Goal: Contribute content

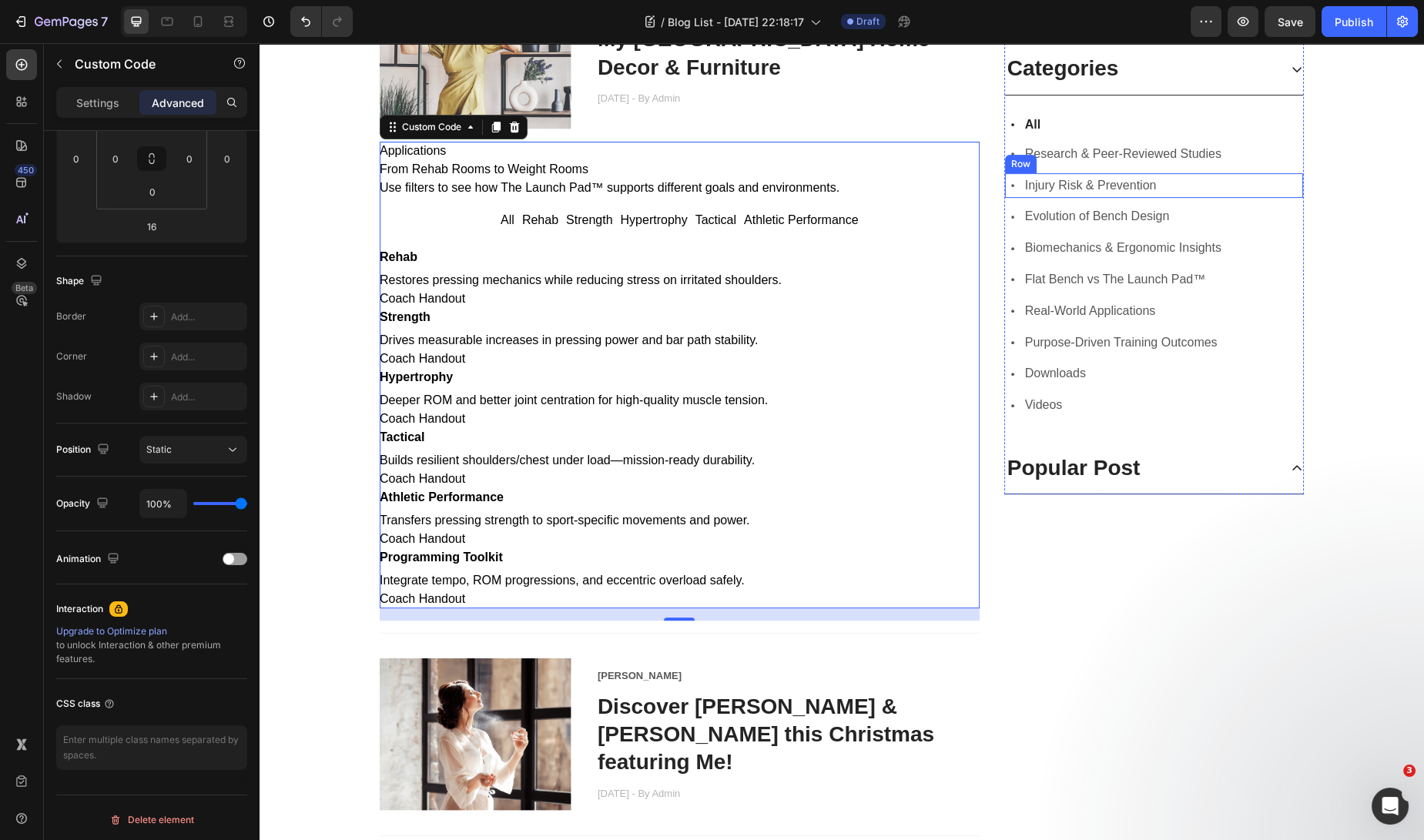
scroll to position [1399, 0]
click at [1166, 184] on div "Icon Injury Risk & Prevention Text block Row" at bounding box center [1154, 185] width 298 height 25
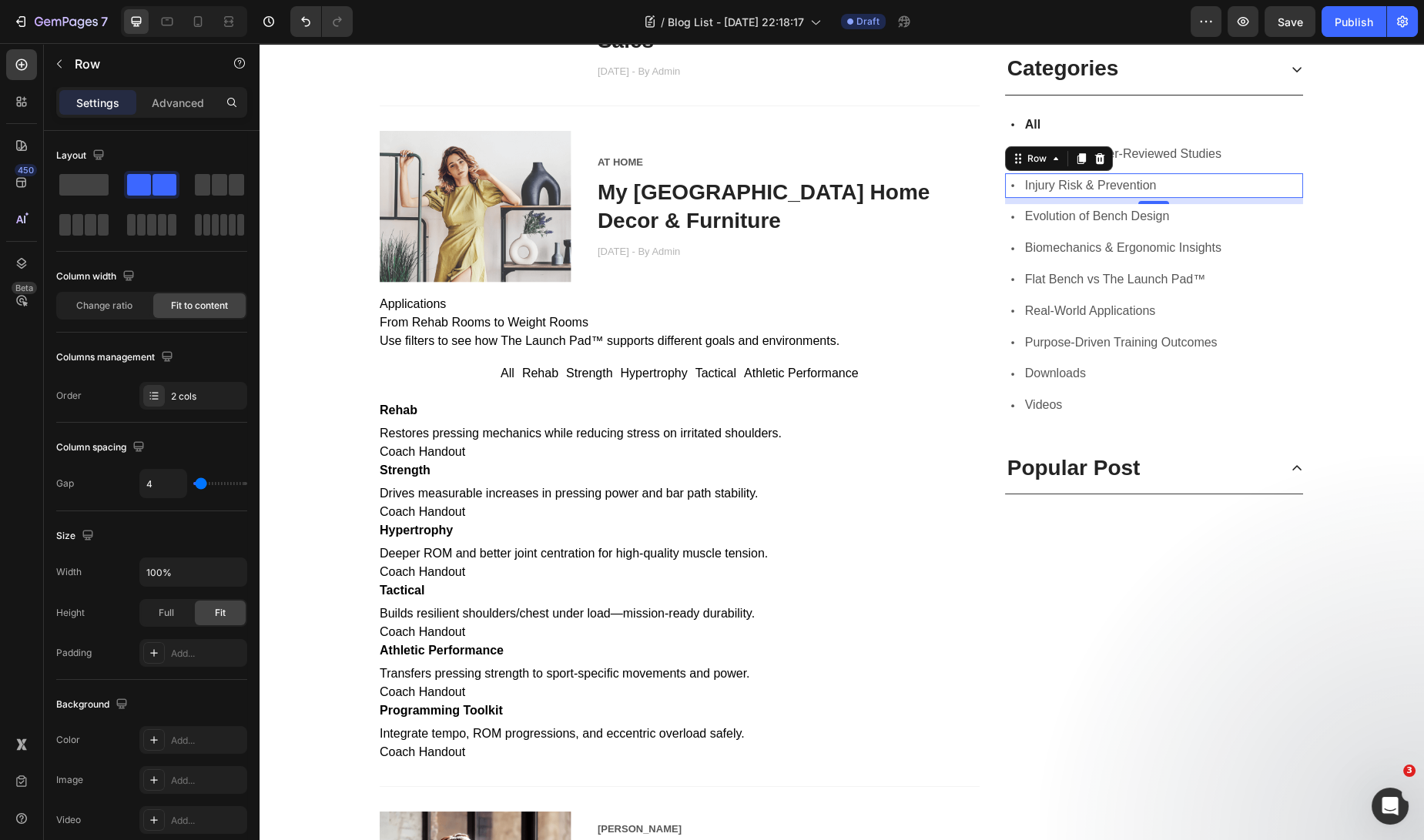
scroll to position [1247, 0]
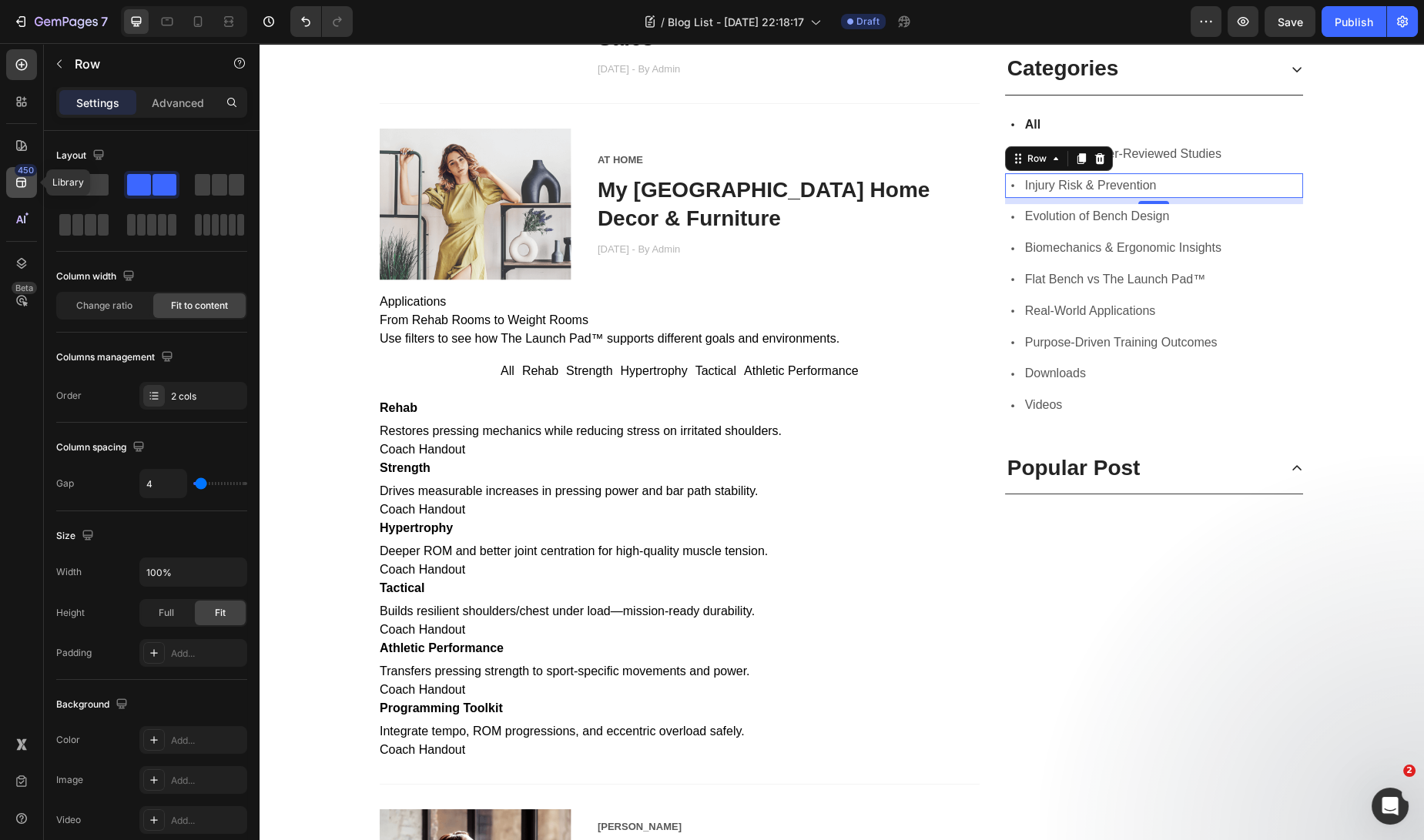
click at [25, 185] on icon at bounding box center [21, 182] width 10 height 10
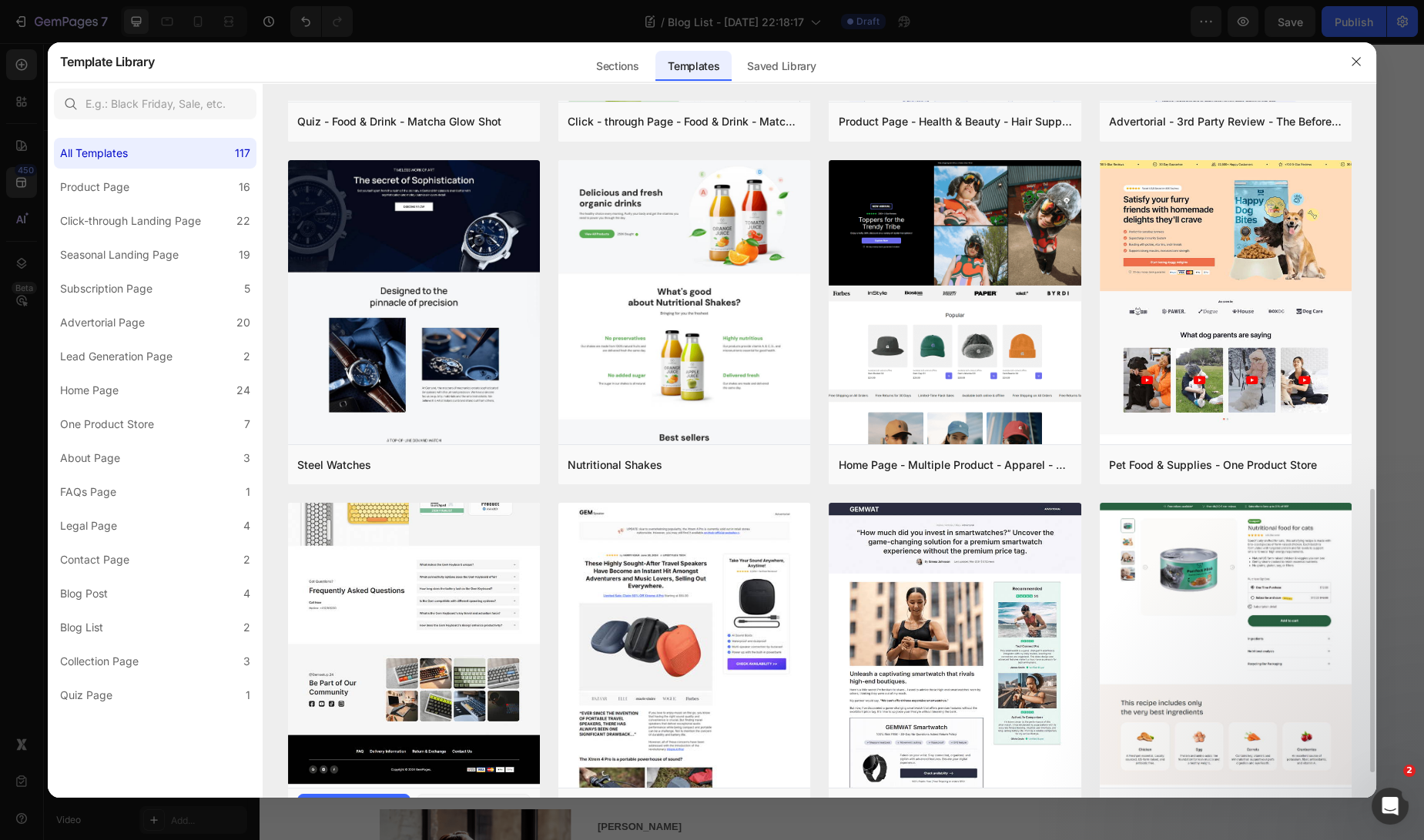
scroll to position [668, 0]
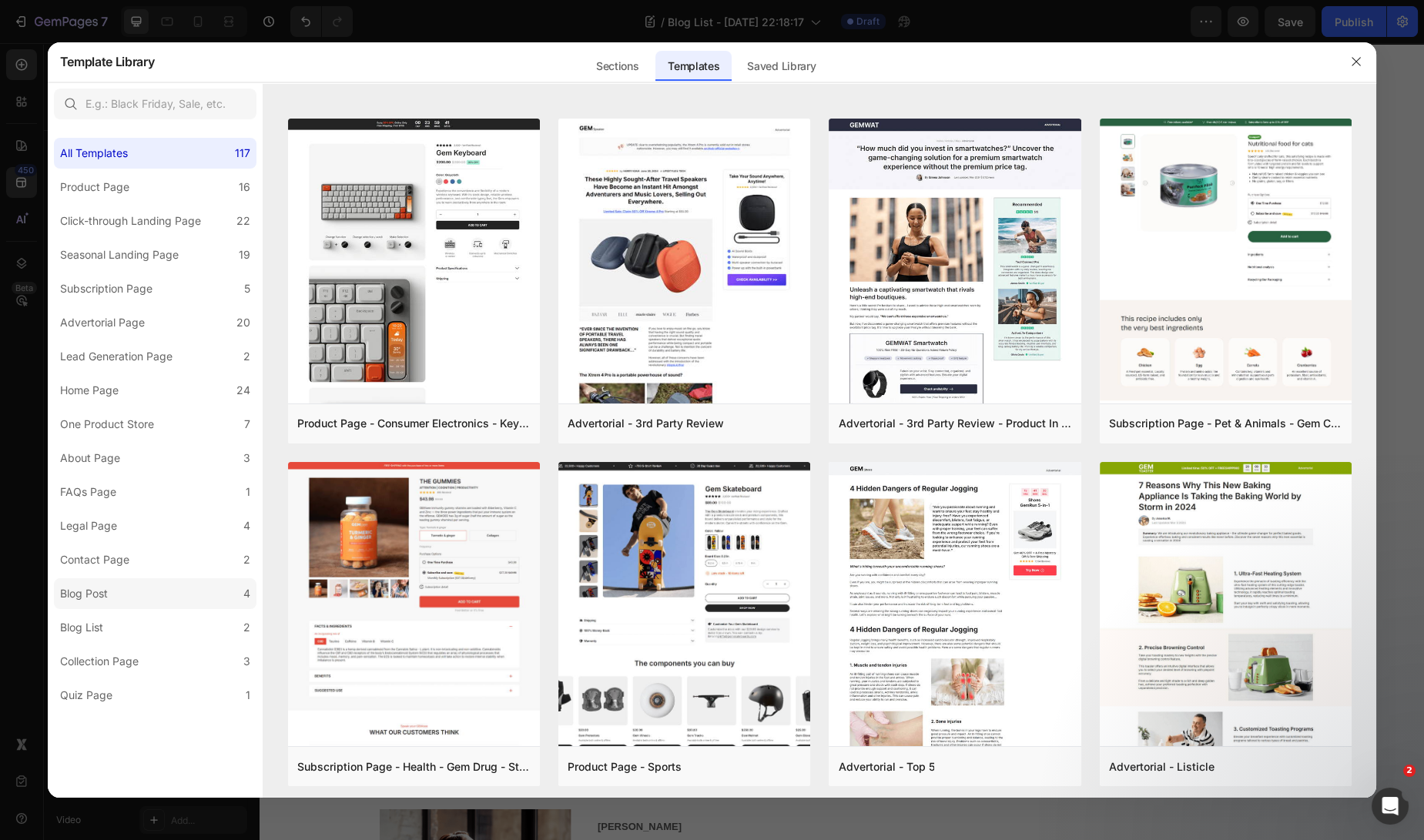
click at [114, 598] on label "Blog Post 4" at bounding box center [154, 593] width 202 height 31
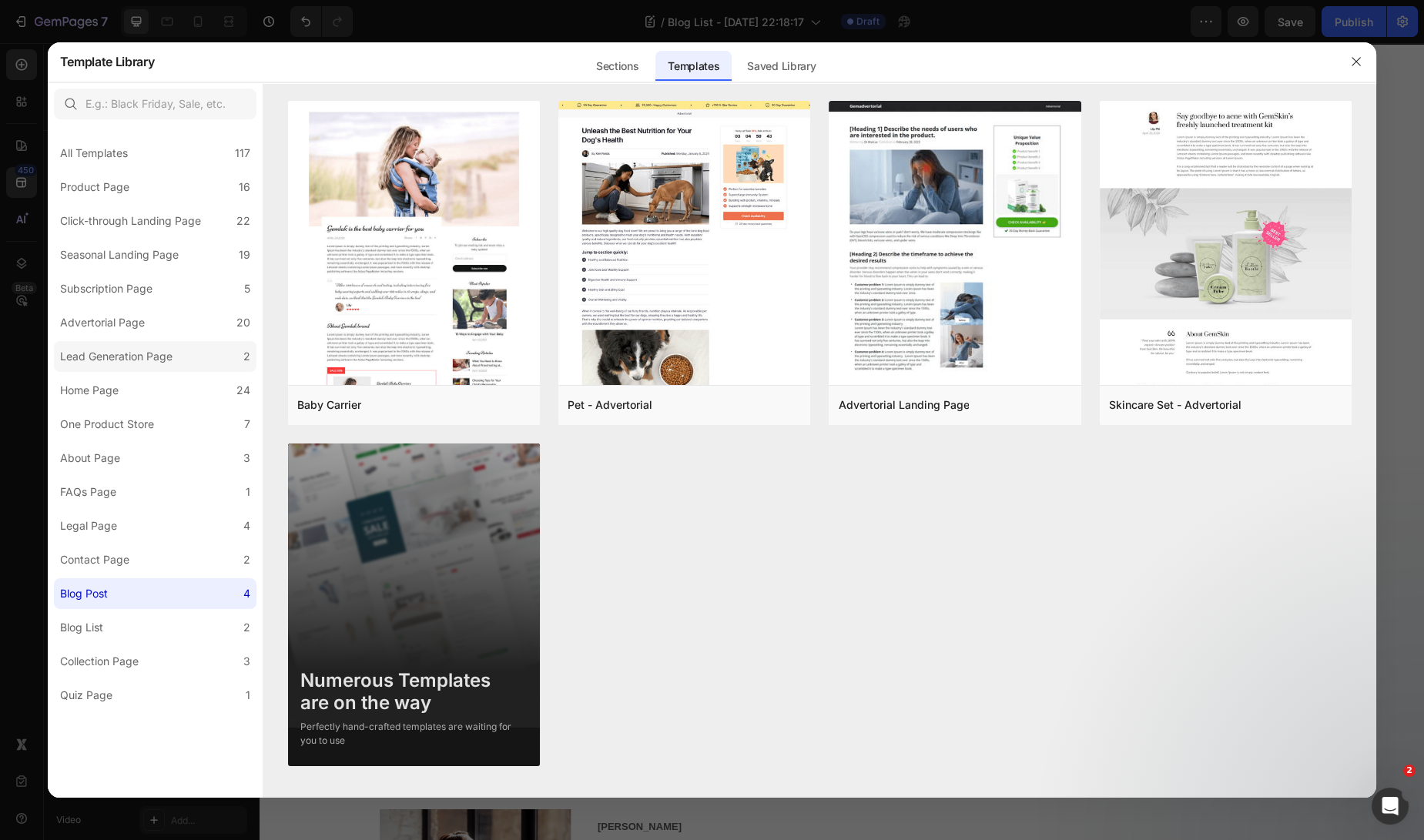
click at [134, 368] on label "Lead Generation Page 2" at bounding box center [154, 357] width 202 height 31
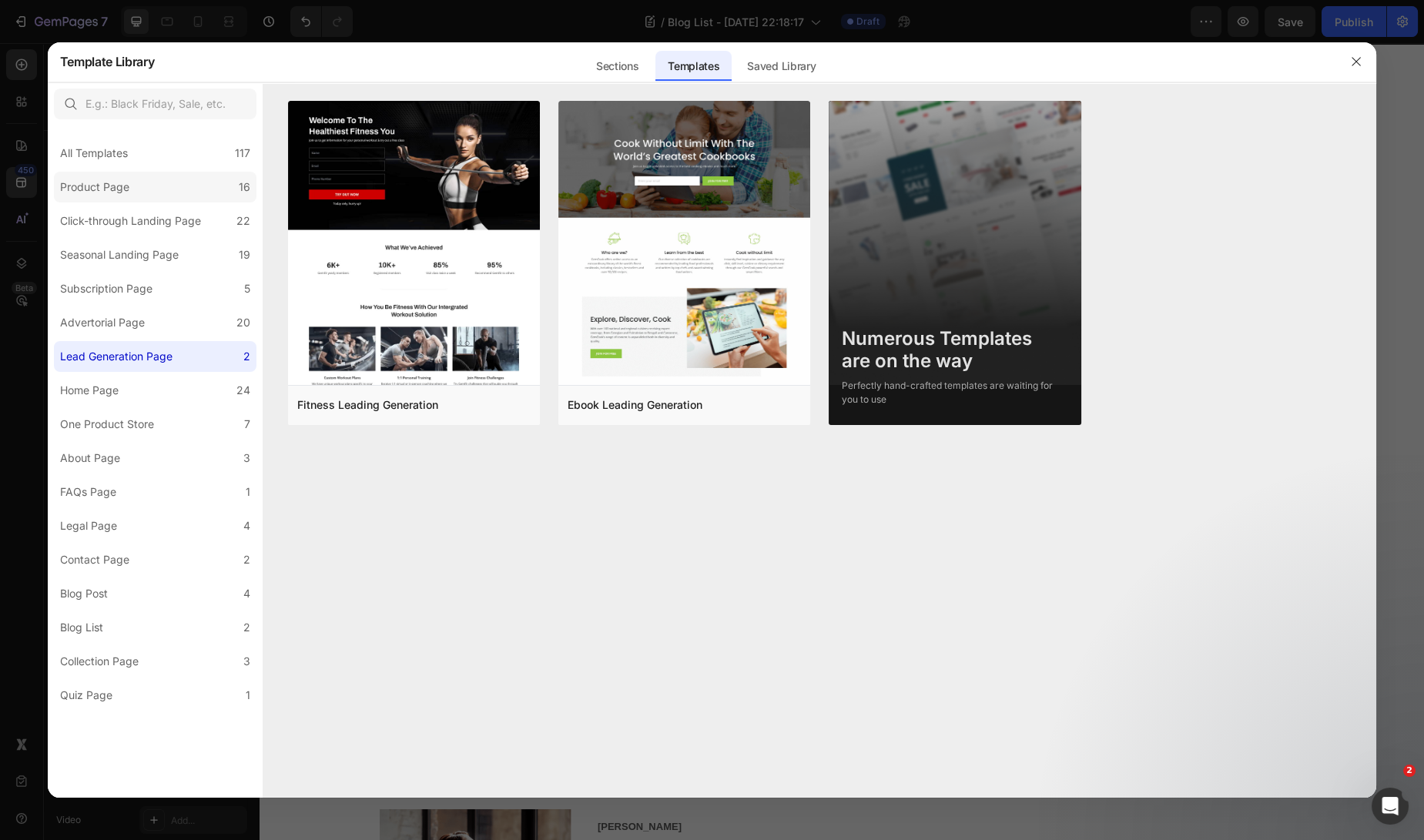
click at [150, 181] on label "Product Page 16" at bounding box center [154, 187] width 202 height 31
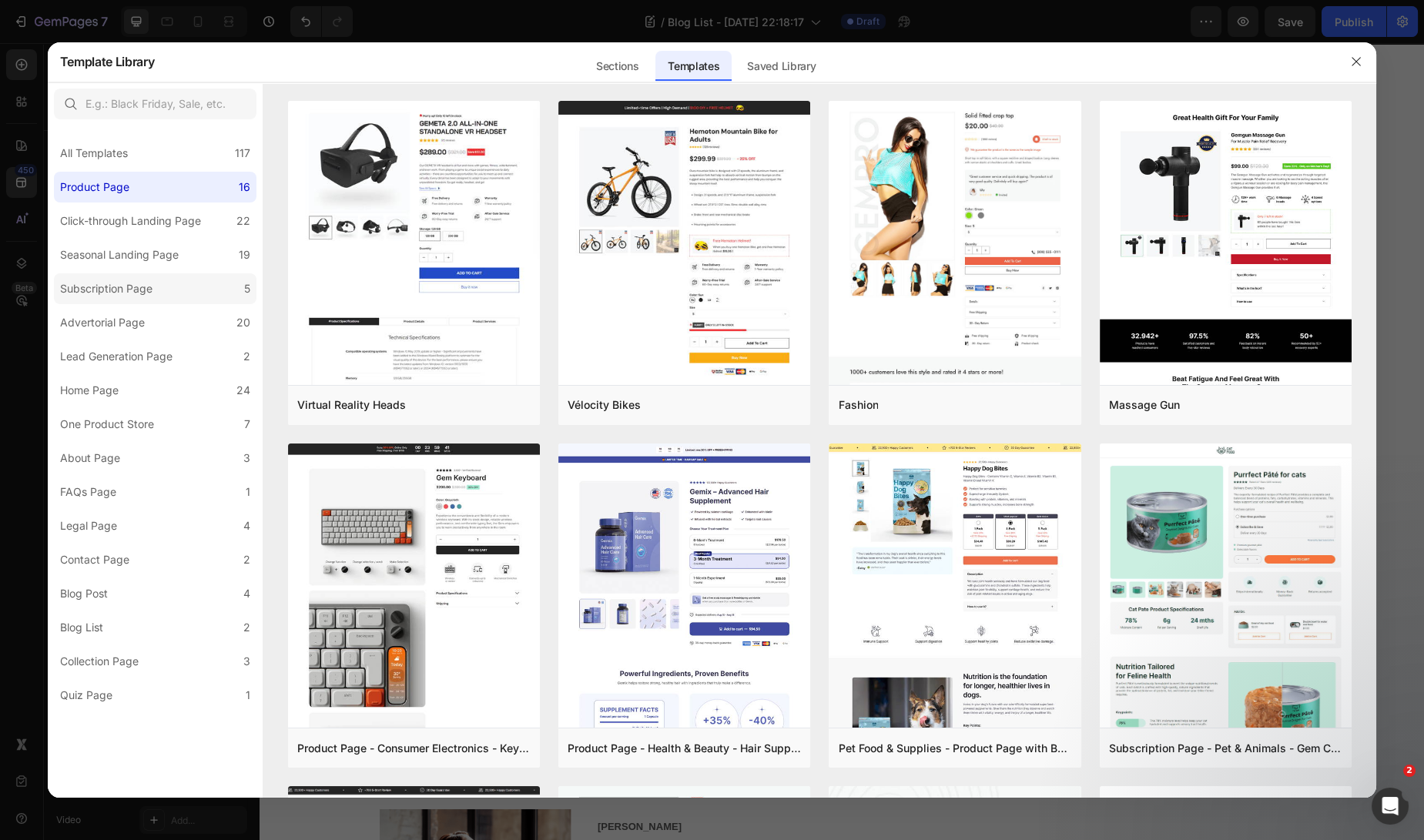
click at [163, 295] on label "Subscription Page 5" at bounding box center [154, 288] width 202 height 31
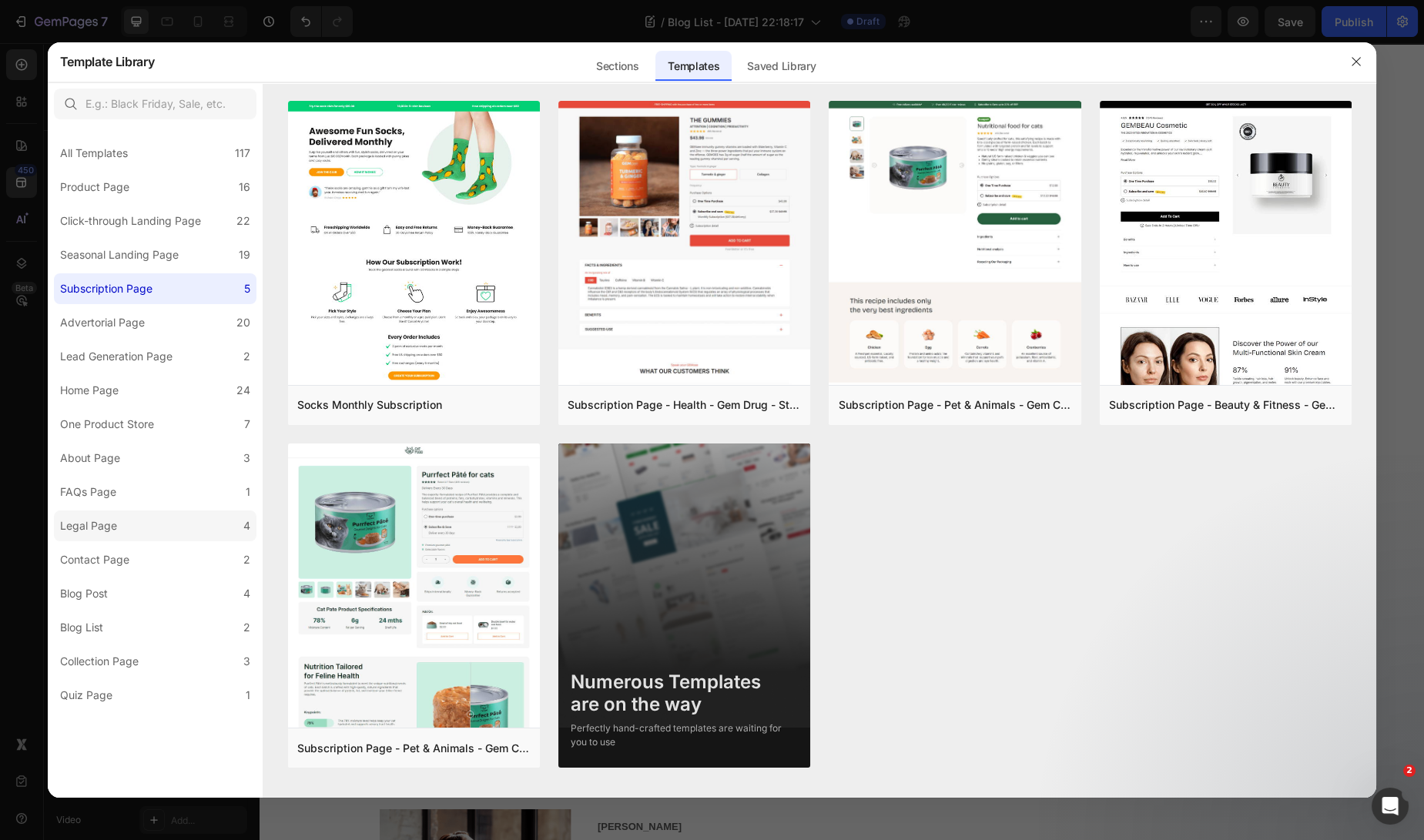
click at [153, 519] on label "Legal Page 4" at bounding box center [154, 526] width 202 height 31
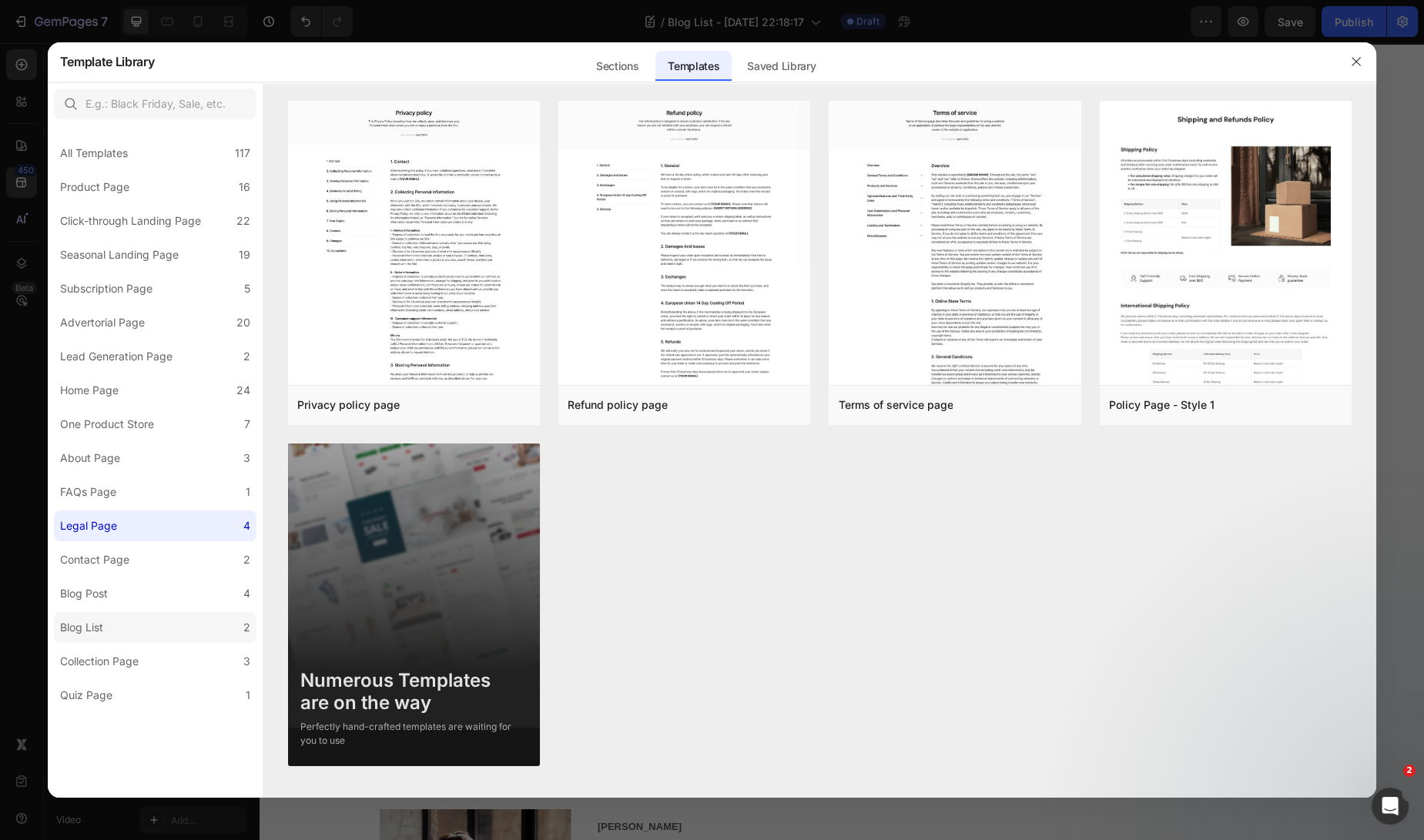
click at [130, 622] on label "Blog List 2" at bounding box center [154, 628] width 202 height 31
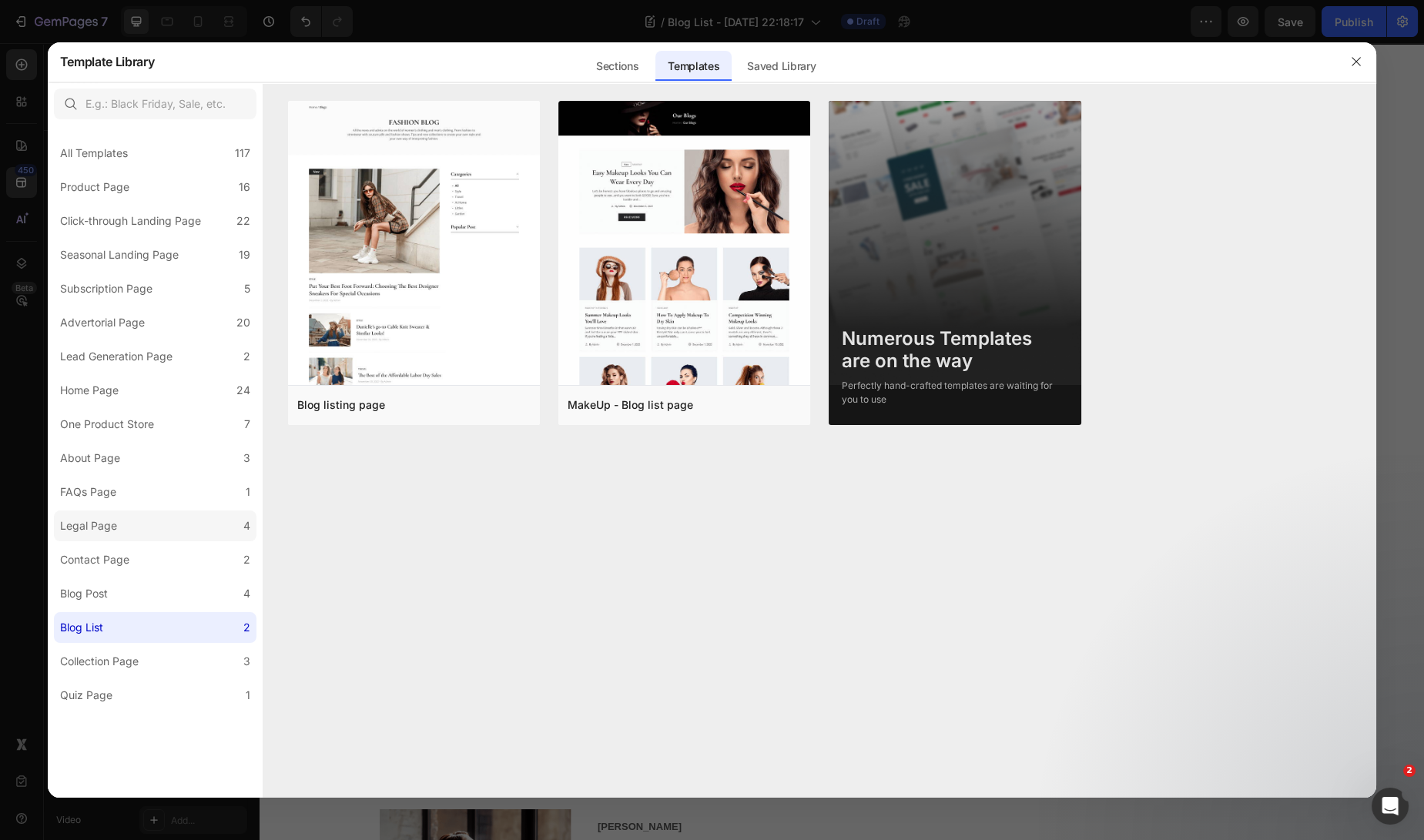
click at [158, 532] on label "Legal Page 4" at bounding box center [154, 526] width 202 height 31
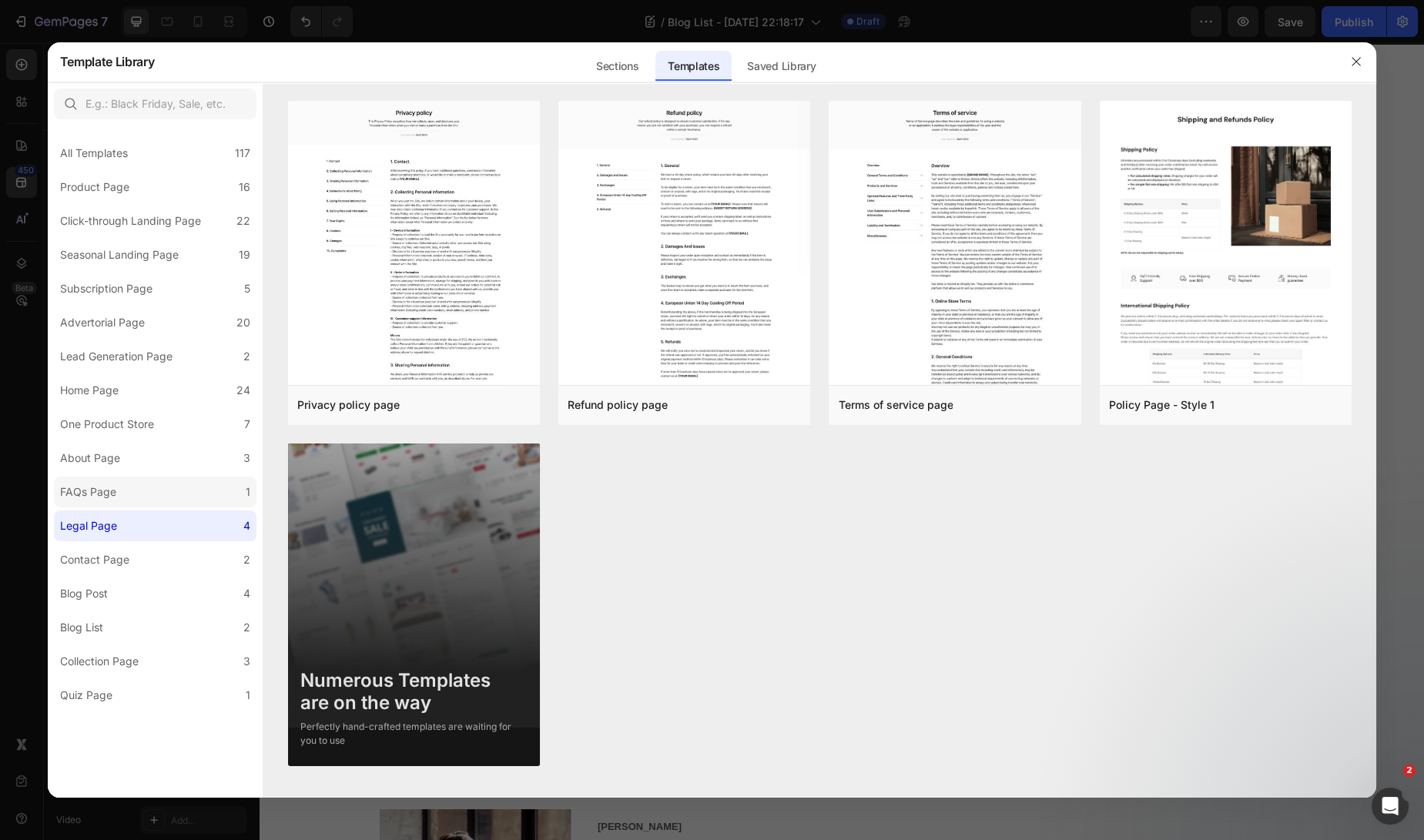
click at [159, 502] on label "FAQs Page 1" at bounding box center [154, 492] width 202 height 31
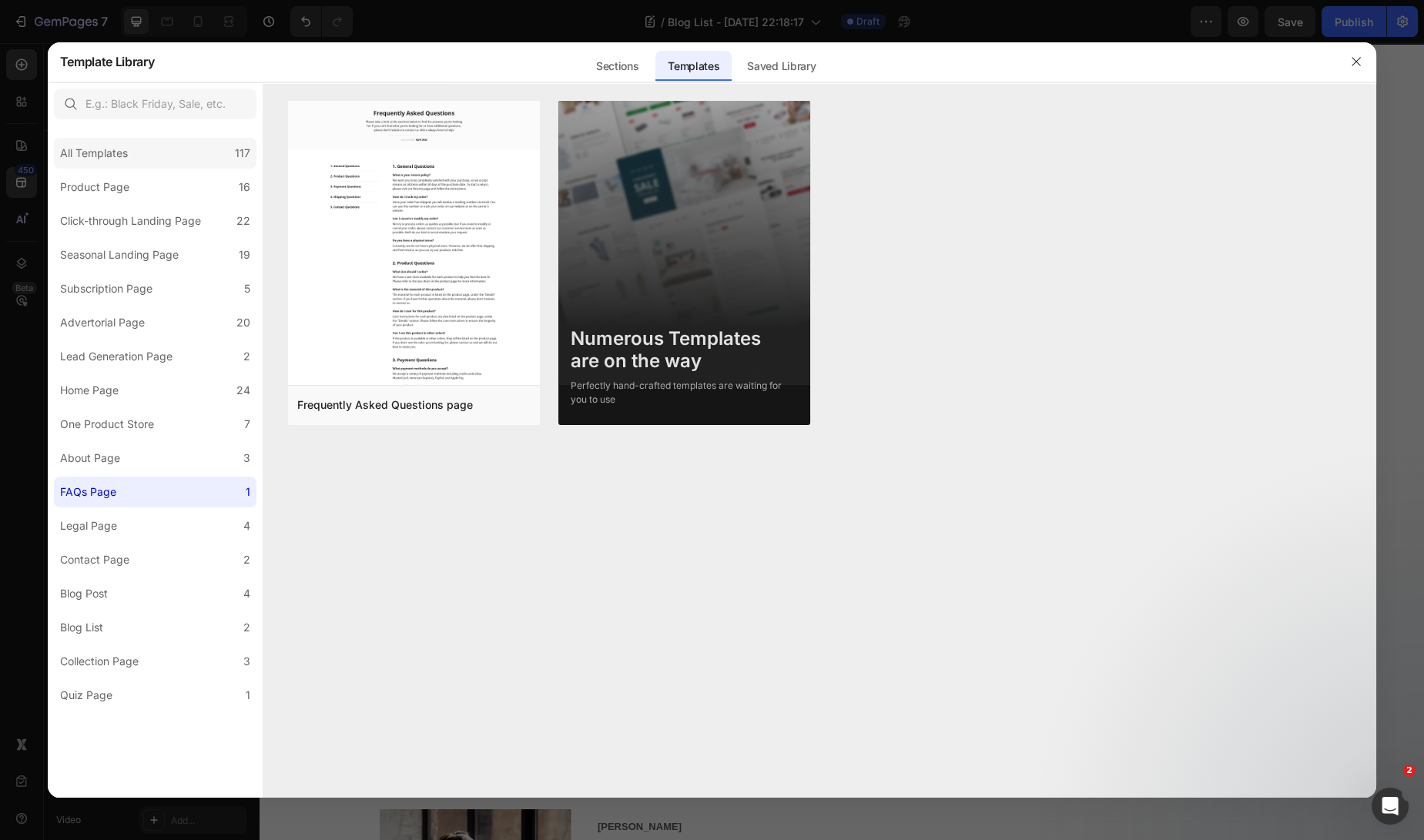
click at [142, 149] on div "All Templates 117" at bounding box center [154, 153] width 202 height 31
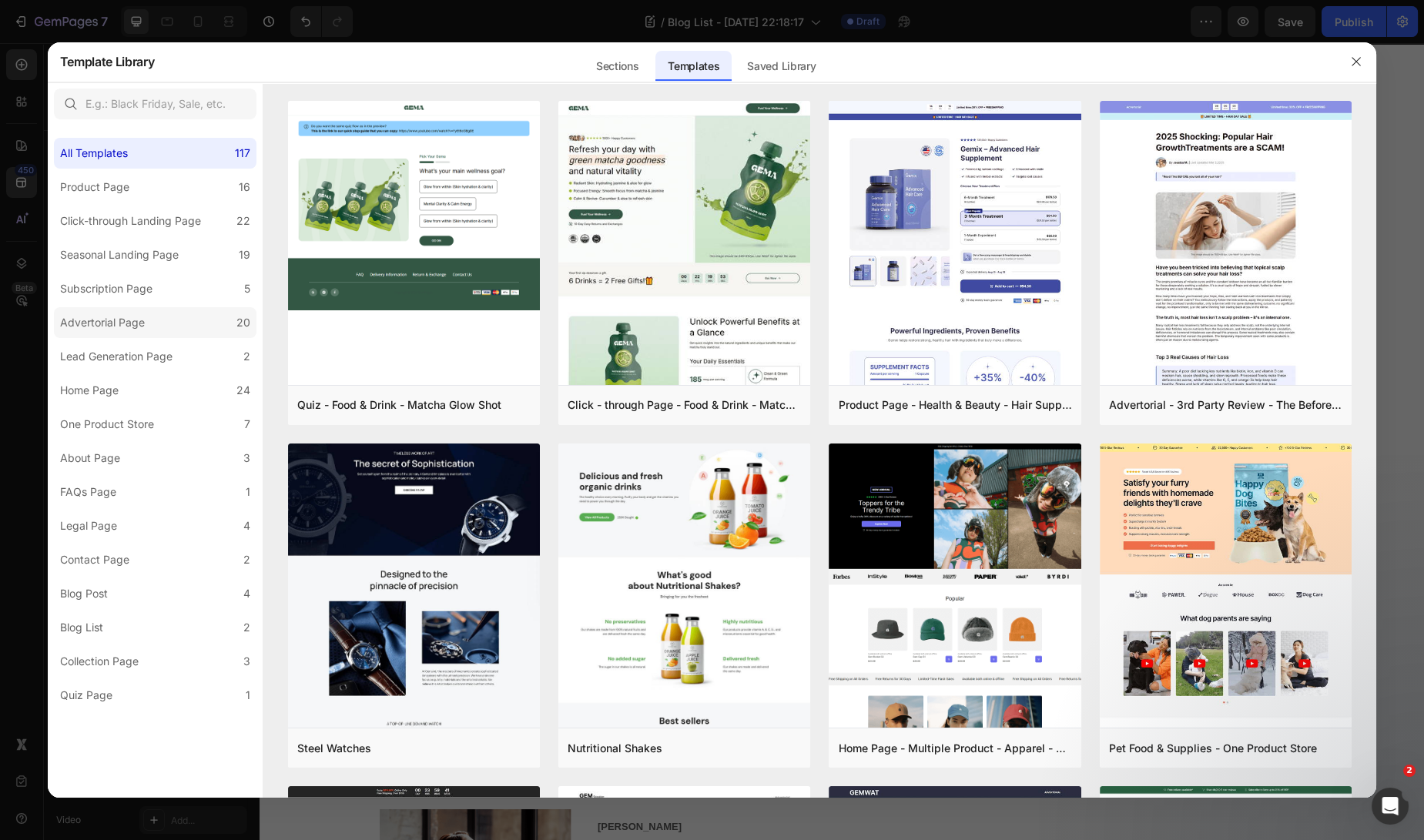
click at [133, 331] on div "Advertorial Page" at bounding box center [102, 322] width 84 height 18
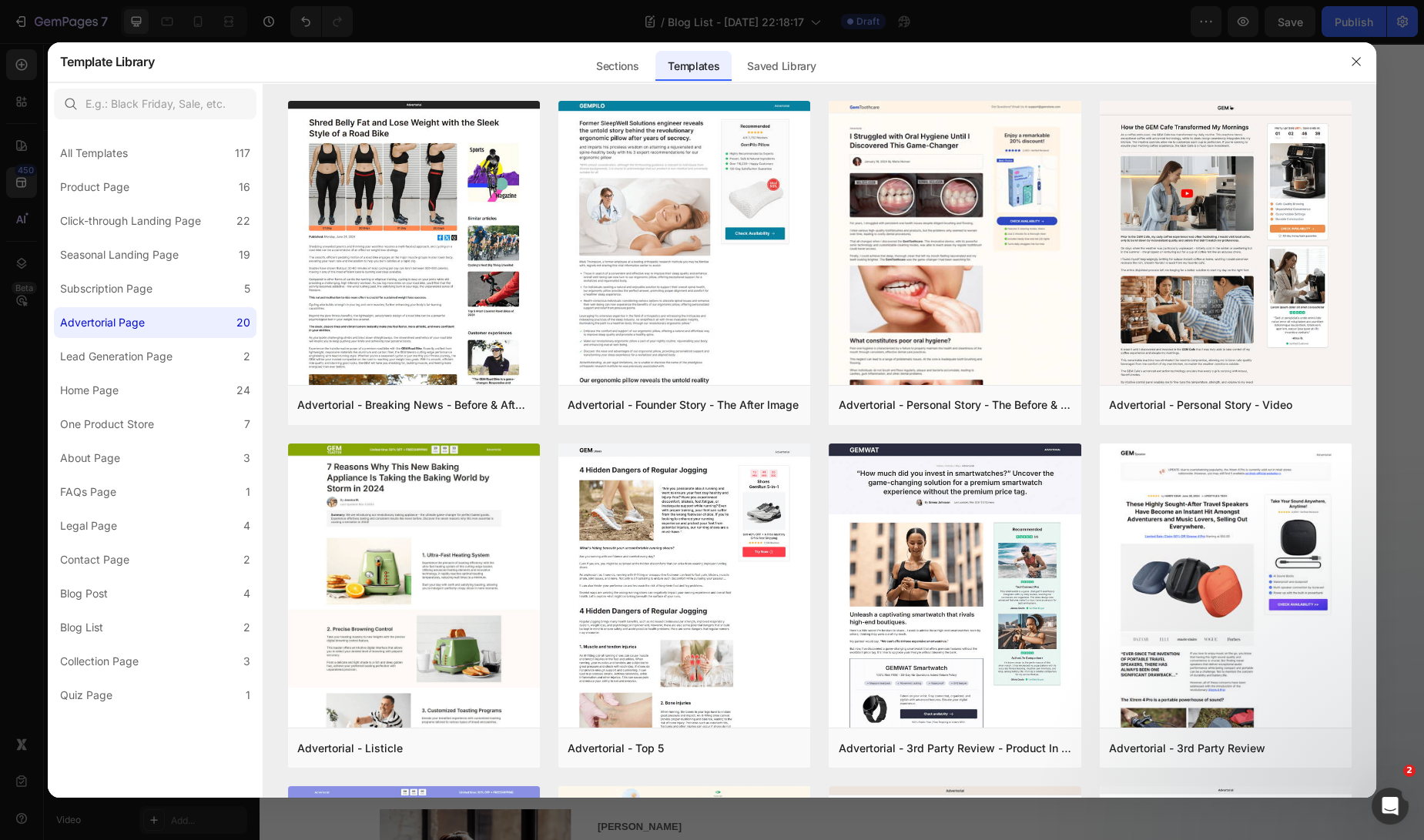
click at [231, 66] on div "Sections Templates Existing pages Saved Library Templates Saved Library" at bounding box center [705, 62] width 1101 height 40
click at [304, 26] on div at bounding box center [712, 420] width 1424 height 840
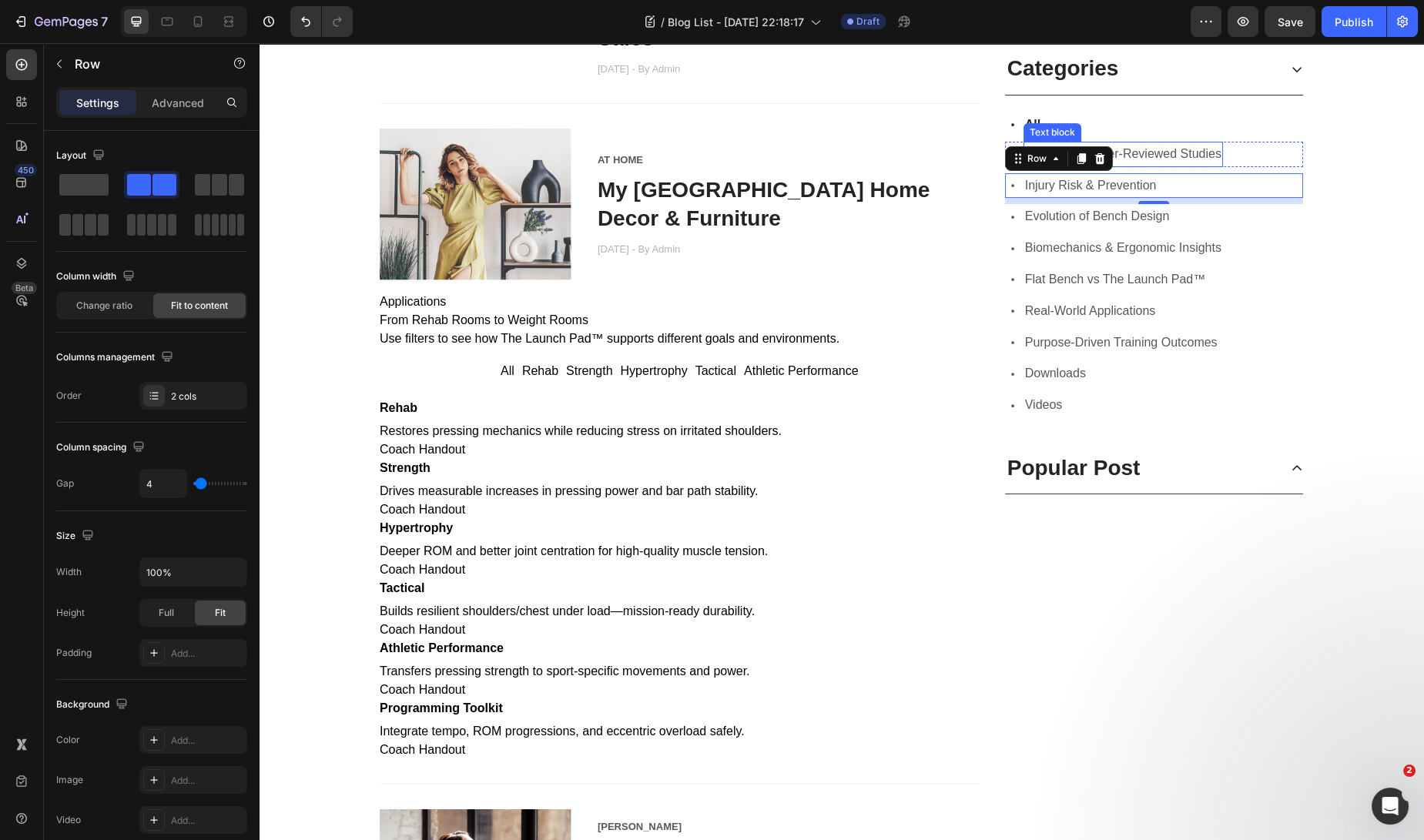
click at [1190, 155] on span "Research & Peer-Reviewed Studies" at bounding box center [1123, 152] width 196 height 13
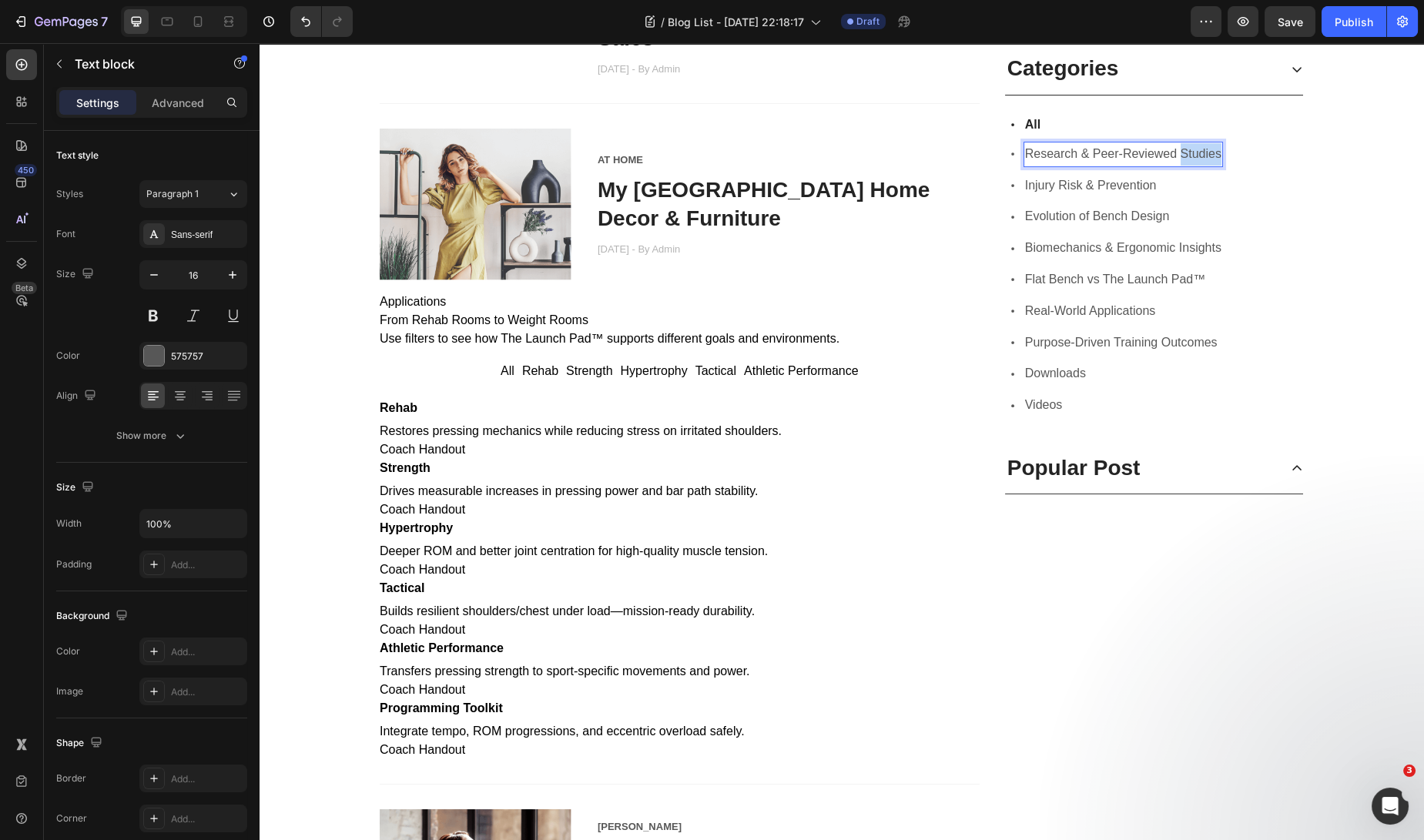
click at [1199, 151] on span "Research & Peer-Reviewed Studies" at bounding box center [1123, 152] width 196 height 13
click at [1025, 156] on span "Research & Peer-Reviewed Studies" at bounding box center [1123, 152] width 196 height 13
click at [1099, 198] on div "Icon All Text block Row Icon Peer-Reviewed Studies Text block 0 Row Icon Injury…" at bounding box center [1154, 268] width 298 height 347
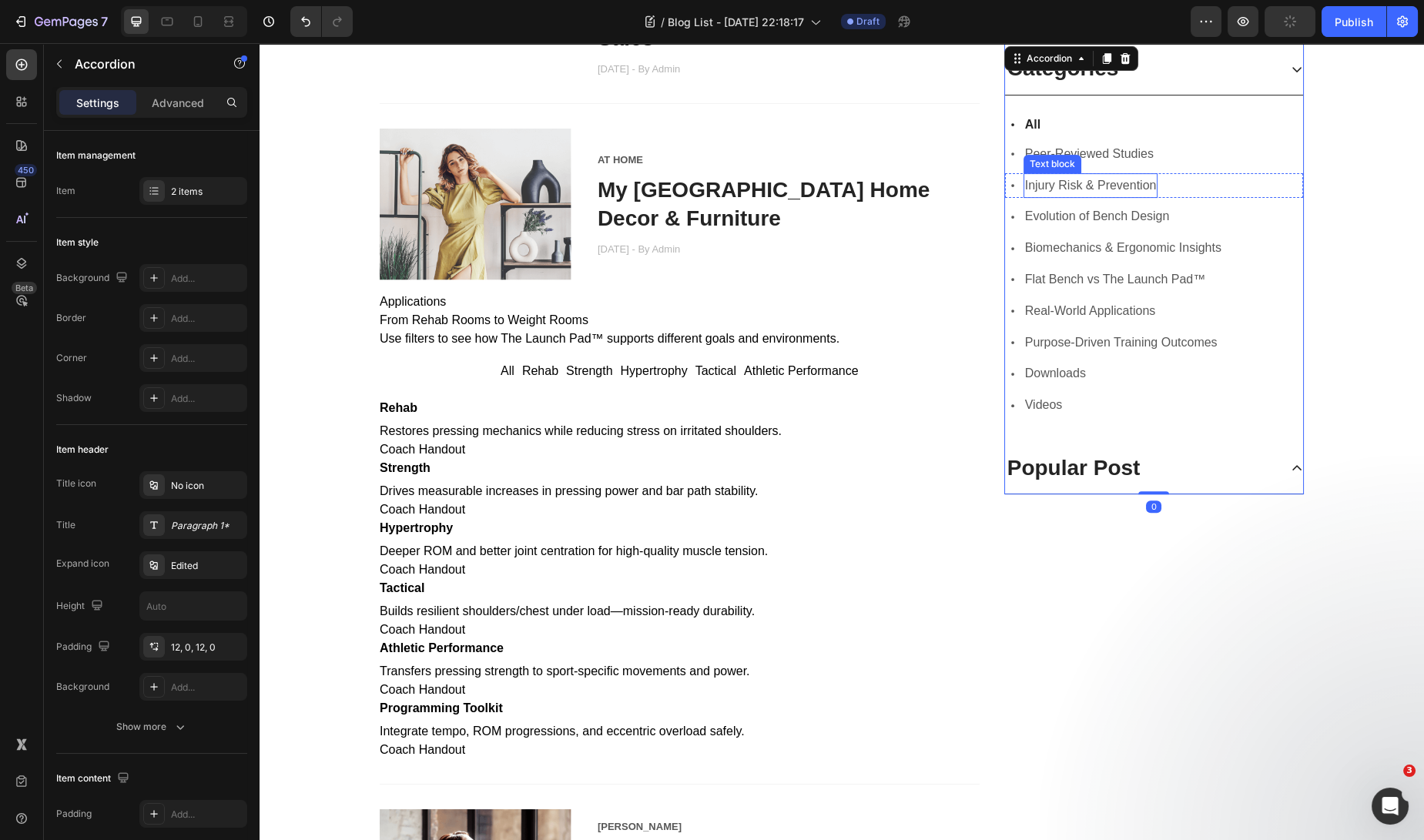
click at [1136, 185] on span "Injury Risk & Prevention" at bounding box center [1090, 184] width 132 height 13
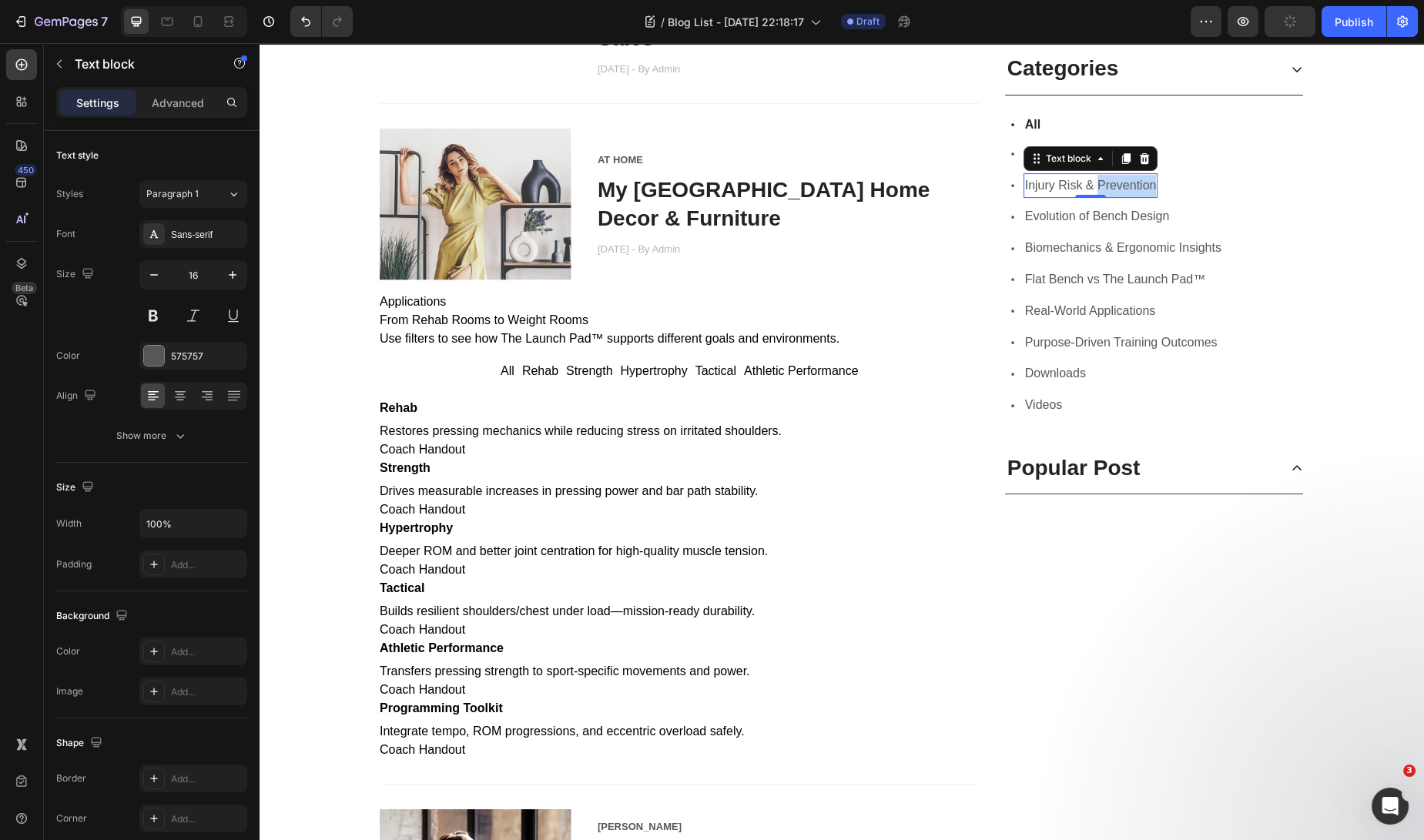
click at [1136, 185] on span "Injury Risk & Prevention" at bounding box center [1090, 184] width 132 height 13
click at [1025, 186] on span "Injury Risk & Prevention" at bounding box center [1090, 184] width 132 height 13
click at [1079, 210] on span "Evolution of Bench Design" at bounding box center [1097, 216] width 145 height 13
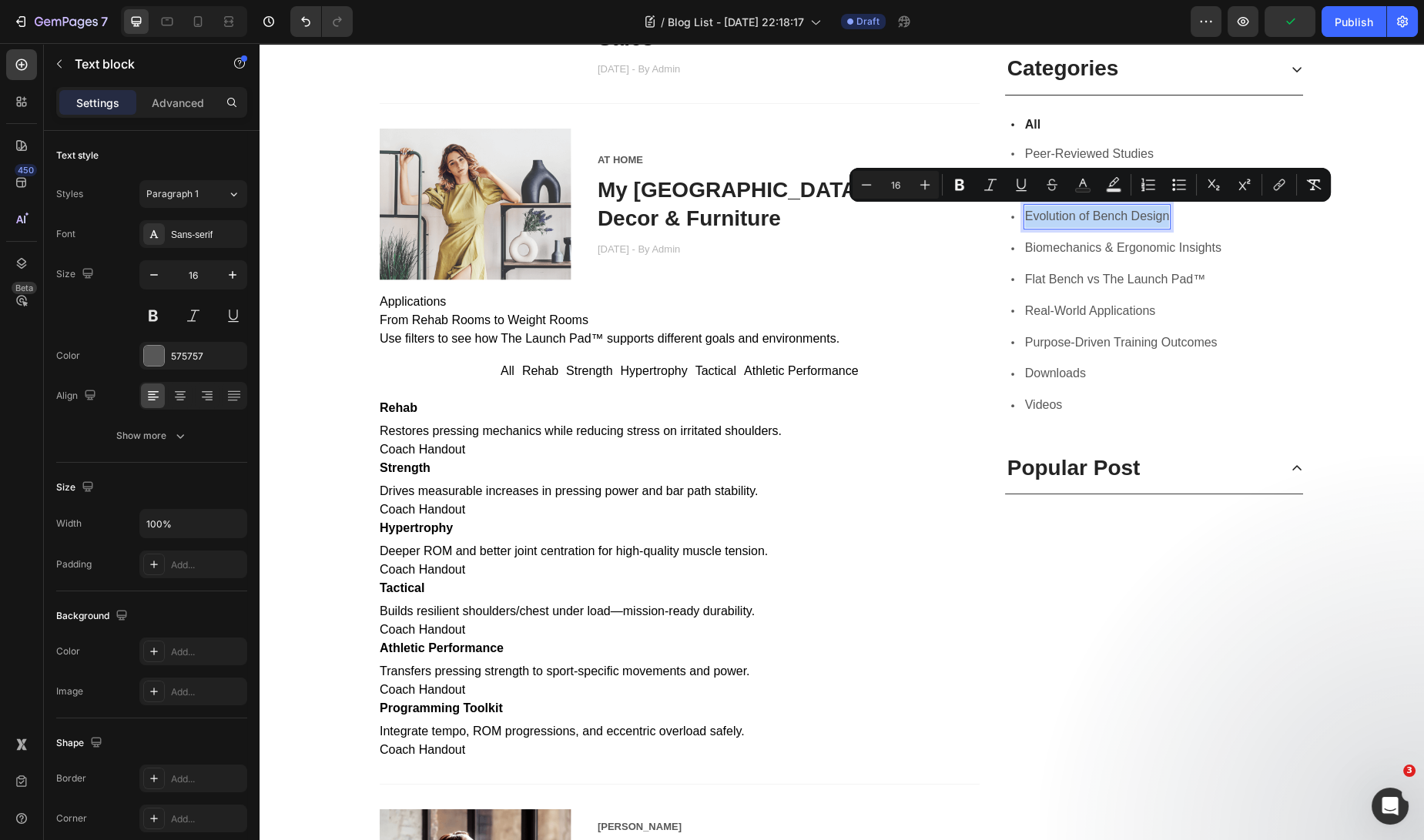
drag, startPoint x: 1020, startPoint y: 218, endPoint x: 1168, endPoint y: 230, distance: 148.5
click at [1164, 226] on div "Evolution of Bench Design" at bounding box center [1097, 217] width 148 height 25
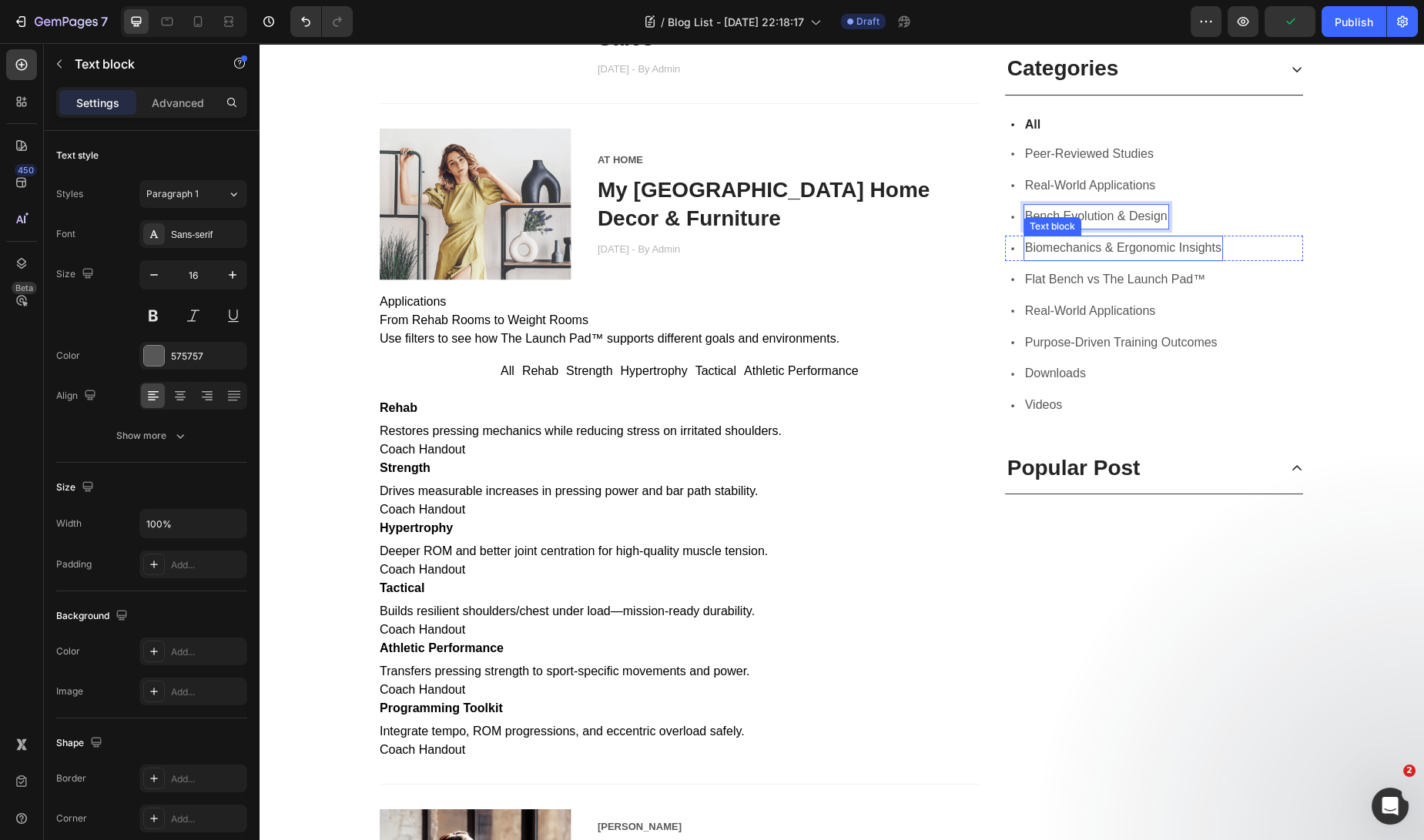
click at [1086, 247] on span "Biomechanics & Ergonomic Insights" at bounding box center [1123, 248] width 196 height 13
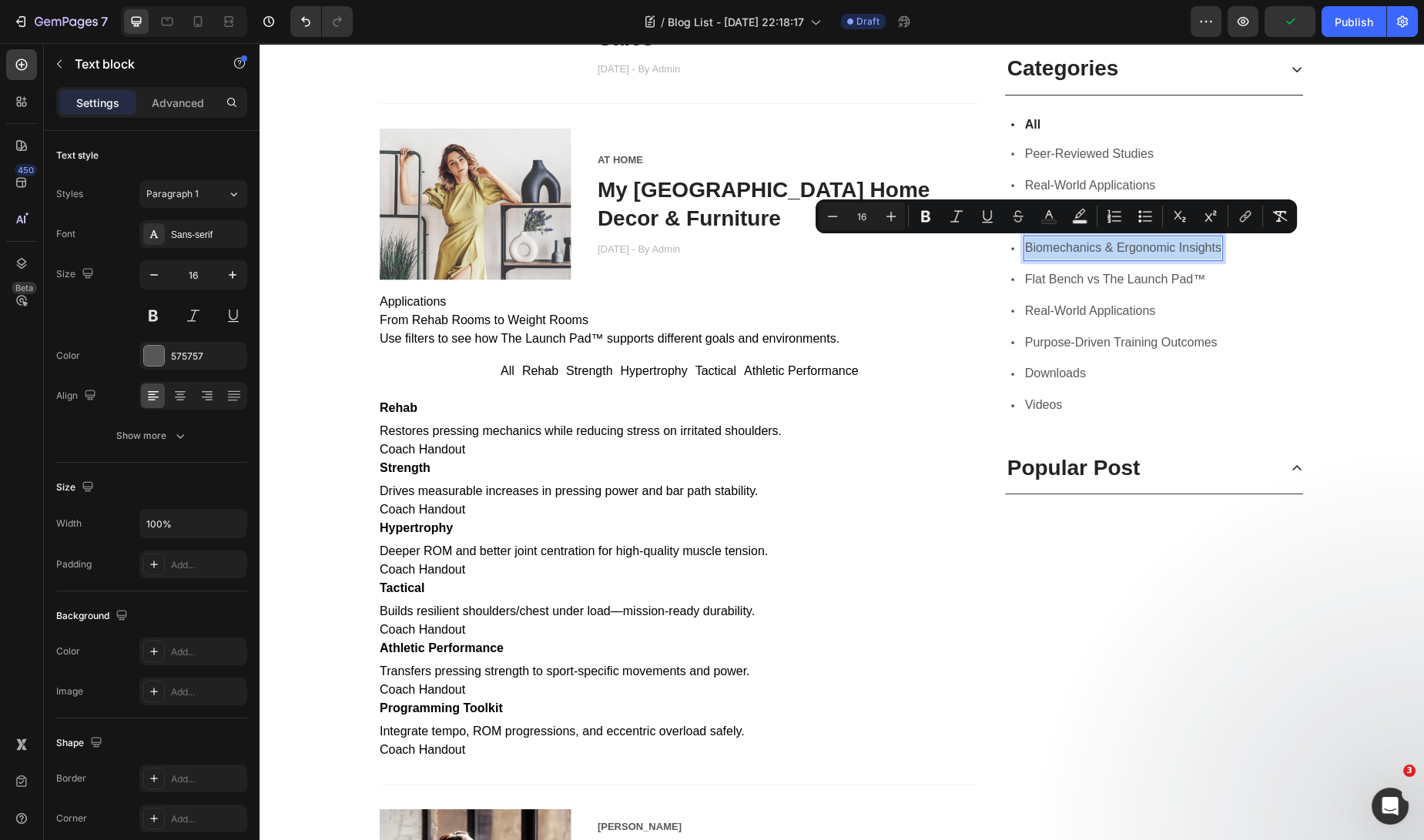
click at [1193, 249] on span "Biomechanics & Ergonomic Insights" at bounding box center [1123, 248] width 196 height 13
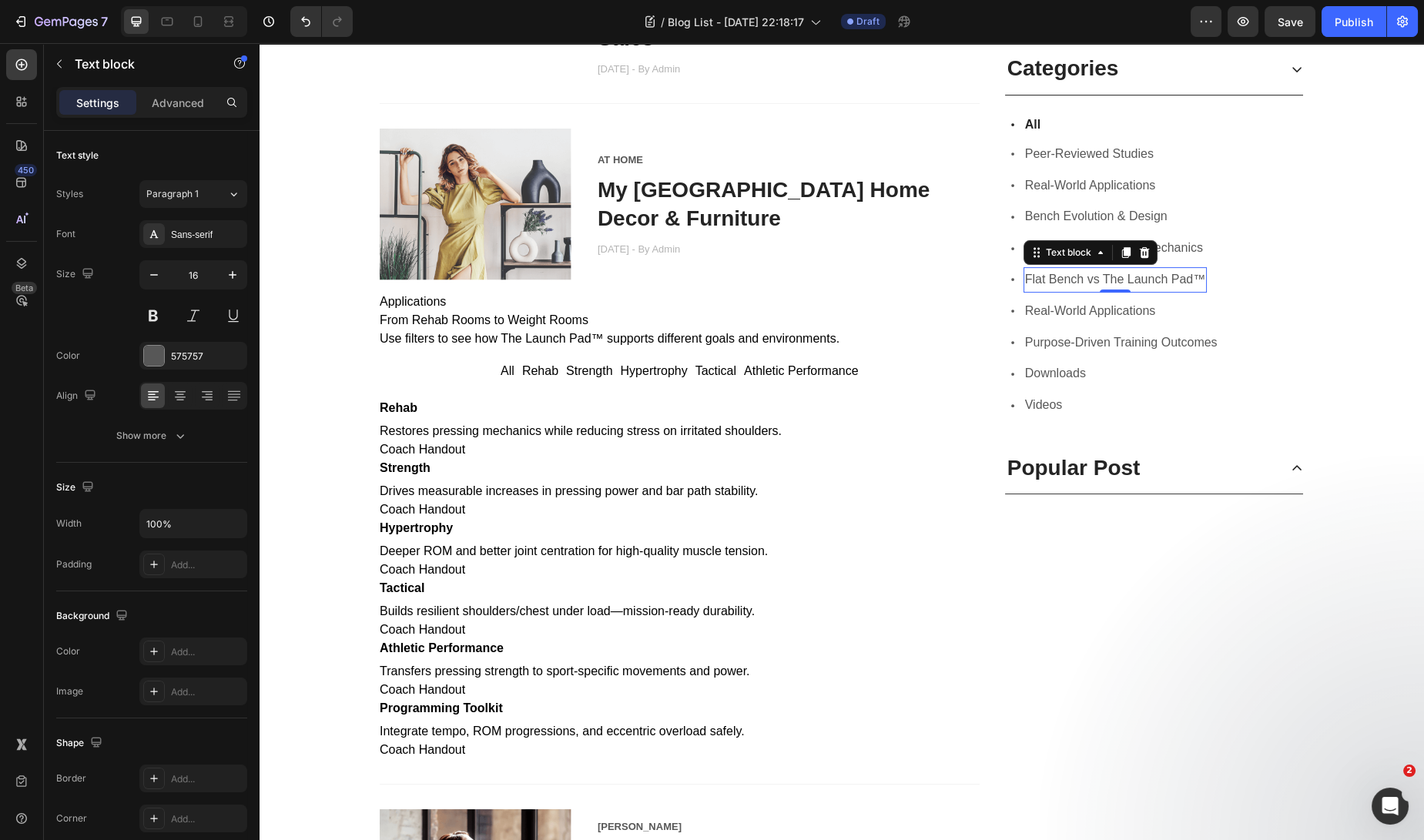
click at [1093, 273] on span "Flat Bench vs The Launch Pad™" at bounding box center [1115, 278] width 181 height 13
click at [1025, 279] on span "Flat Bench vs The Launch Pad™" at bounding box center [1115, 278] width 181 height 13
click at [1188, 277] on span "Flat Bench vs The Launch Pad™" at bounding box center [1115, 278] width 181 height 13
click at [1193, 279] on span "Flat Bench vs The Launch Pad™" at bounding box center [1115, 278] width 181 height 13
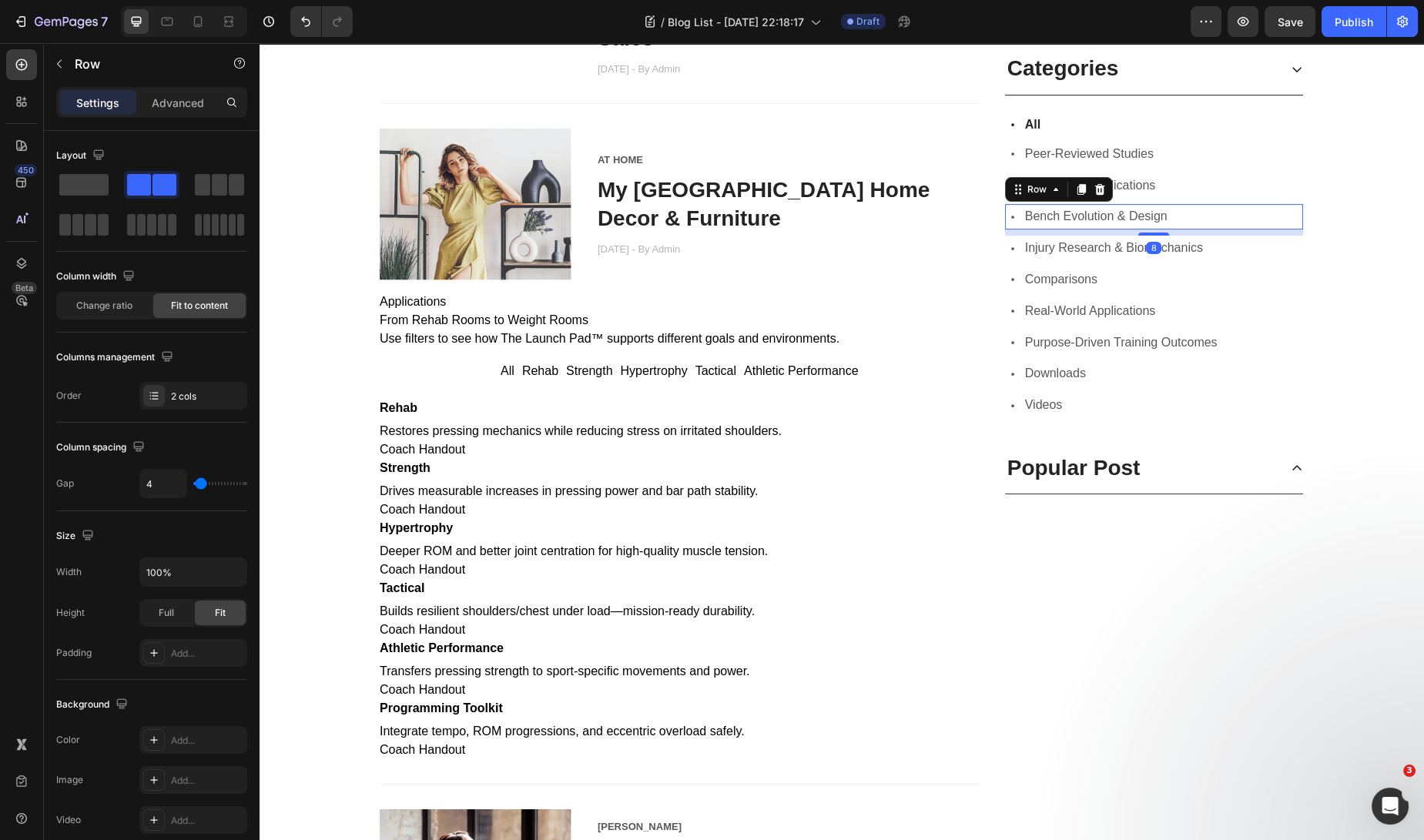
click at [1223, 210] on div "Icon Bench Evolution & Design Text block Row 8" at bounding box center [1154, 217] width 298 height 25
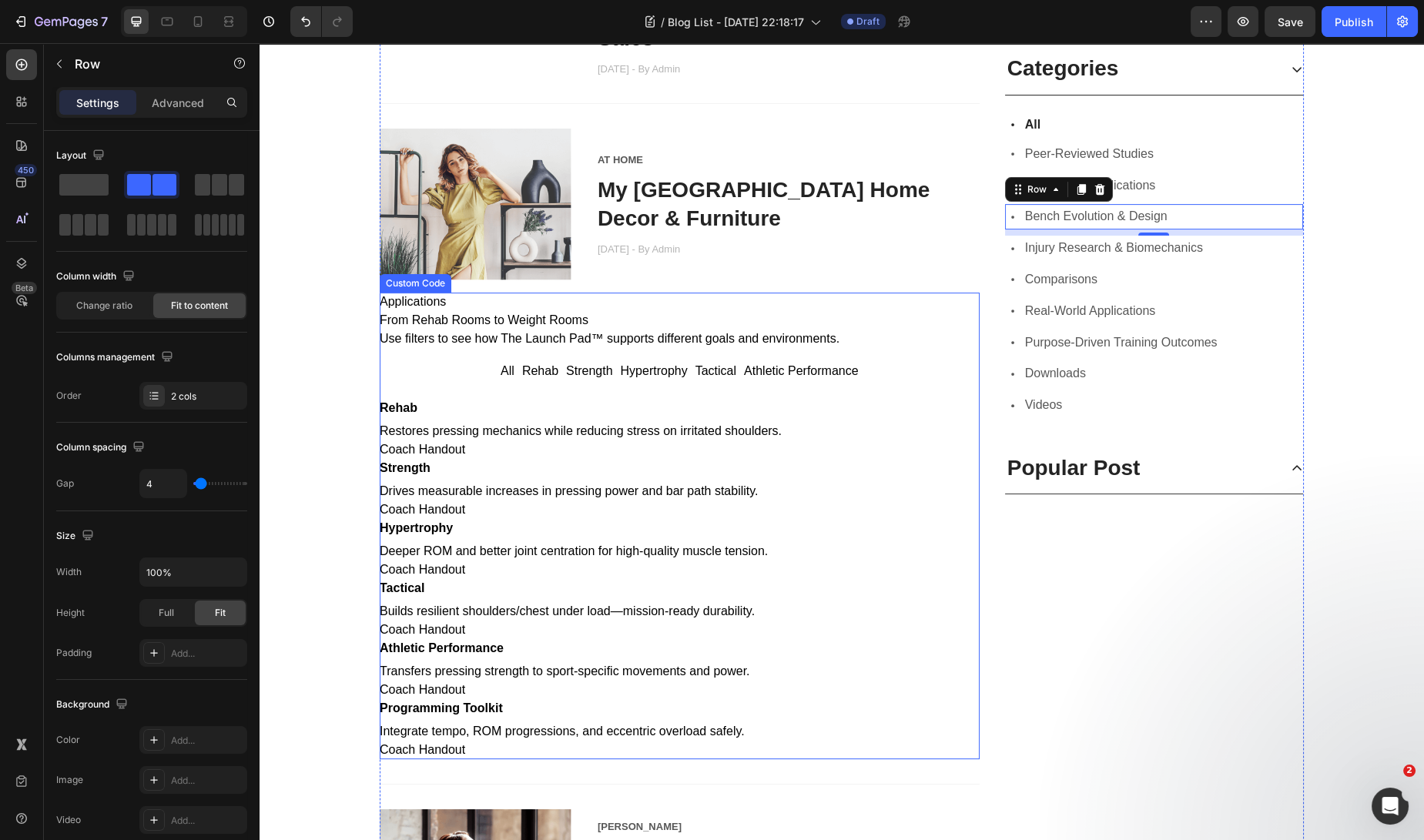
click at [542, 537] on h3 "Hypertrophy" at bounding box center [679, 528] width 600 height 18
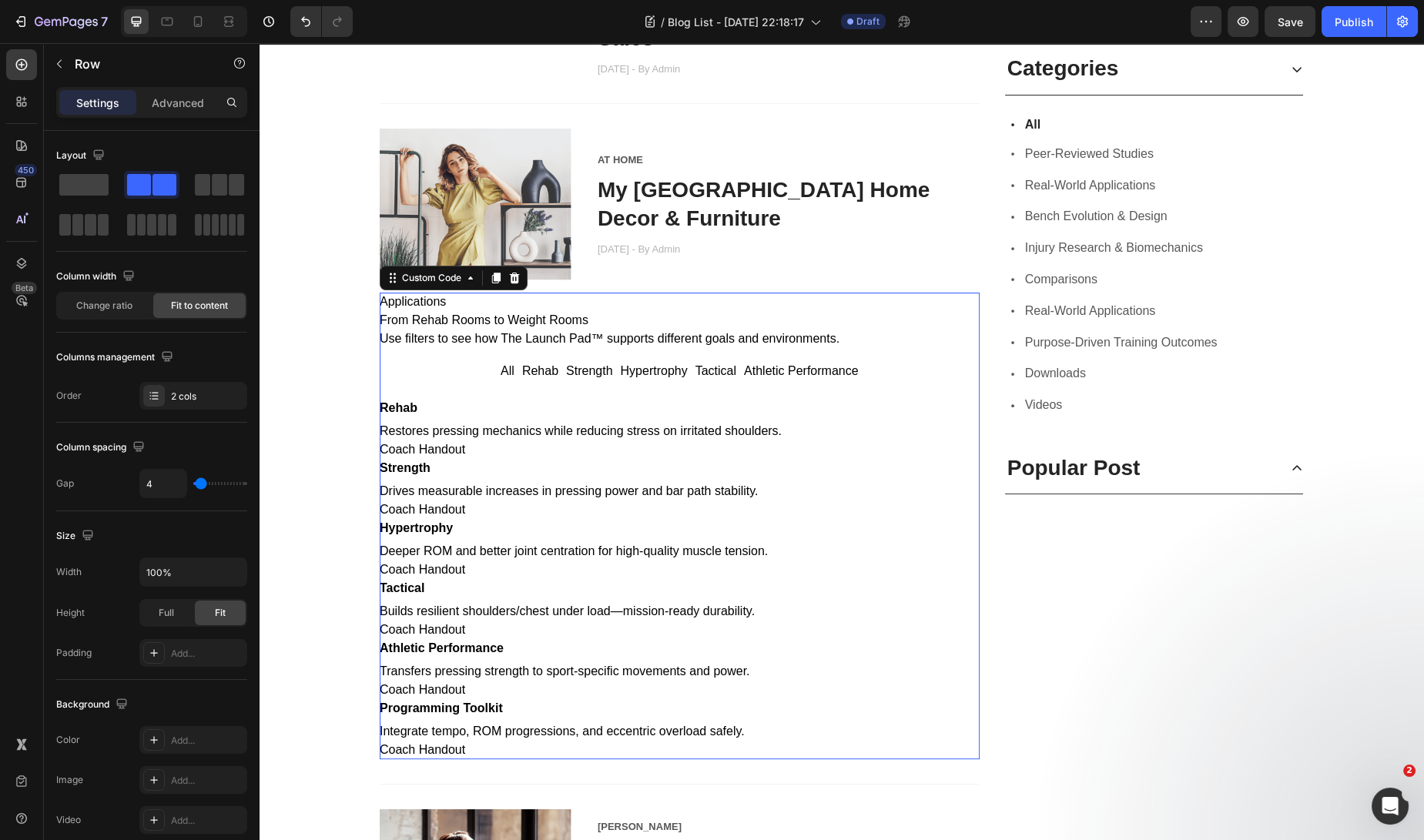
scroll to position [1251, 0]
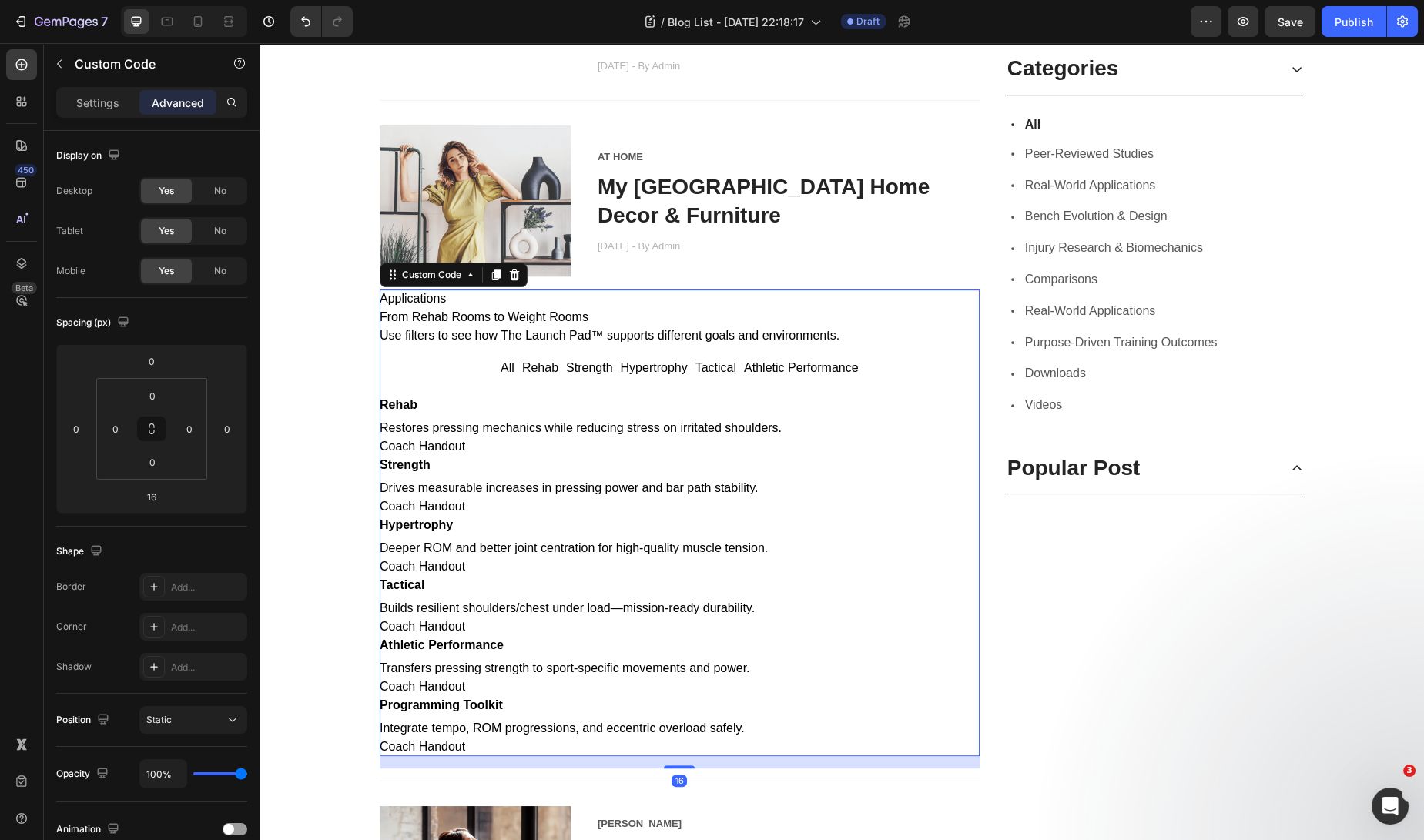
click at [431, 345] on p "Use filters to see how The Launch Pad™ supports different goals and environment…" at bounding box center [679, 336] width 600 height 18
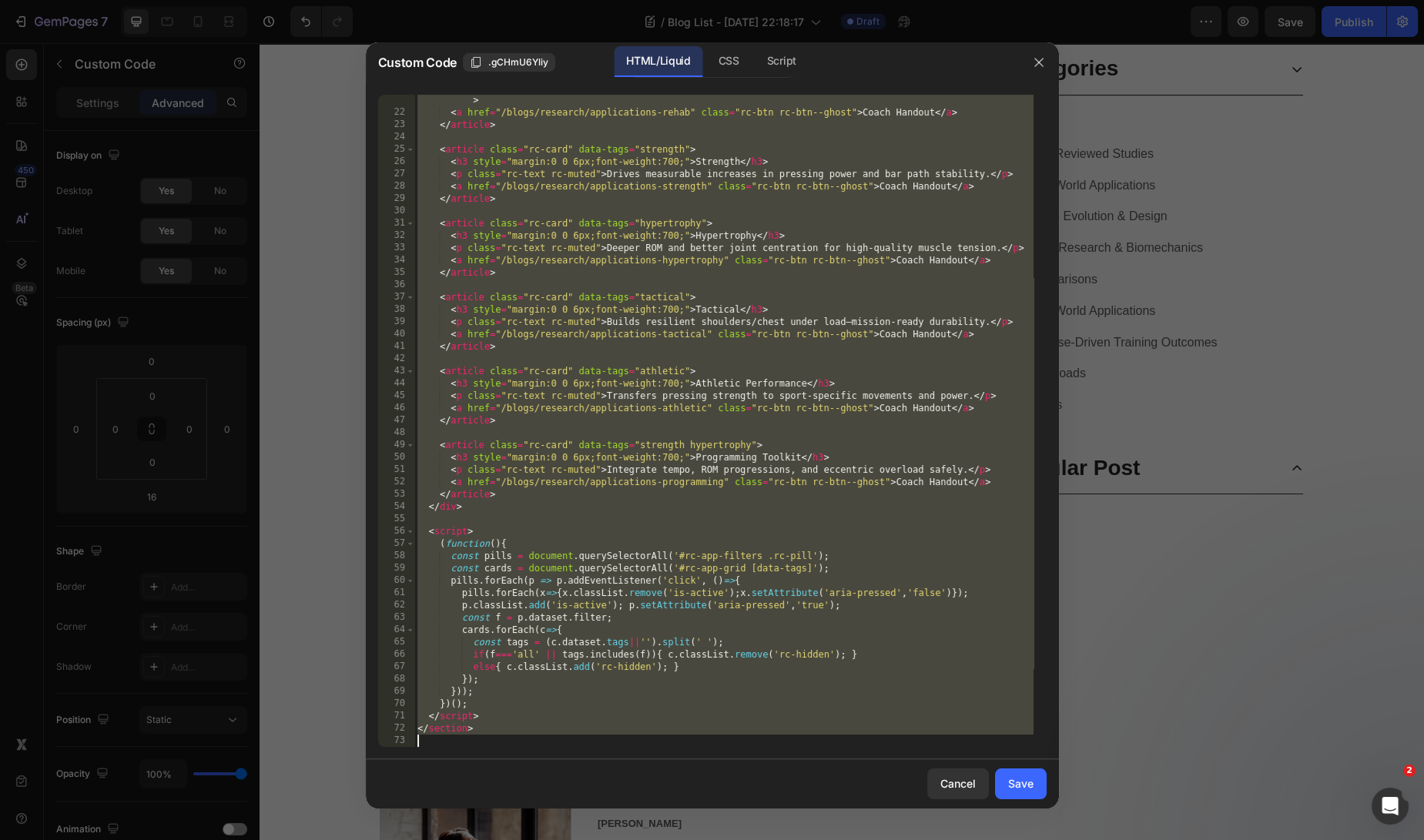
scroll to position [271, 0]
drag, startPoint x: 420, startPoint y: 102, endPoint x: 1233, endPoint y: 1105, distance: 1291.1
click at [1233, 0] on html "7 Version history / Blog List - [DATE] 22:18:17 Draft Preview Save Publish 450 …" at bounding box center [712, 0] width 1424 height 0
type textarea "<"
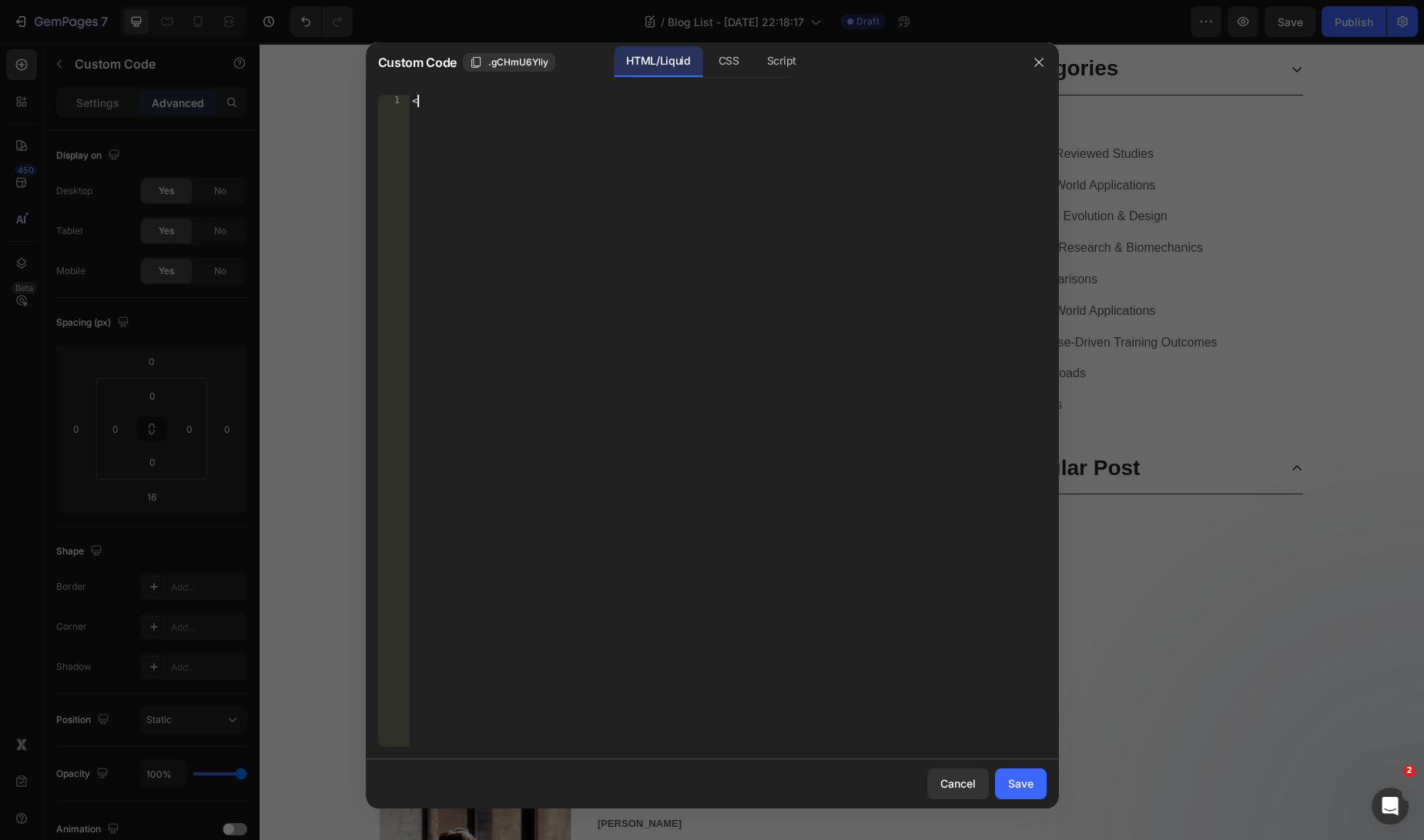
paste textarea
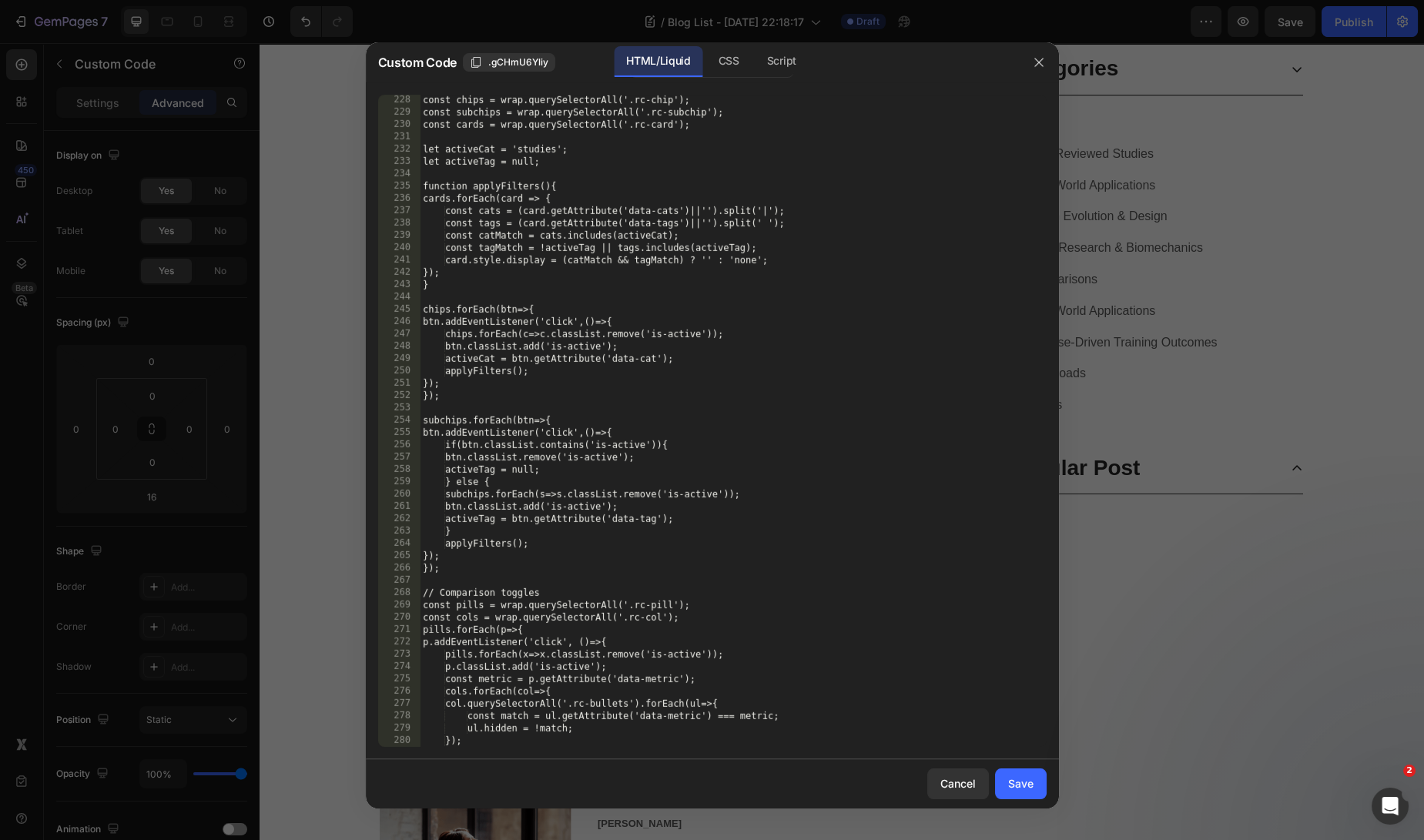
scroll to position [3103, 0]
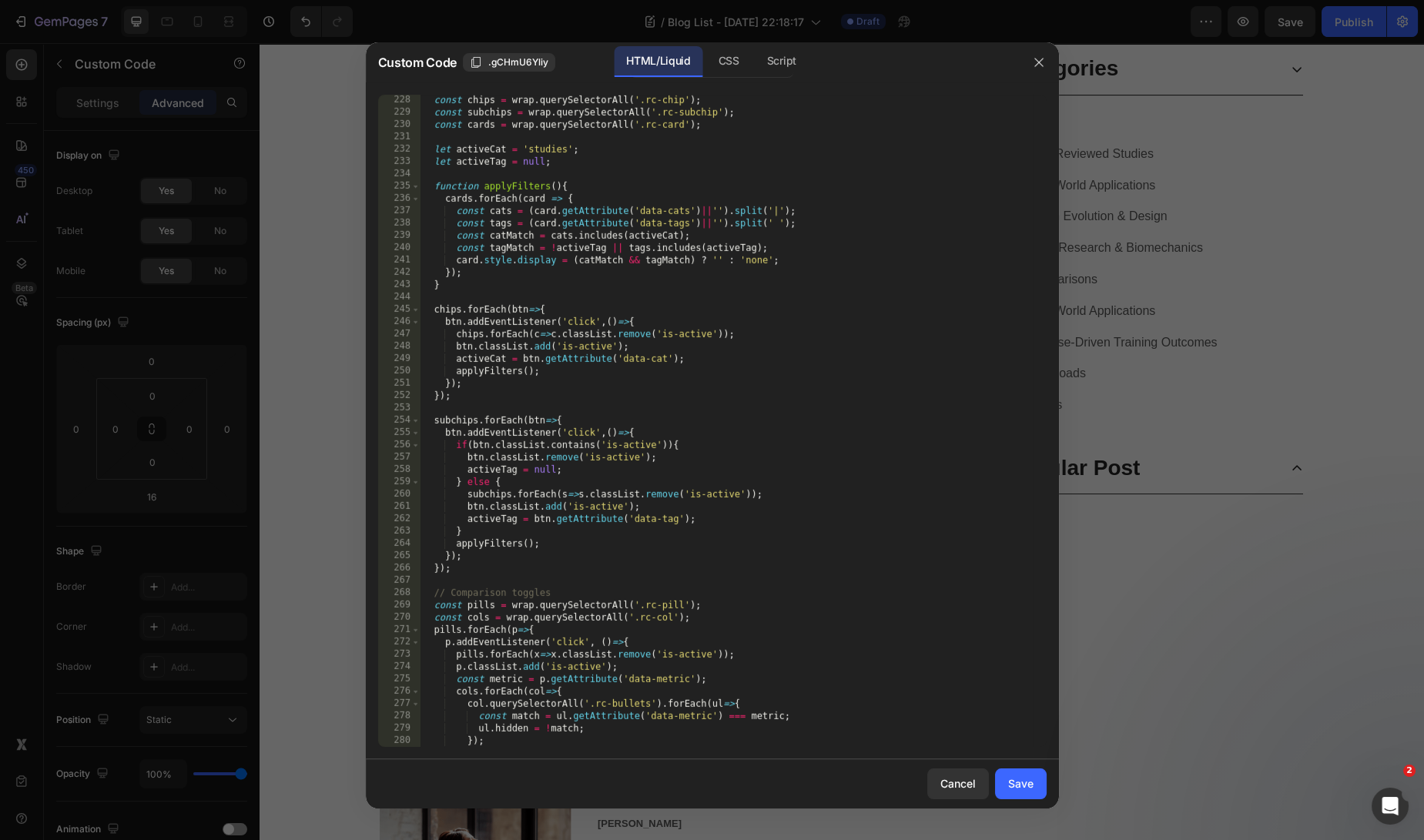
click at [1108, 679] on div at bounding box center [712, 420] width 1424 height 840
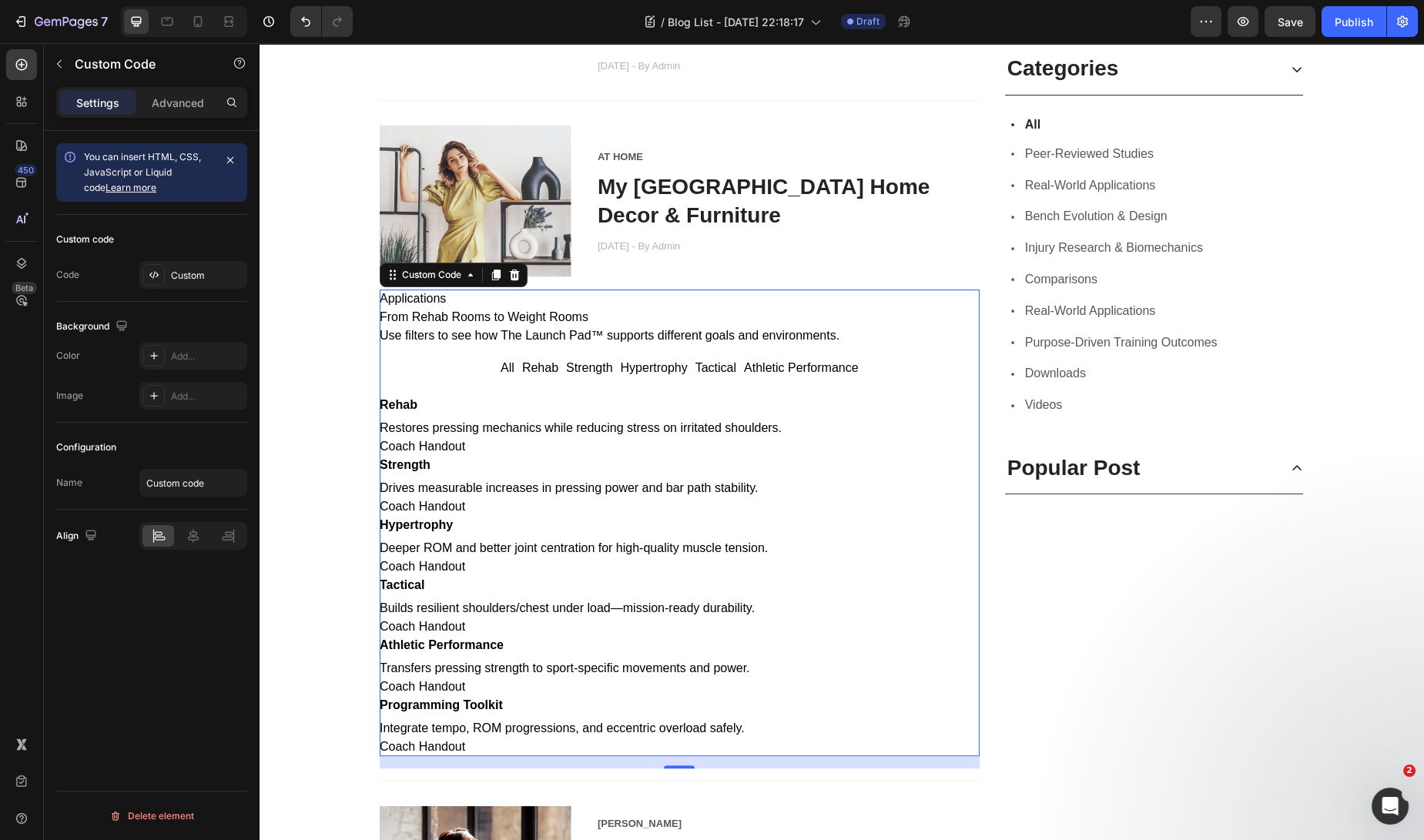
click at [702, 618] on p "Builds resilient shoulders/chest under load—mission-ready durability." at bounding box center [679, 608] width 600 height 18
click at [535, 377] on div "Applications From Rehab Rooms to Weight Rooms Use filters to see how The Launch…" at bounding box center [679, 333] width 600 height 88
click at [531, 377] on div "Applications From Rehab Rooms to Weight Rooms Use filters to see how The Launch…" at bounding box center [679, 333] width 600 height 88
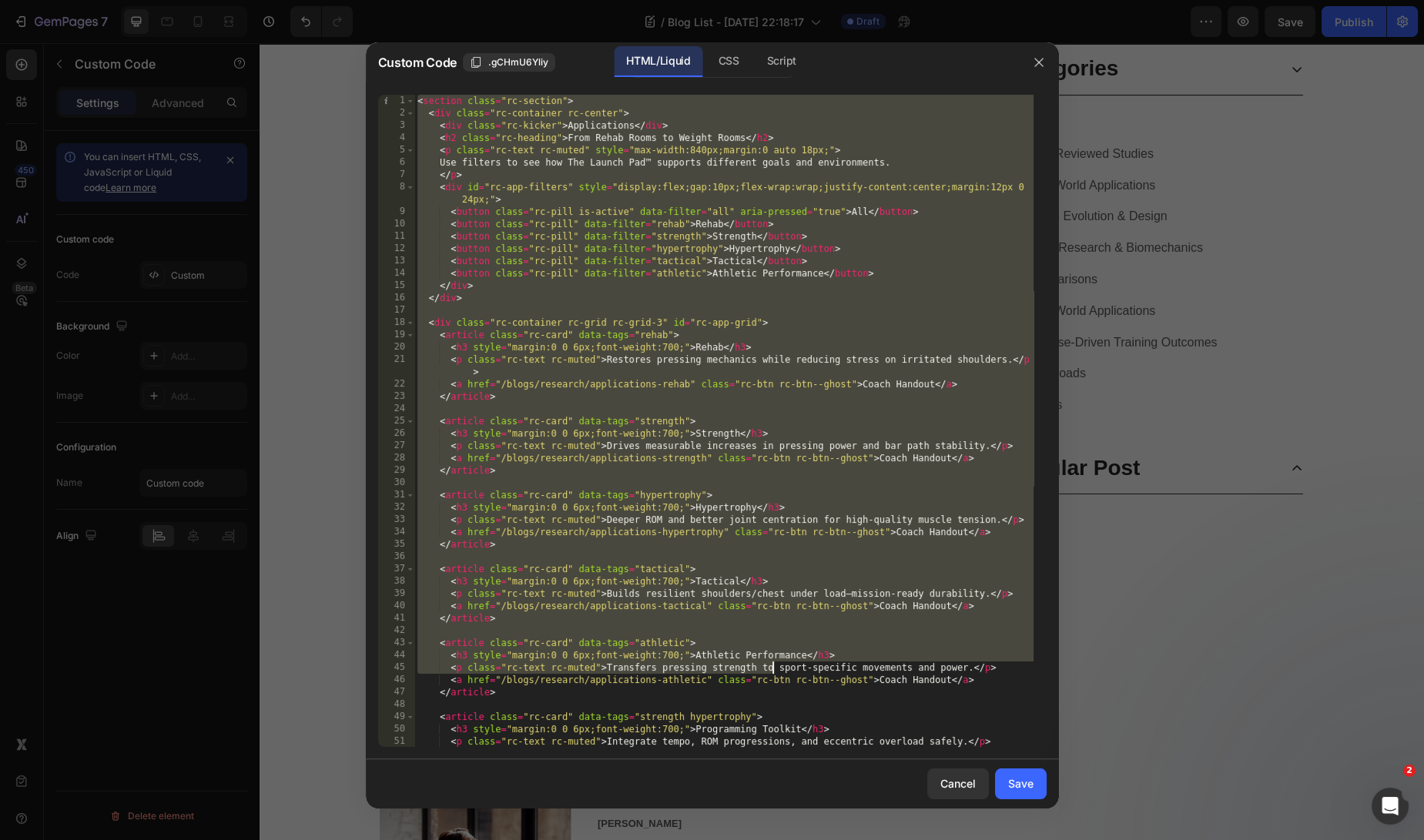
scroll to position [271, 0]
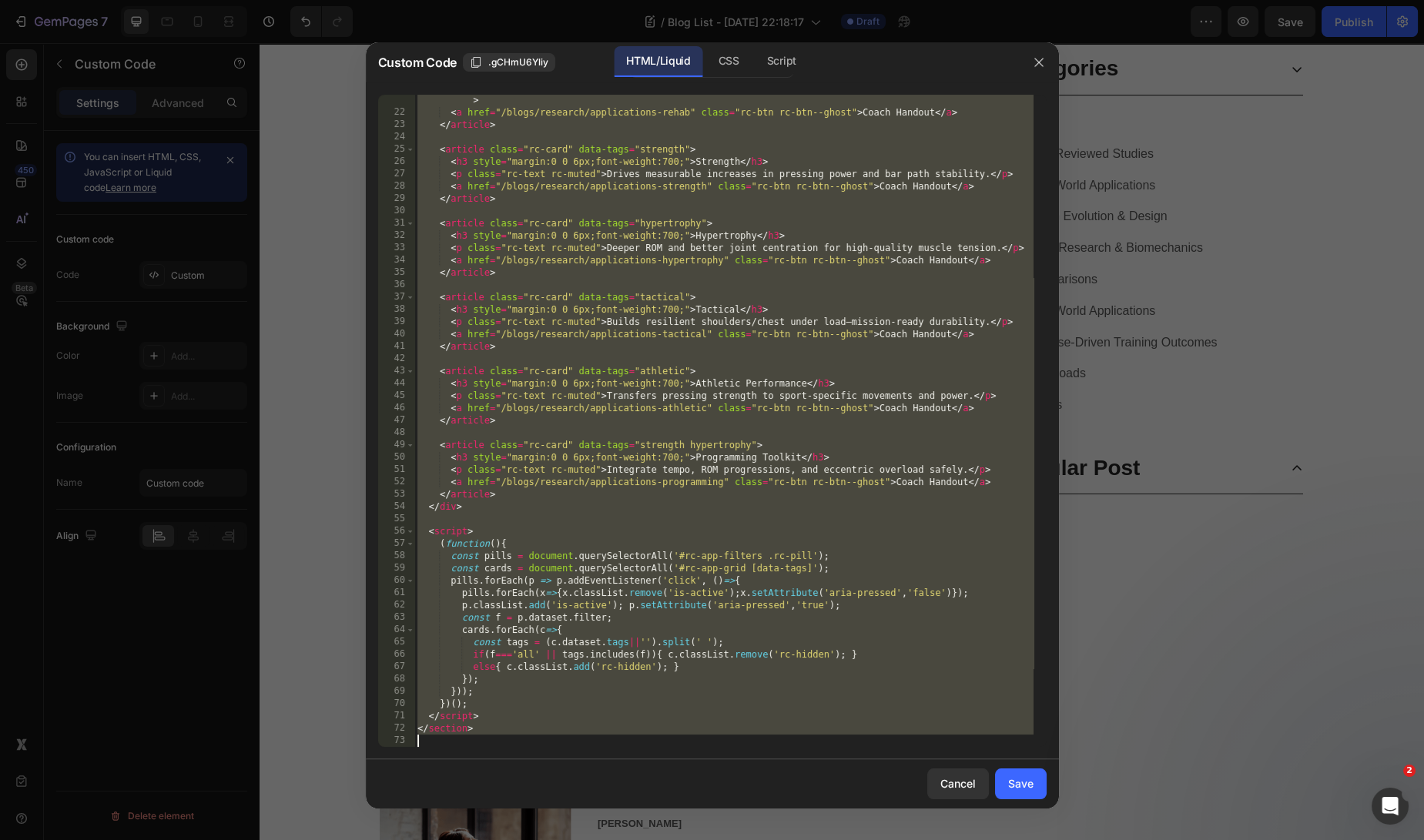
drag, startPoint x: 418, startPoint y: 100, endPoint x: 1016, endPoint y: 1099, distance: 1164.3
click at [1016, 0] on html "7 Version history / Blog List - [DATE] 22:18:17 Draft Preview Save Publish 450 …" at bounding box center [712, 0] width 1424 height 0
type textarea "</section>"
paste textarea
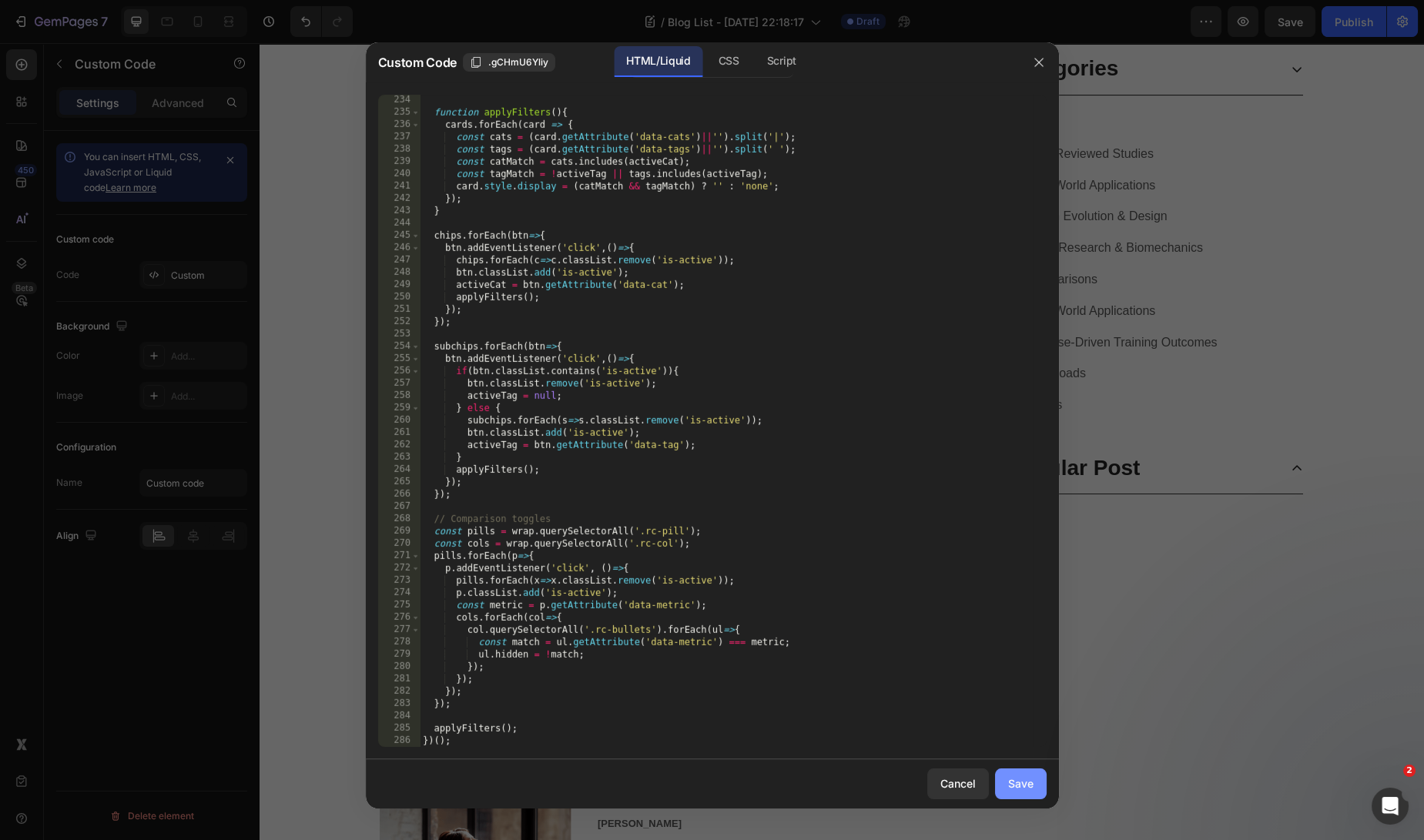
click at [1015, 794] on button "Save" at bounding box center [1020, 784] width 52 height 31
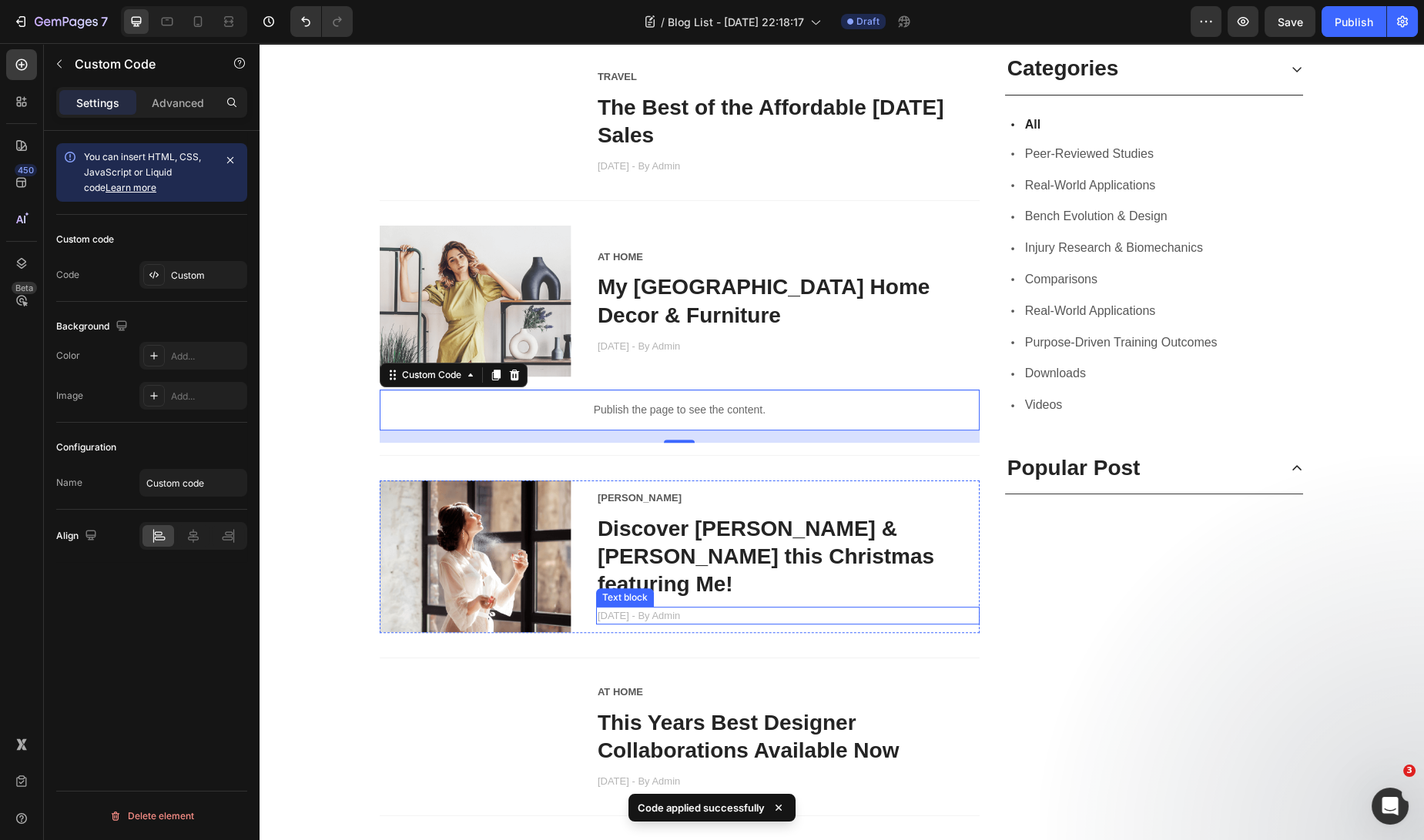
scroll to position [1048, 0]
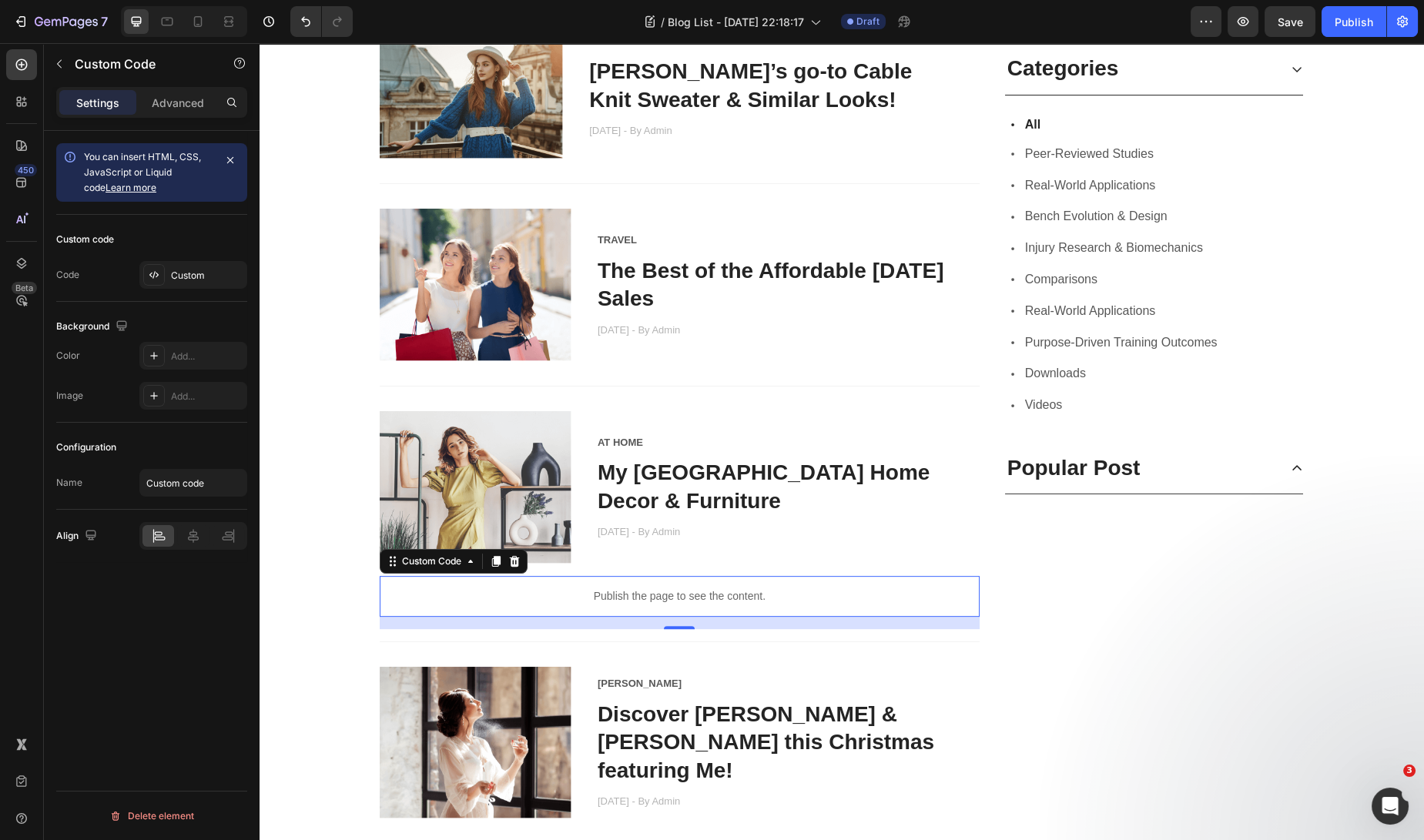
click at [781, 598] on p "Publish the page to see the content." at bounding box center [679, 596] width 600 height 16
click at [438, 562] on div "Custom Code" at bounding box center [432, 561] width 65 height 14
click at [422, 602] on div "Publish the page to see the content." at bounding box center [679, 596] width 600 height 41
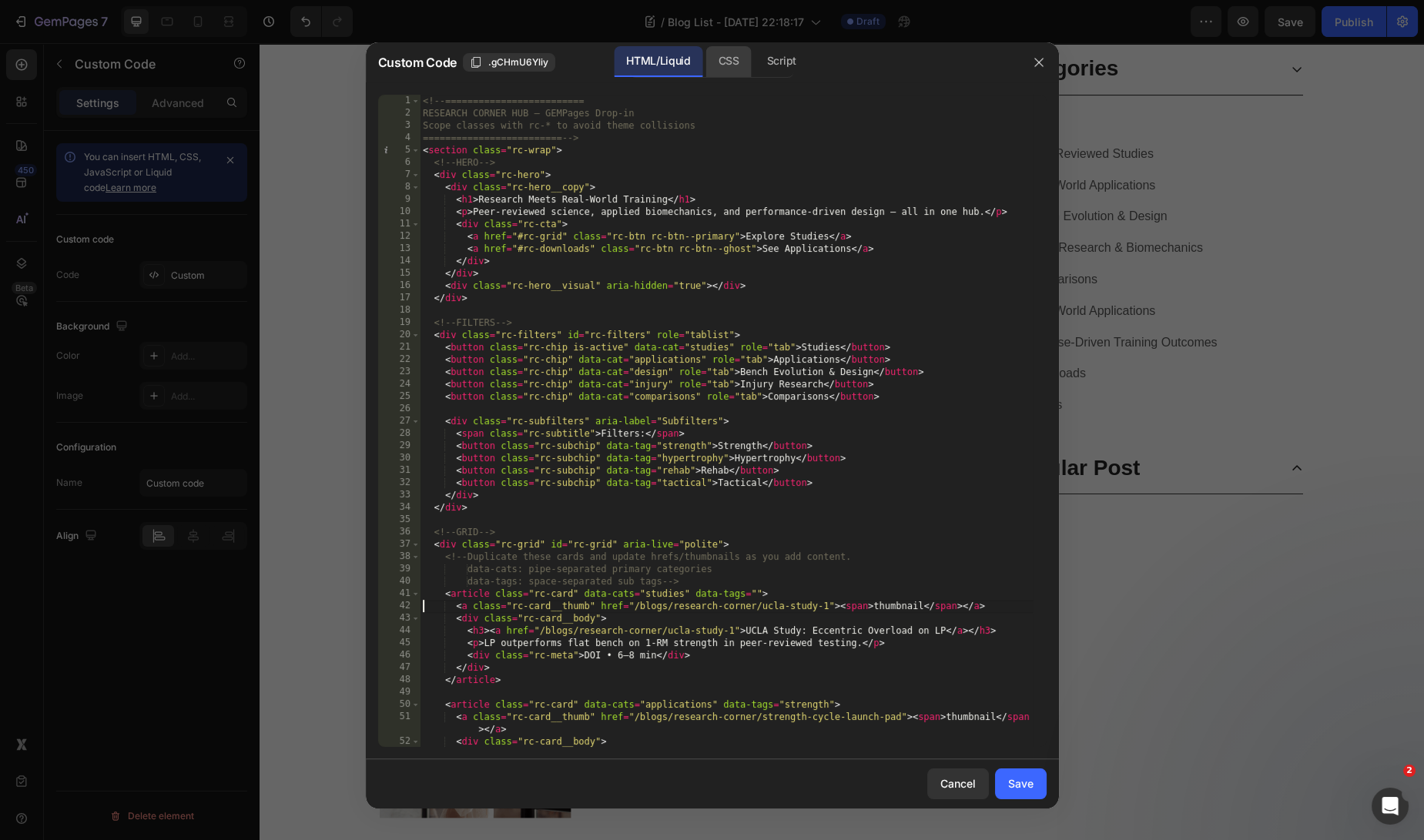
click at [755, 74] on div "CSS" at bounding box center [781, 62] width 54 height 31
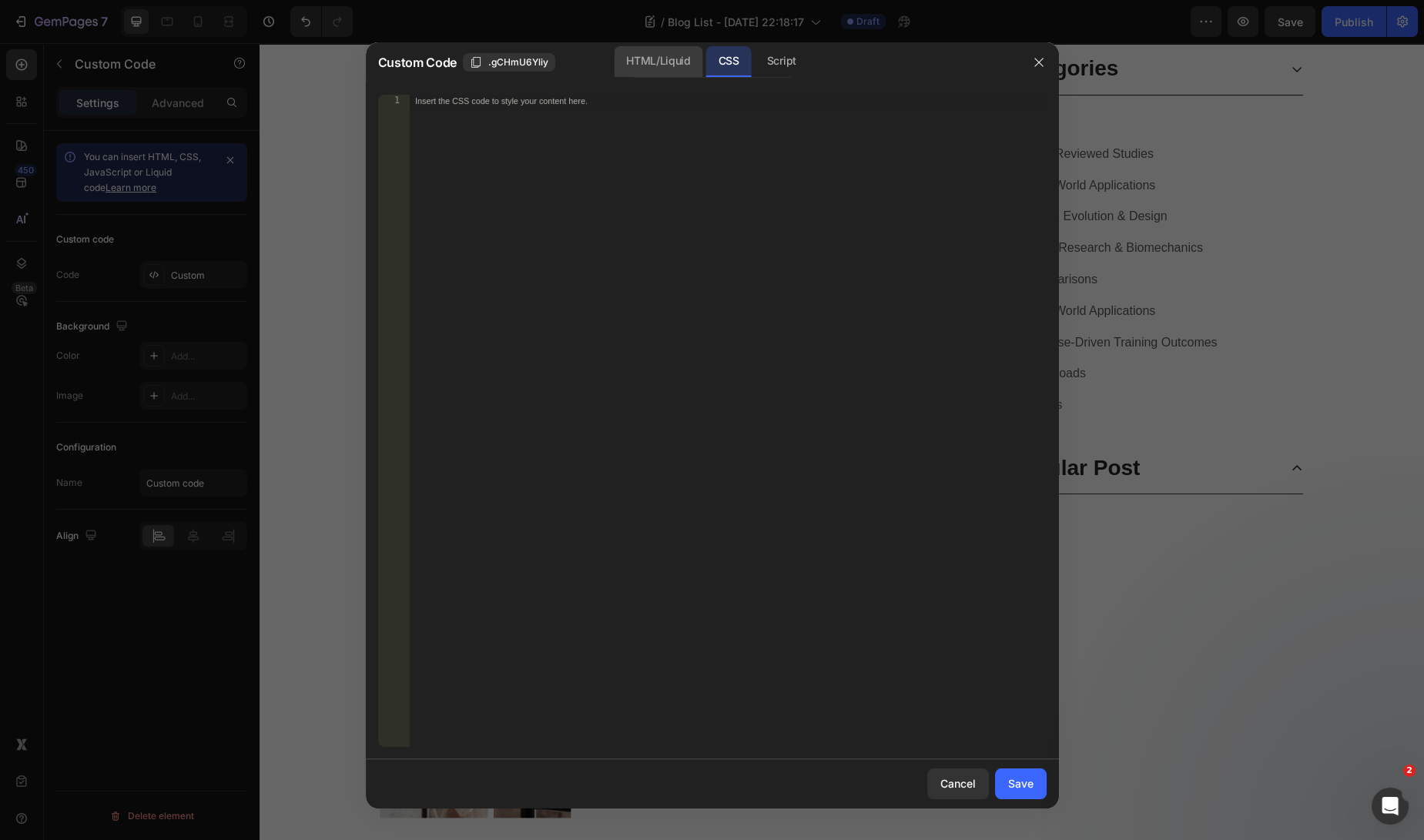
click at [652, 59] on div "HTML/Liquid" at bounding box center [658, 62] width 89 height 31
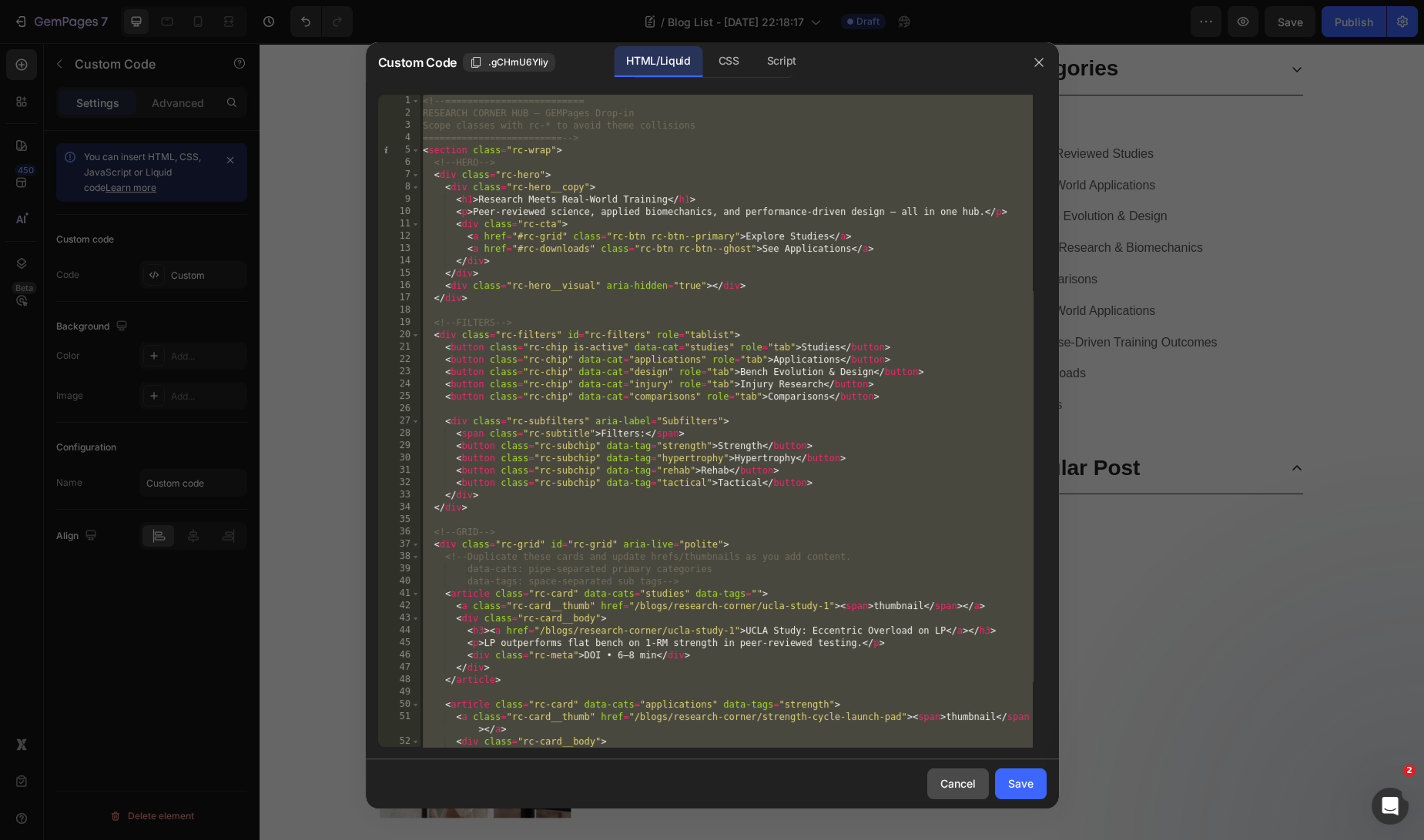
click at [958, 785] on div "Cancel" at bounding box center [958, 783] width 35 height 16
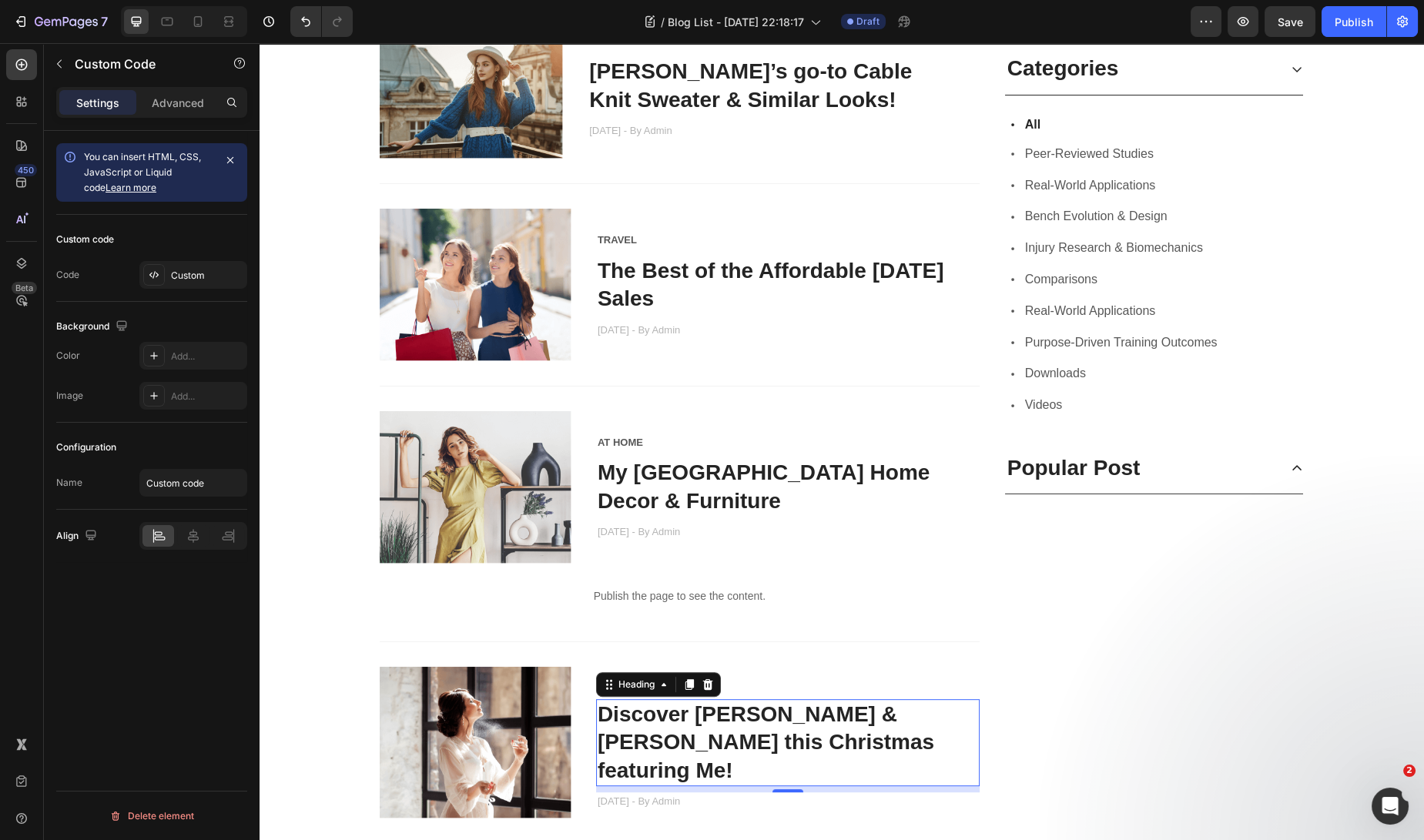
click at [623, 722] on link "Discover [PERSON_NAME] & [PERSON_NAME] this Christmas featuring Me!" at bounding box center [765, 742] width 337 height 80
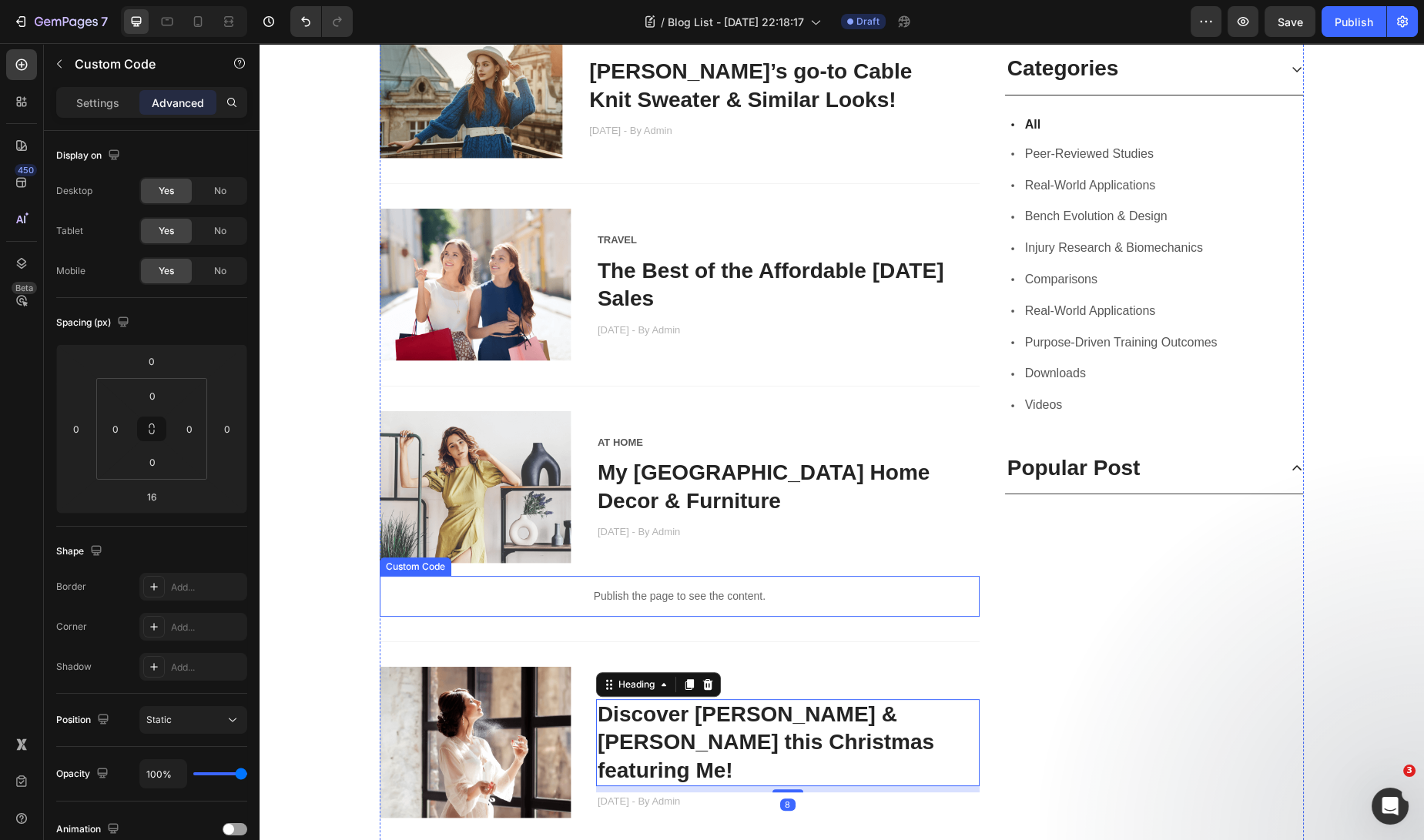
click at [718, 592] on p "Publish the page to see the content." at bounding box center [679, 596] width 600 height 16
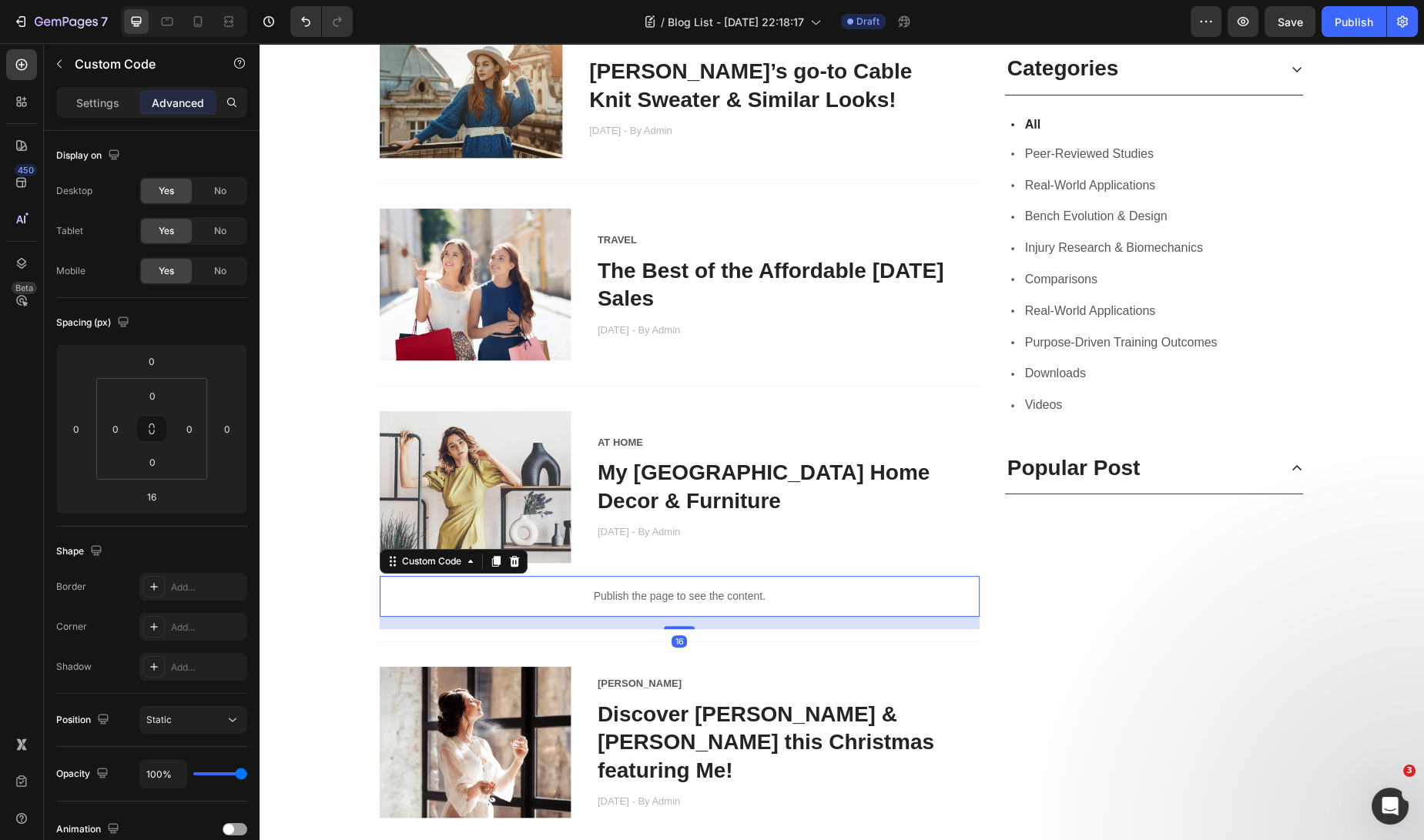
click at [653, 597] on p "Publish the page to see the content." at bounding box center [679, 596] width 600 height 16
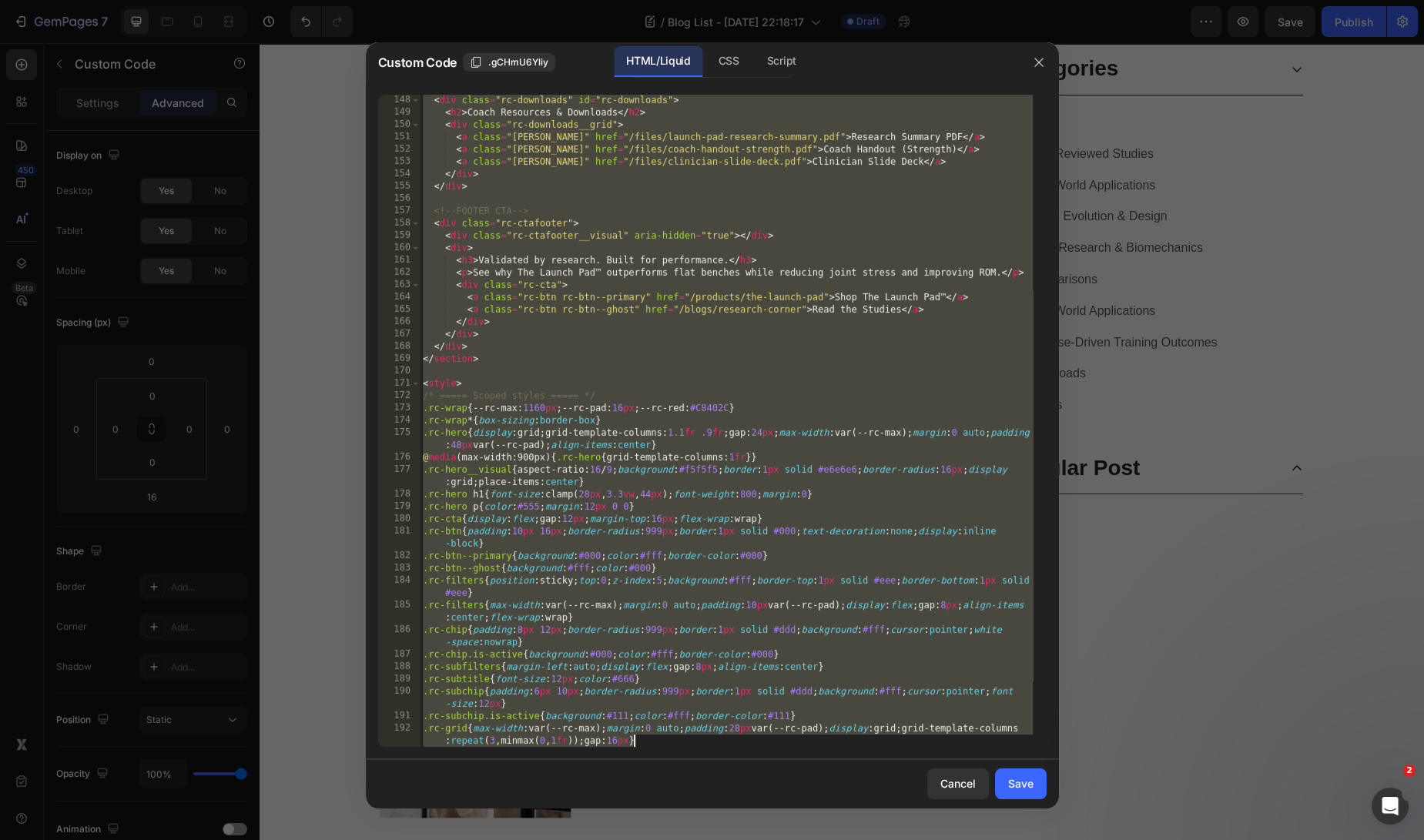
scroll to position [3202, 0]
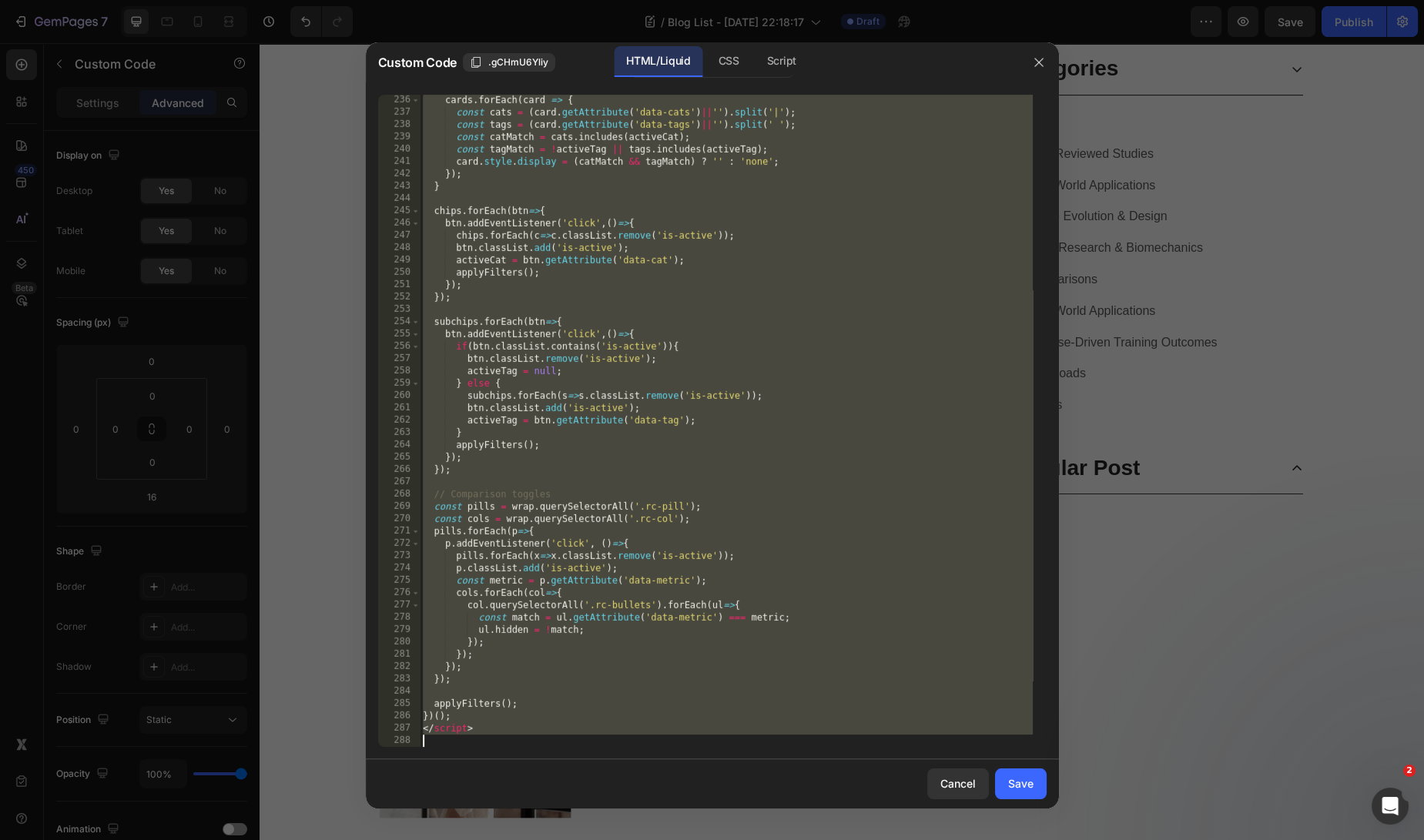
drag, startPoint x: 423, startPoint y: 98, endPoint x: 1423, endPoint y: 1099, distance: 1414.9
click at [1423, 0] on html "7 Version history / Blog List - [DATE] 22:18:17 Draft Preview Save Publish 450 …" at bounding box center [712, 0] width 1424 height 0
type textarea "</script>"
paste textarea
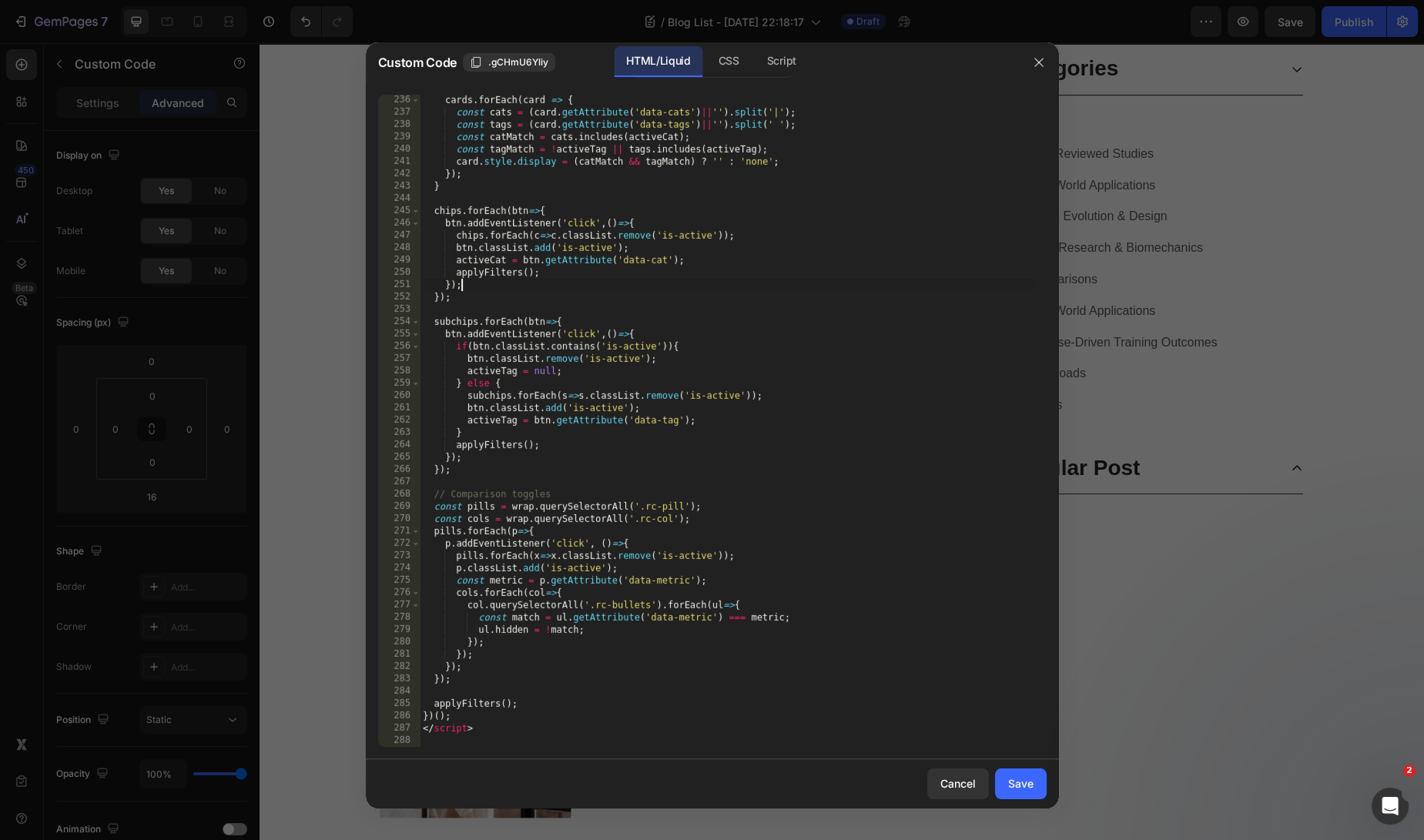
click at [867, 289] on div "cards . forEach ( card => { const cats = ( card . getAttribute ( 'data-cats' ) …" at bounding box center [725, 433] width 613 height 677
type textarea "});"
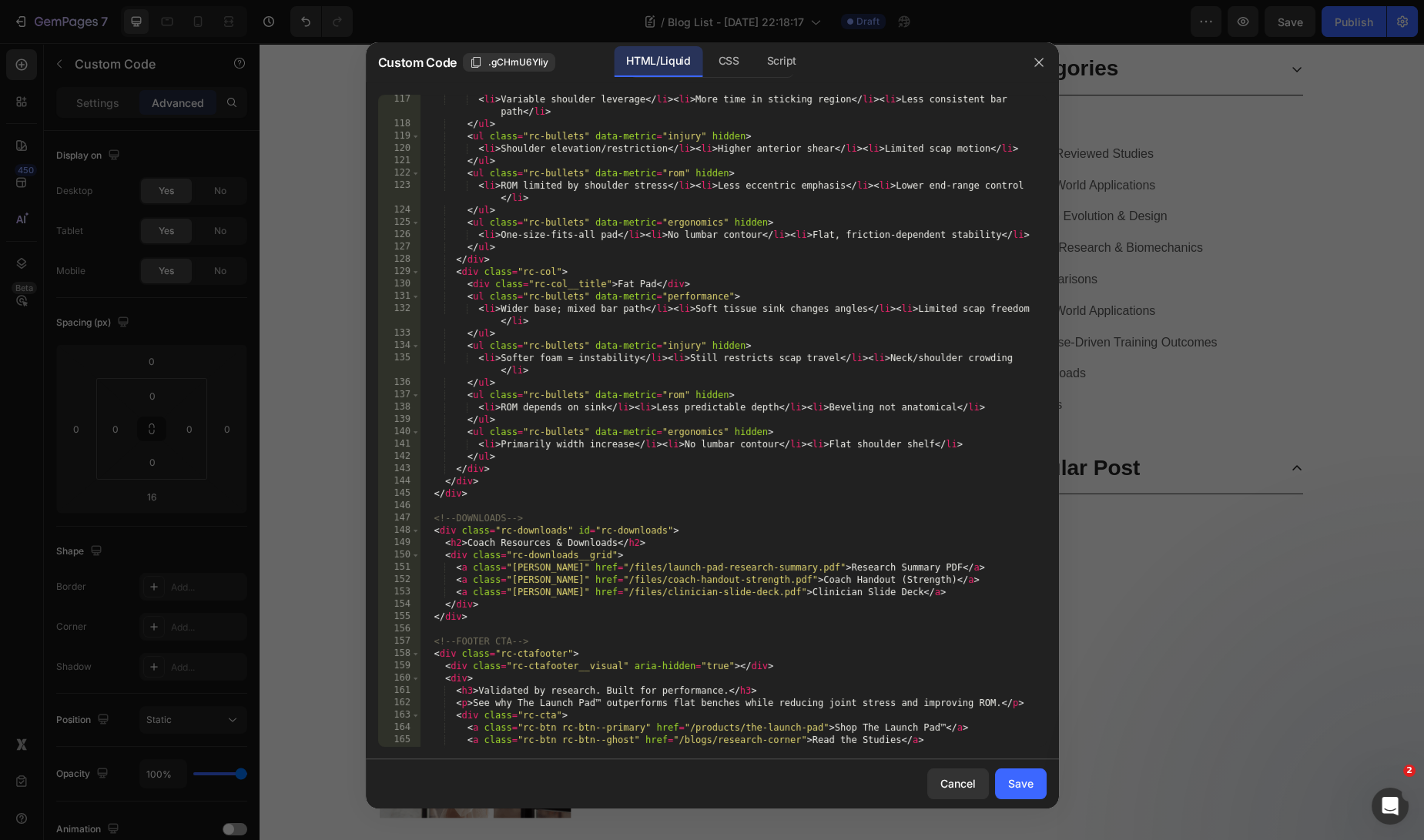
scroll to position [0, 0]
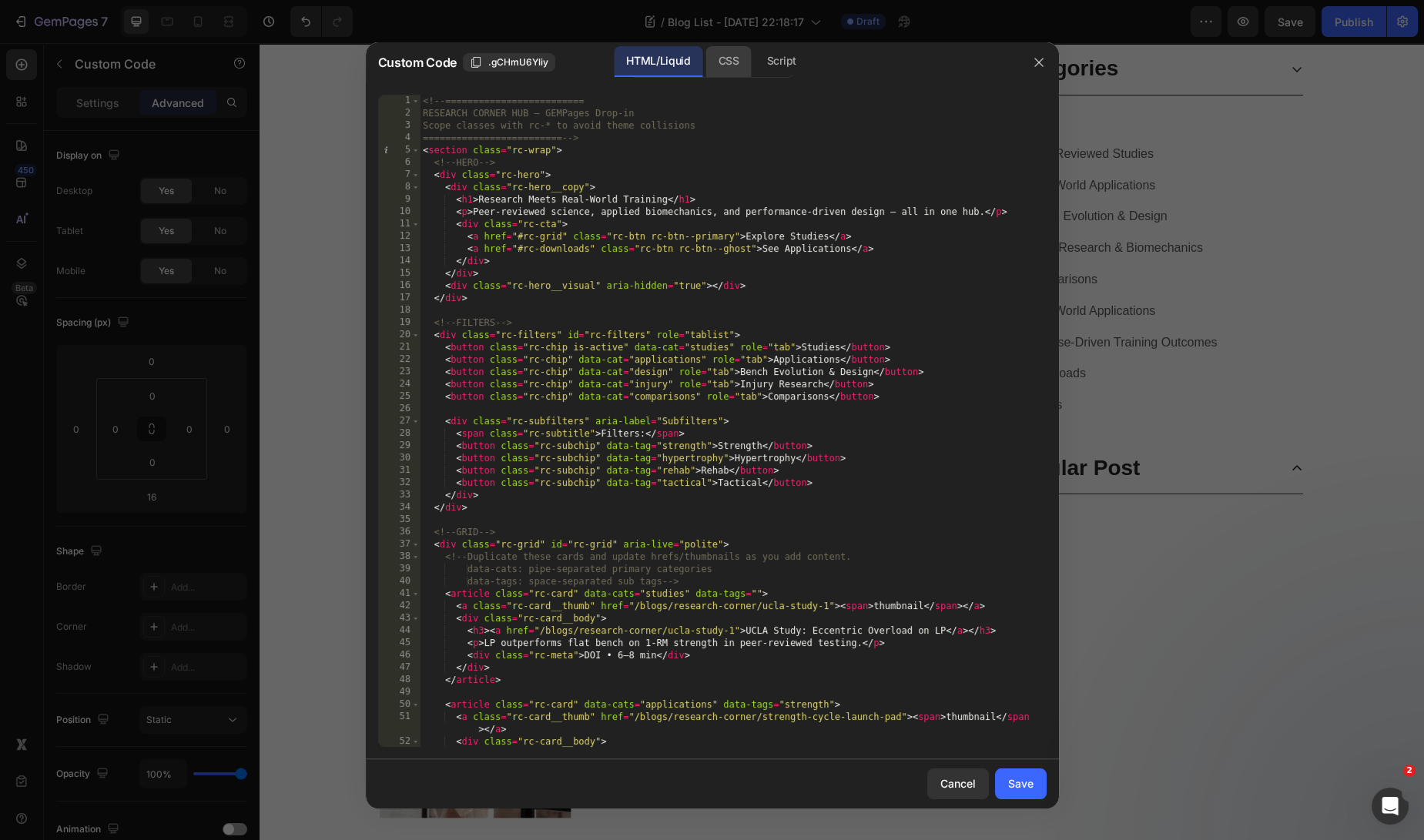
click at [755, 55] on div "CSS" at bounding box center [781, 62] width 54 height 31
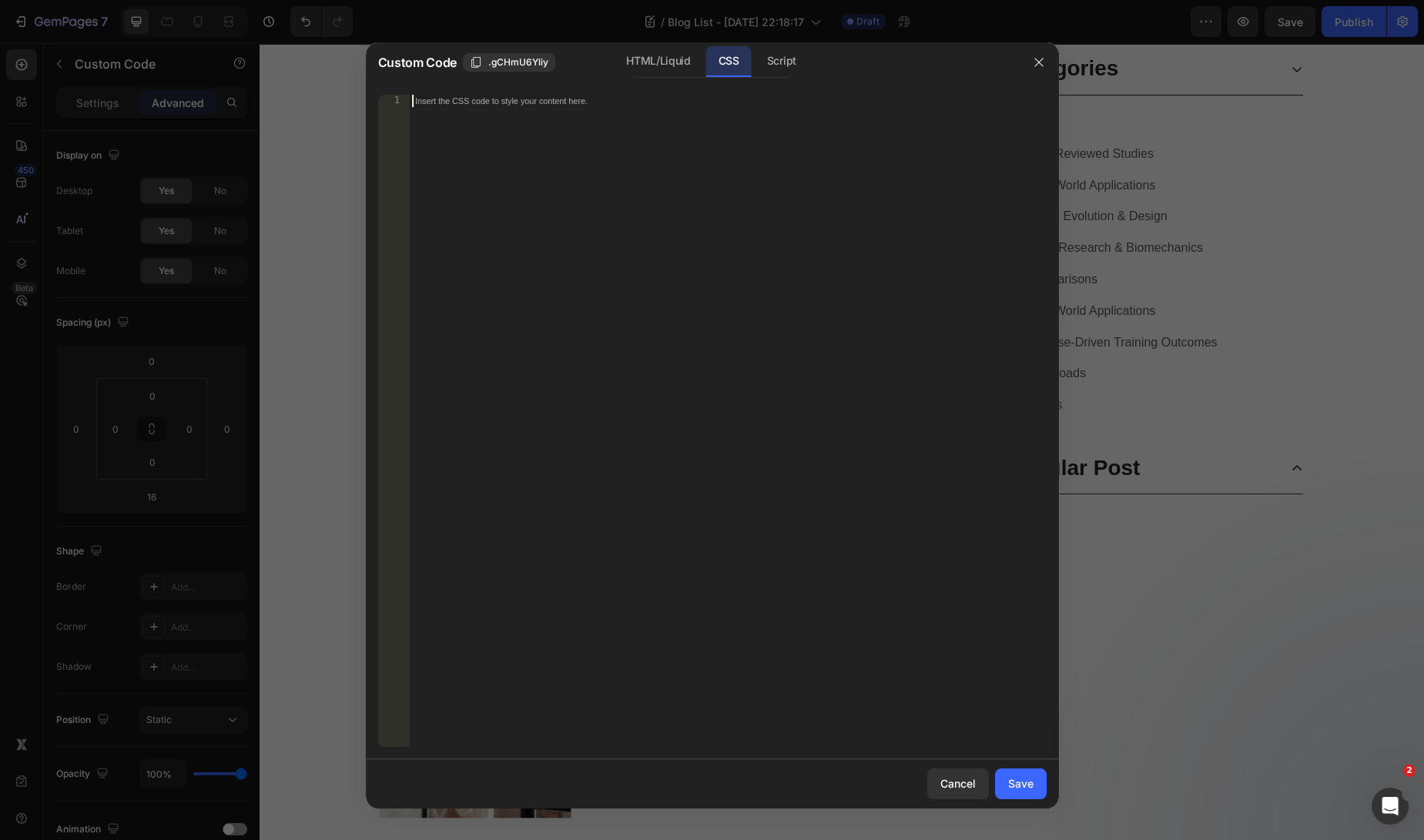
click at [465, 143] on div "Insert the CSS code to style your content here." at bounding box center [728, 433] width 638 height 677
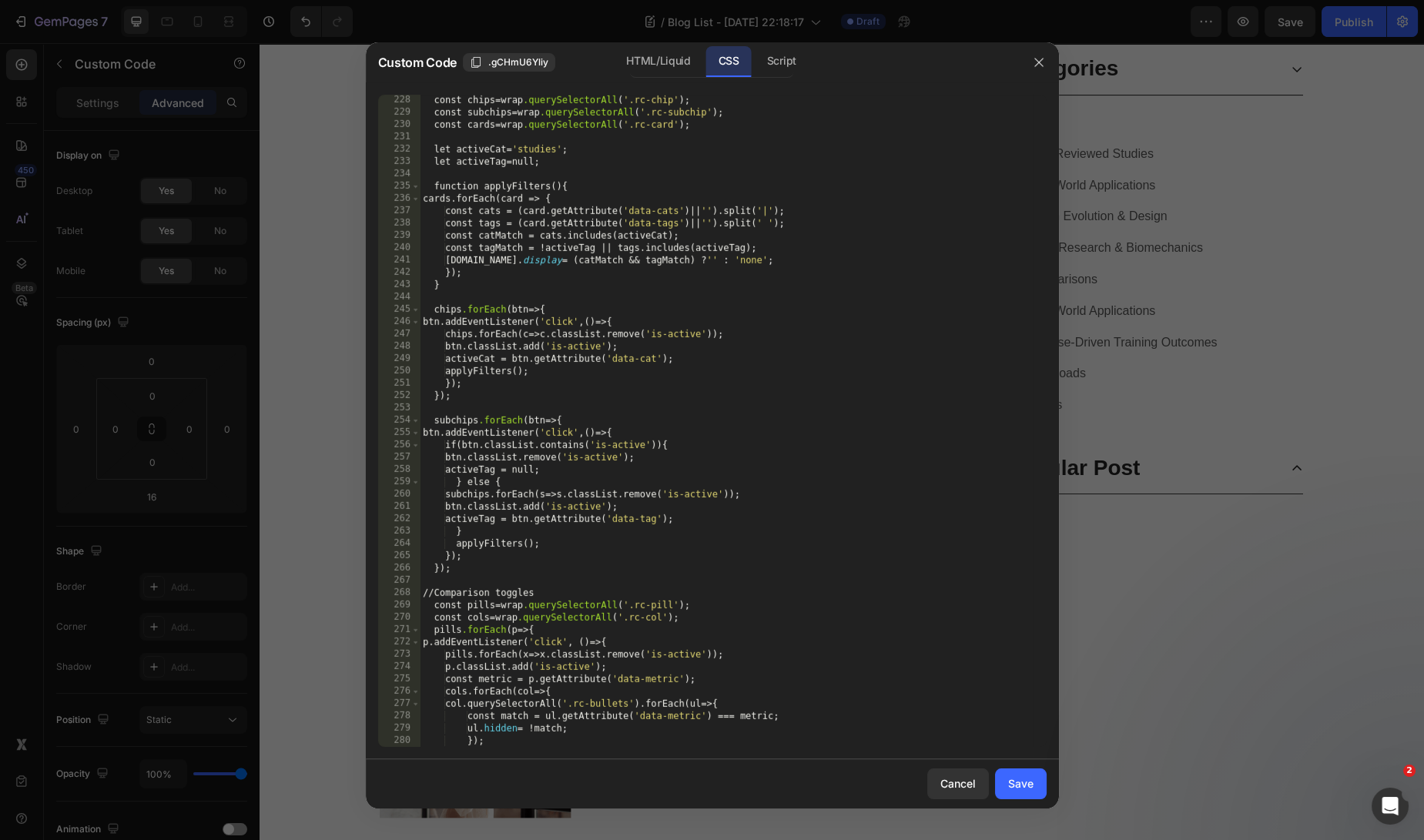
scroll to position [3103, 0]
click at [1174, 611] on div at bounding box center [712, 420] width 1424 height 840
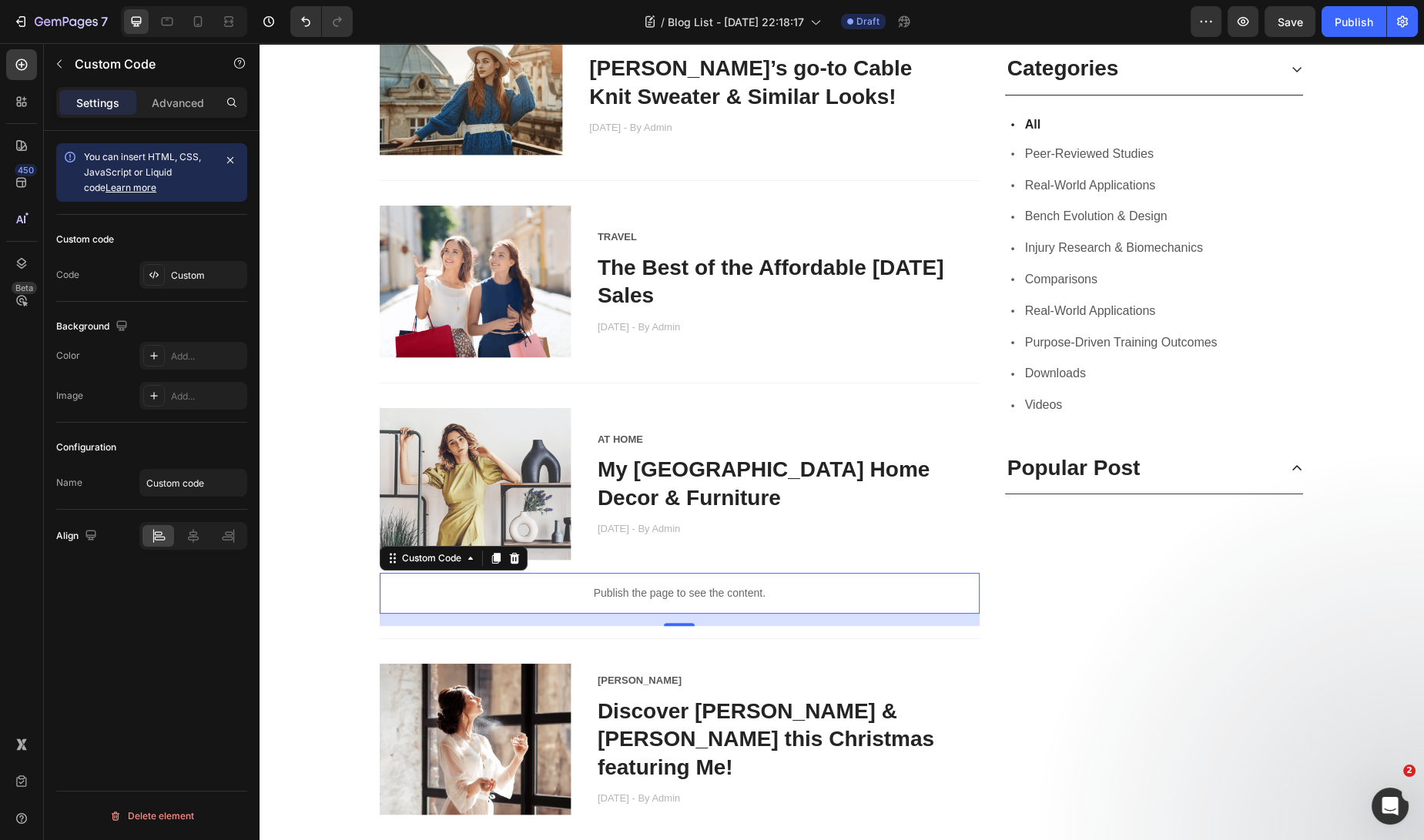
scroll to position [1051, 0]
click at [787, 589] on p "Publish the page to see the content." at bounding box center [679, 592] width 600 height 16
click at [755, 584] on p "Publish the page to see the content." at bounding box center [679, 592] width 600 height 16
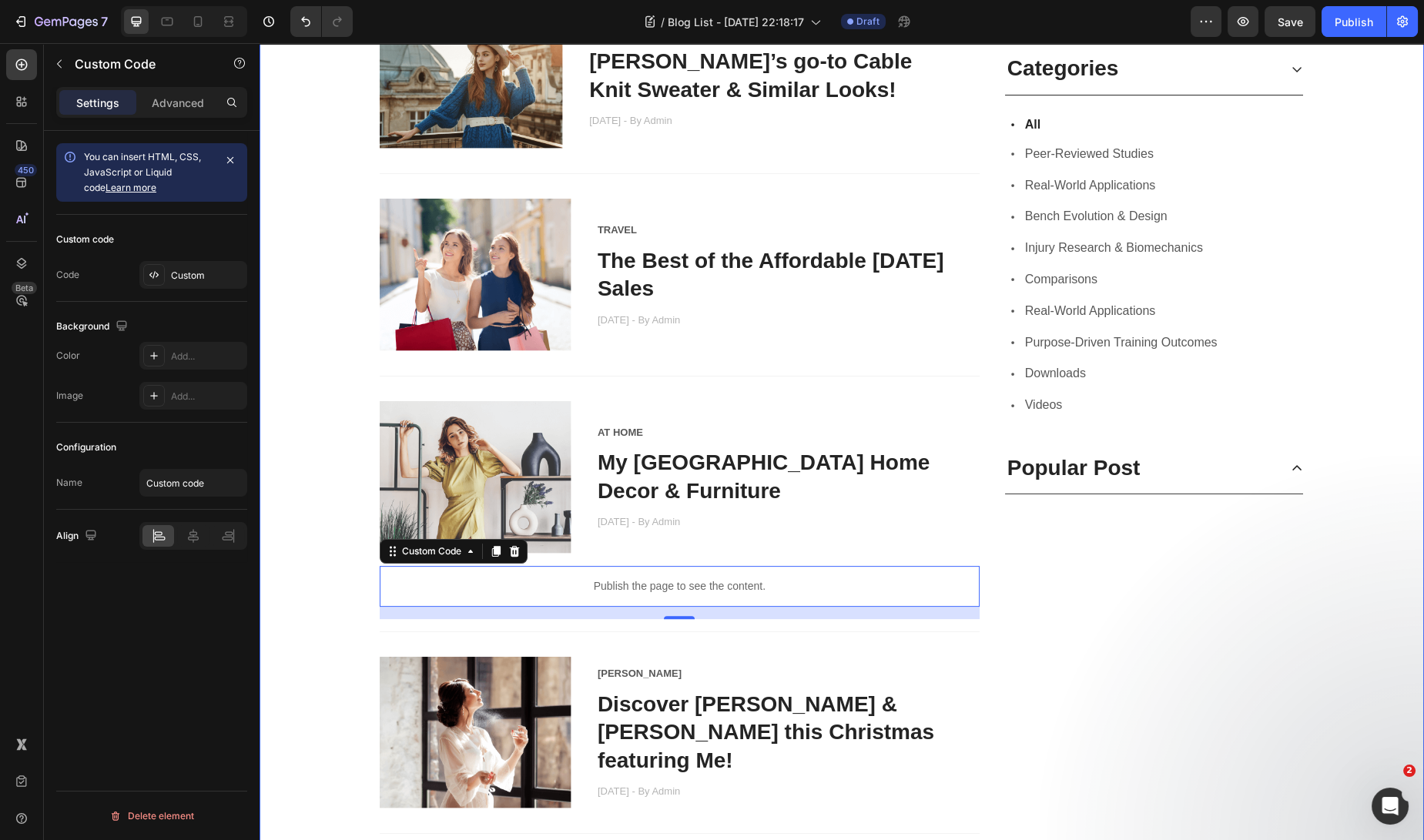
scroll to position [1059, 0]
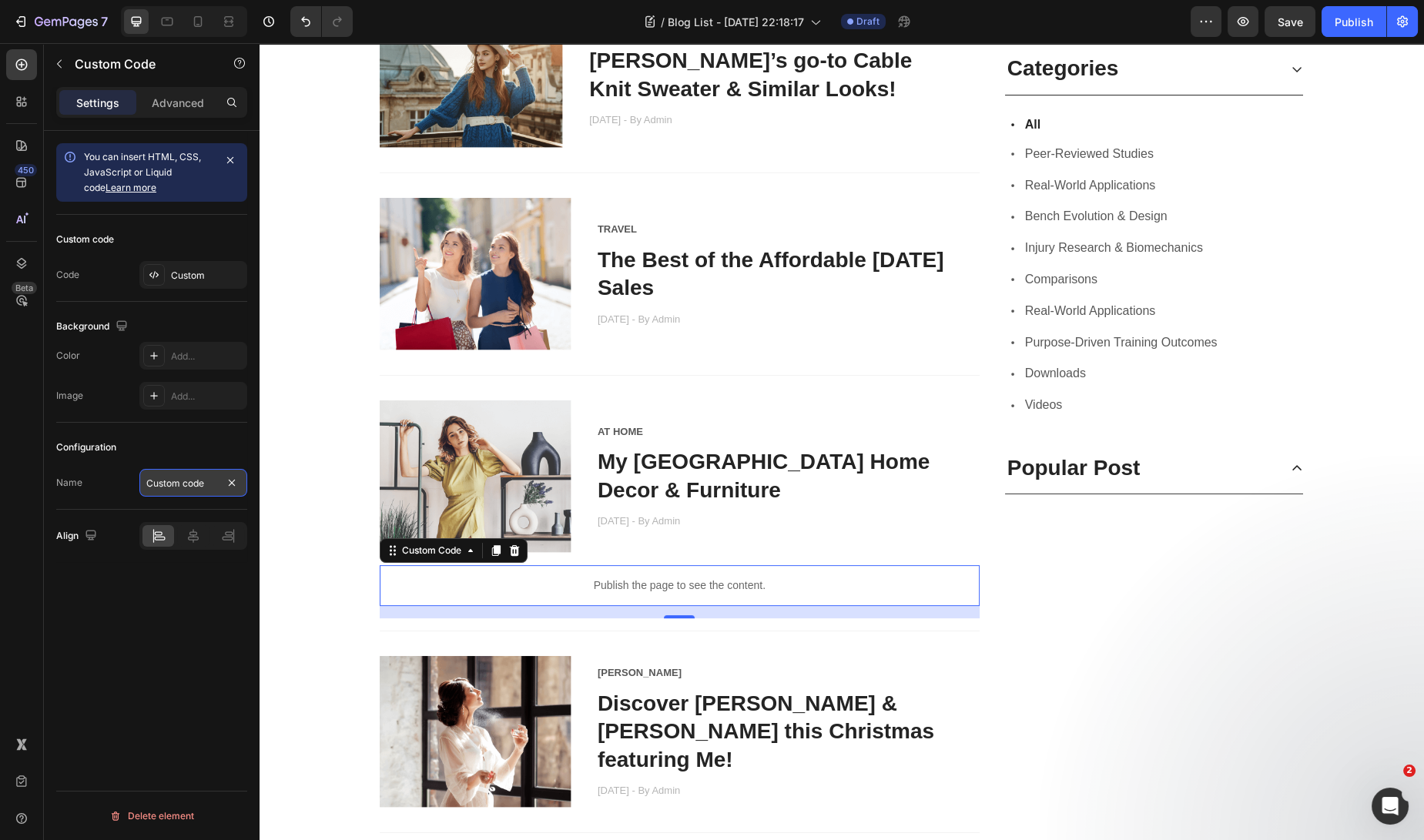
click at [184, 480] on input "Custom code" at bounding box center [193, 483] width 108 height 28
click at [183, 479] on input "Custom code" at bounding box center [193, 483] width 108 height 28
click at [153, 266] on div at bounding box center [154, 275] width 22 height 22
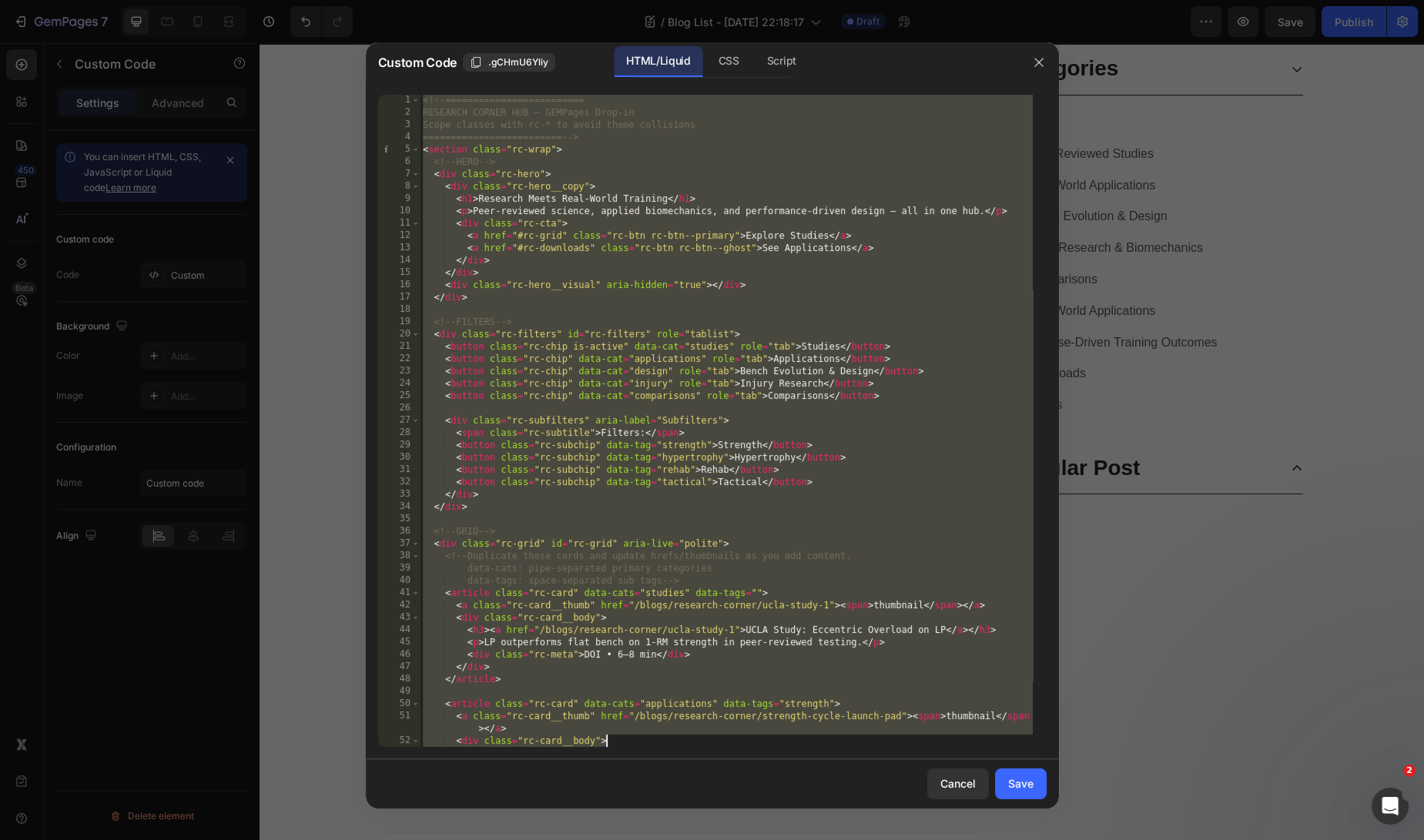
scroll to position [3202, 0]
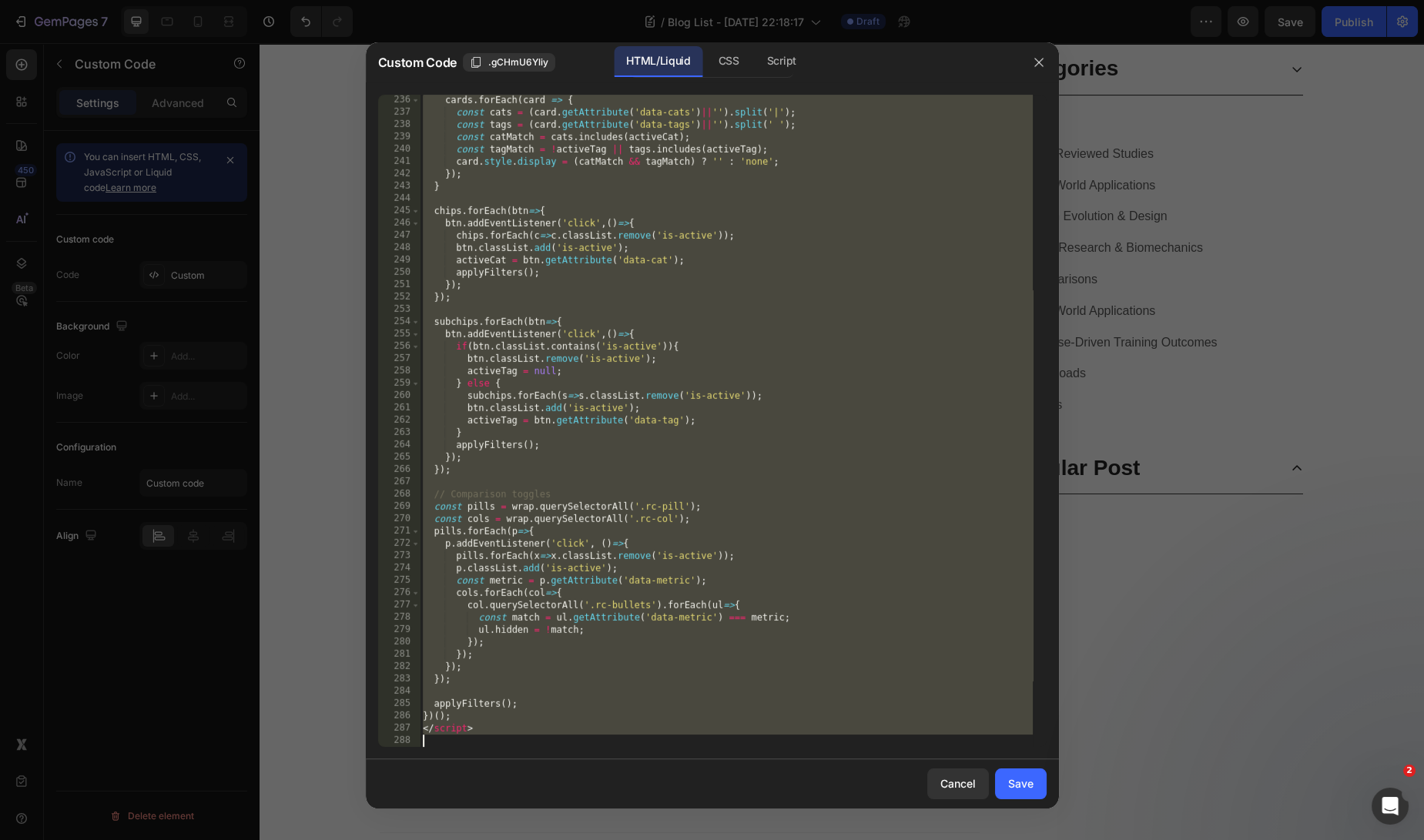
drag, startPoint x: 421, startPoint y: 97, endPoint x: 748, endPoint y: 1102, distance: 1056.9
click at [748, 0] on html "7 Version history / Blog List - [DATE] 22:18:17 Draft Preview Save Publish 450 …" at bounding box center [712, 0] width 1424 height 0
type textarea "</script>"
paste textarea
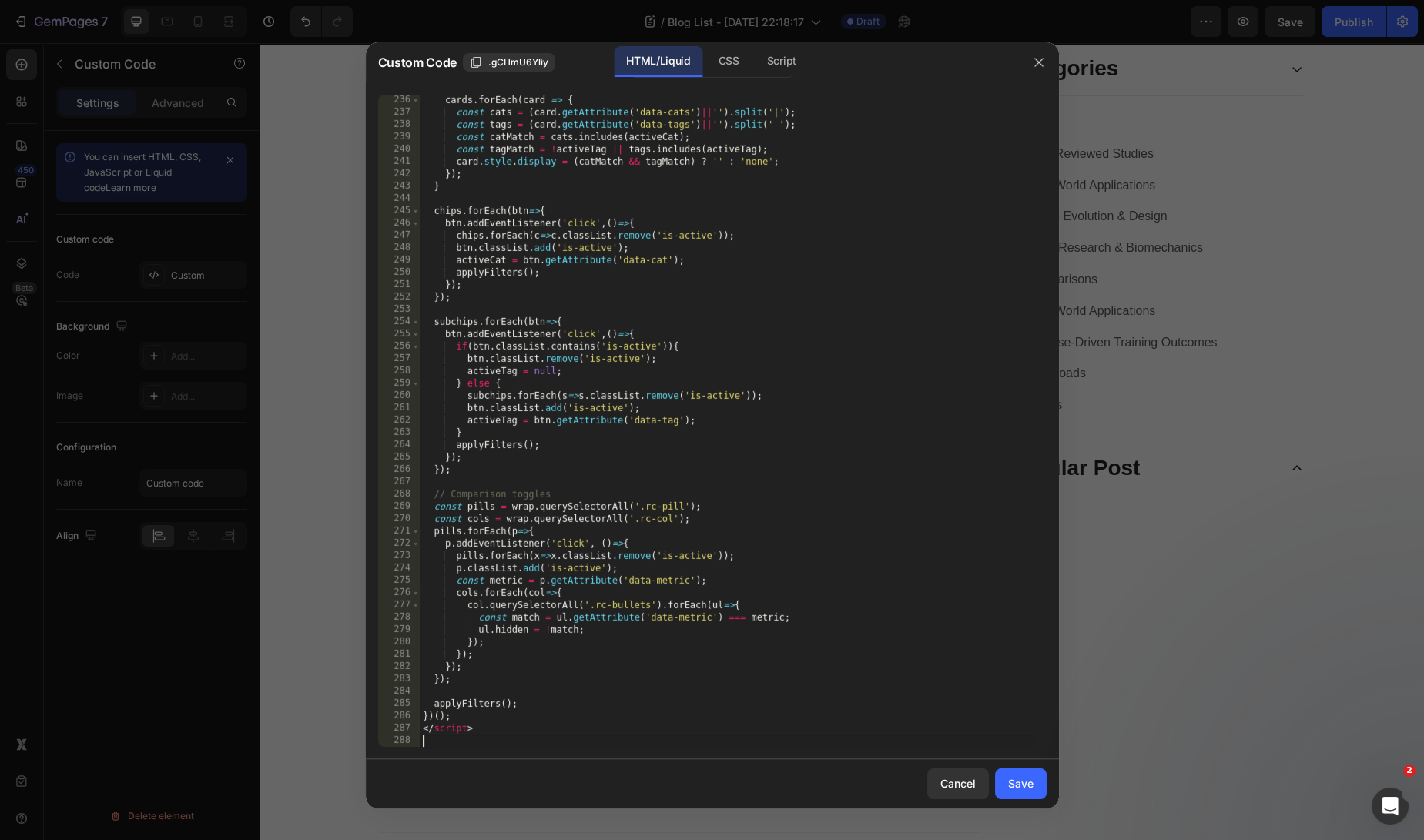
click at [862, 437] on div "cards . forEach ( card => { const cats = ( card . getAttribute ( 'data-cats' ) …" at bounding box center [725, 433] width 613 height 677
type textarea "}"
click at [755, 69] on div "CSS" at bounding box center [781, 62] width 54 height 31
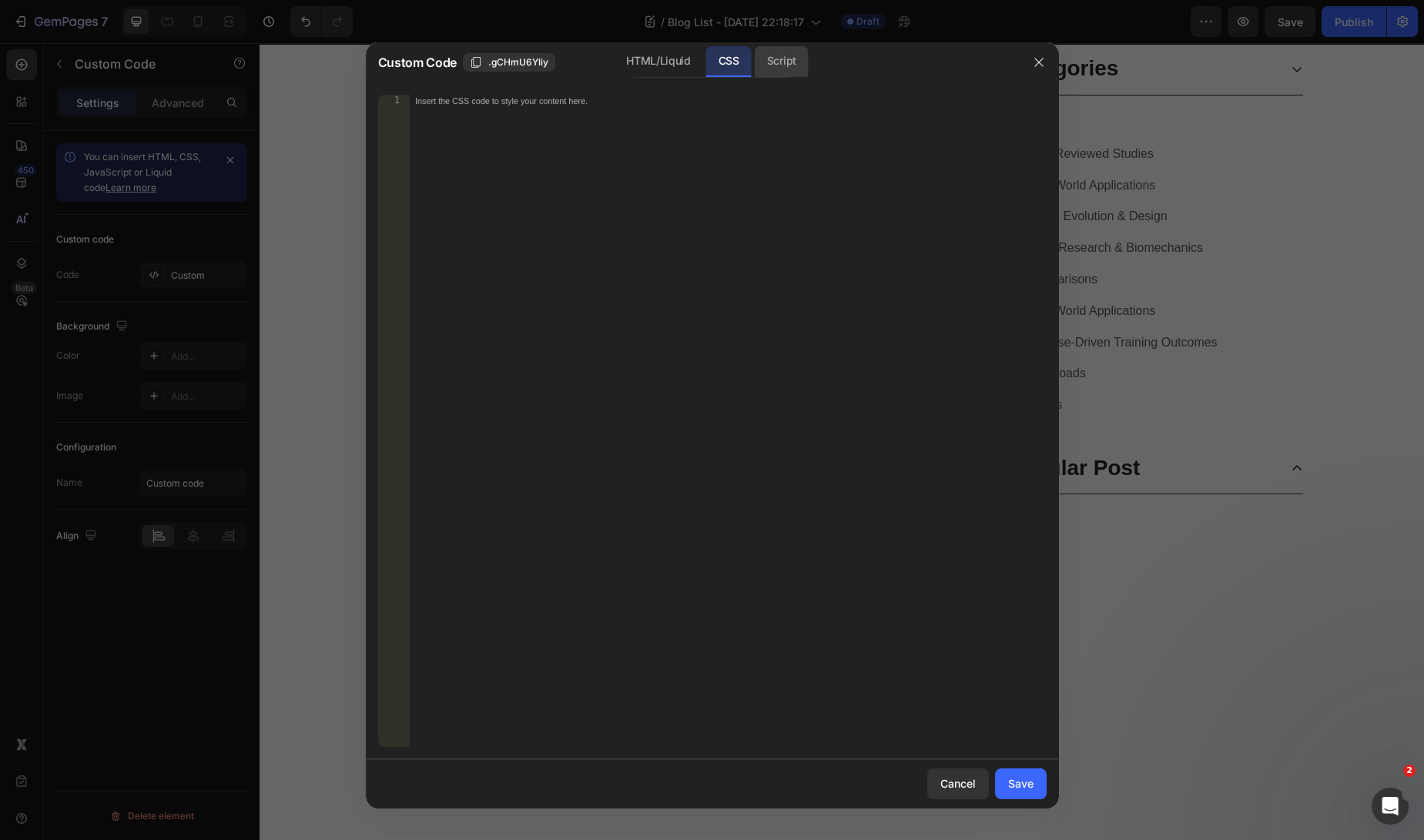
click at [778, 54] on div "Script" at bounding box center [781, 62] width 54 height 31
click at [706, 55] on div "HTML/Liquid" at bounding box center [729, 62] width 45 height 31
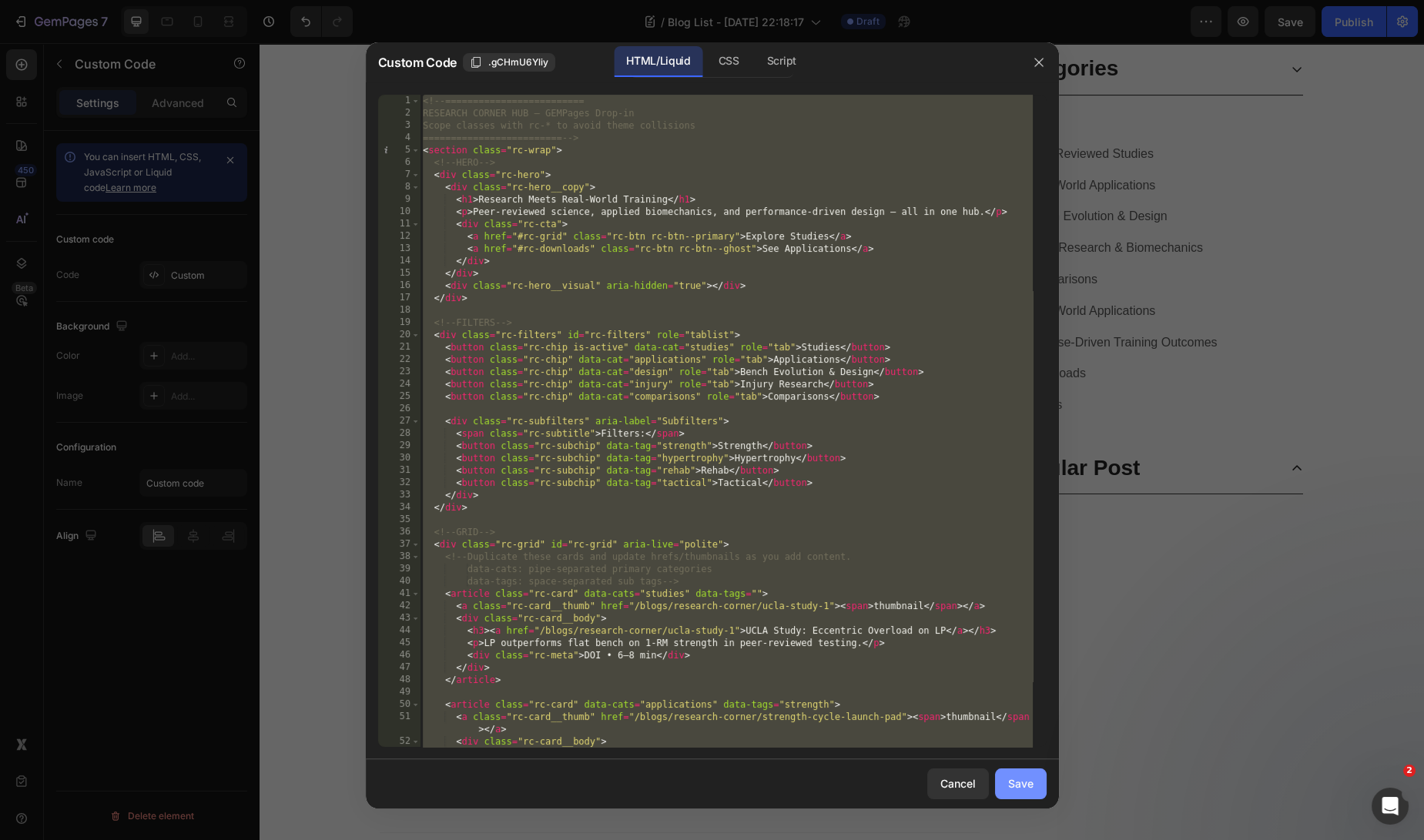
click at [1031, 776] on div "Save" at bounding box center [1021, 783] width 25 height 16
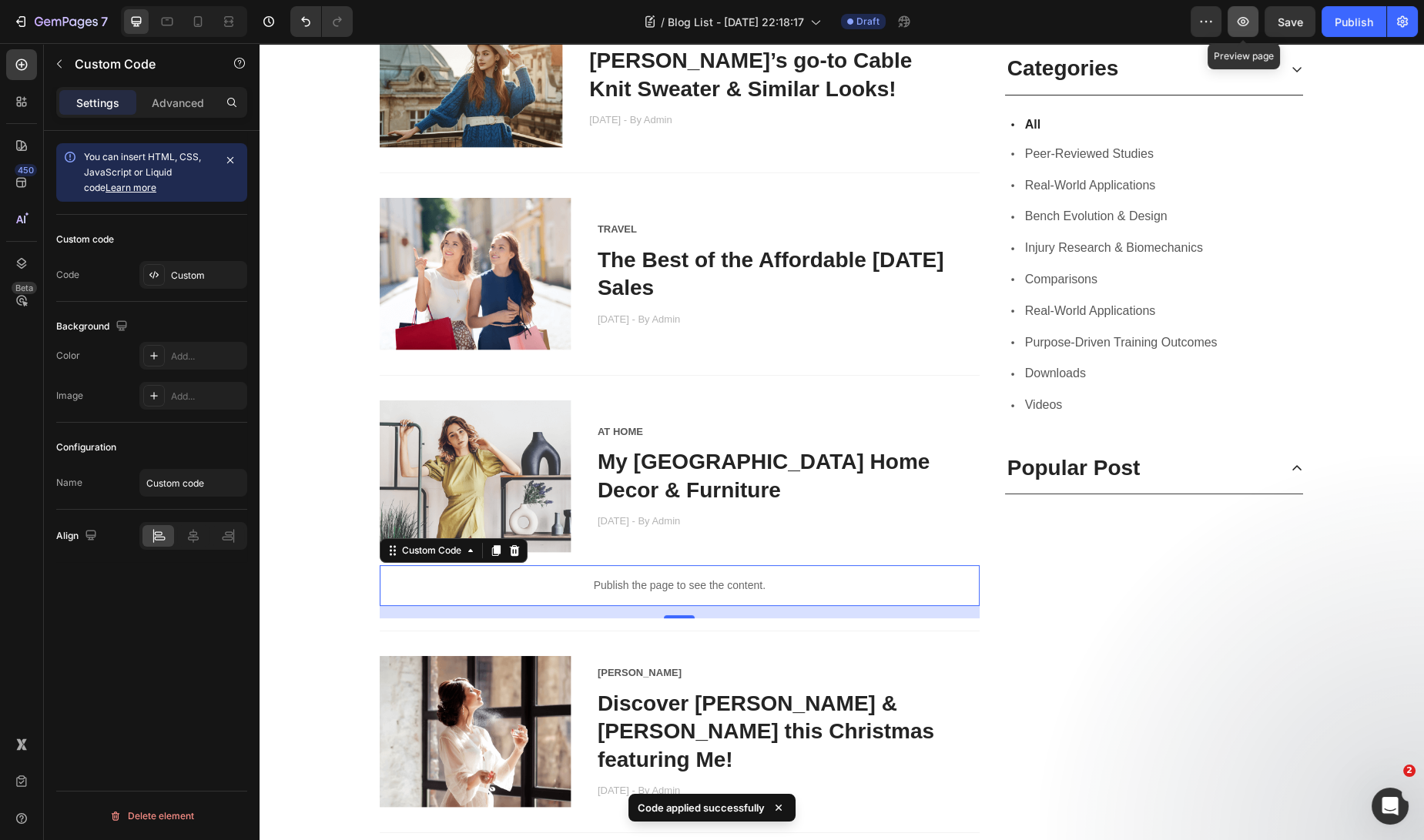
click at [1253, 26] on button "button" at bounding box center [1243, 22] width 31 height 31
click at [679, 590] on p "Publish the page to see the content." at bounding box center [679, 585] width 600 height 16
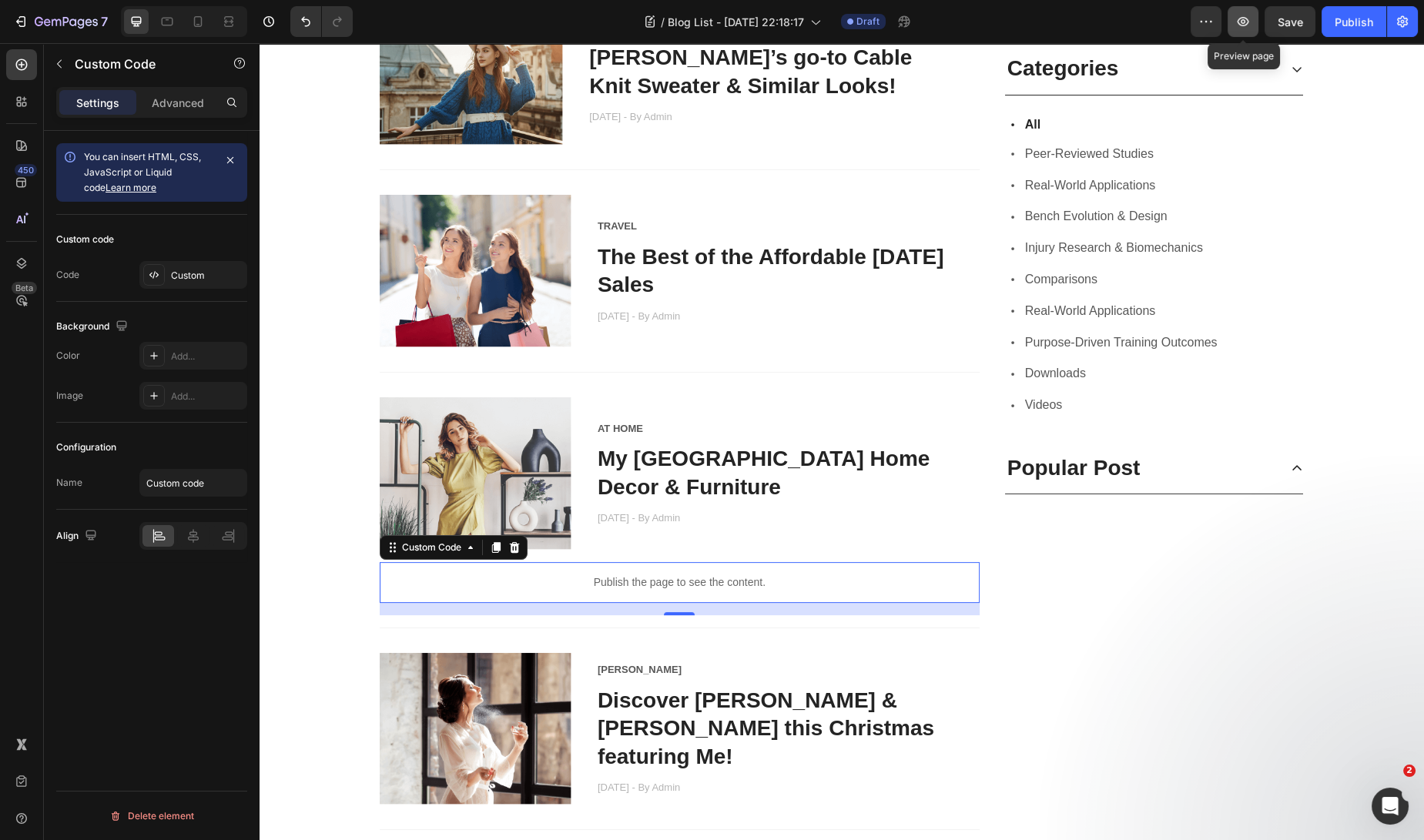
click at [1248, 23] on icon "button" at bounding box center [1242, 21] width 15 height 15
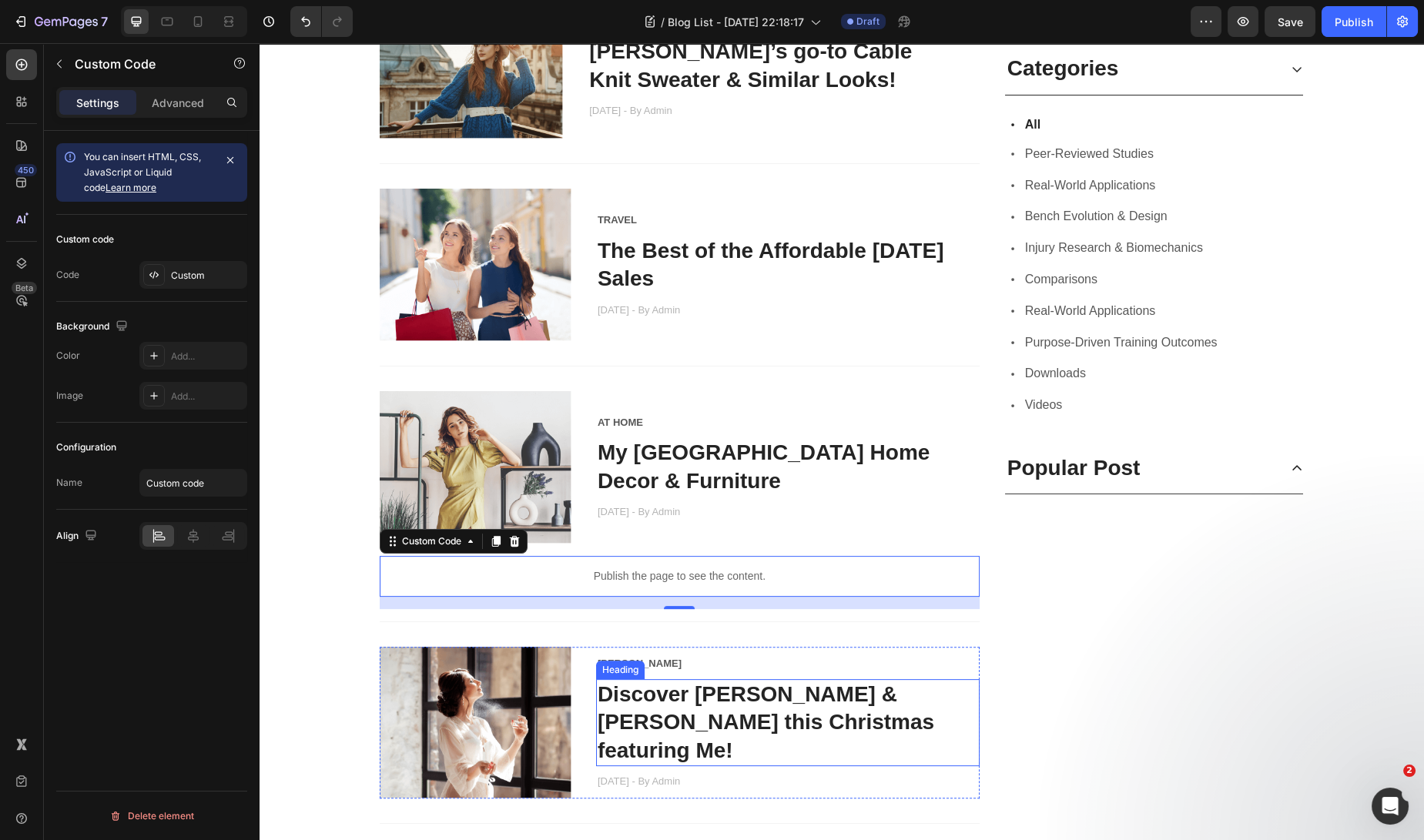
scroll to position [1069, 0]
click at [785, 718] on link "Discover [PERSON_NAME] & [PERSON_NAME] this Christmas featuring Me!" at bounding box center [765, 721] width 337 height 80
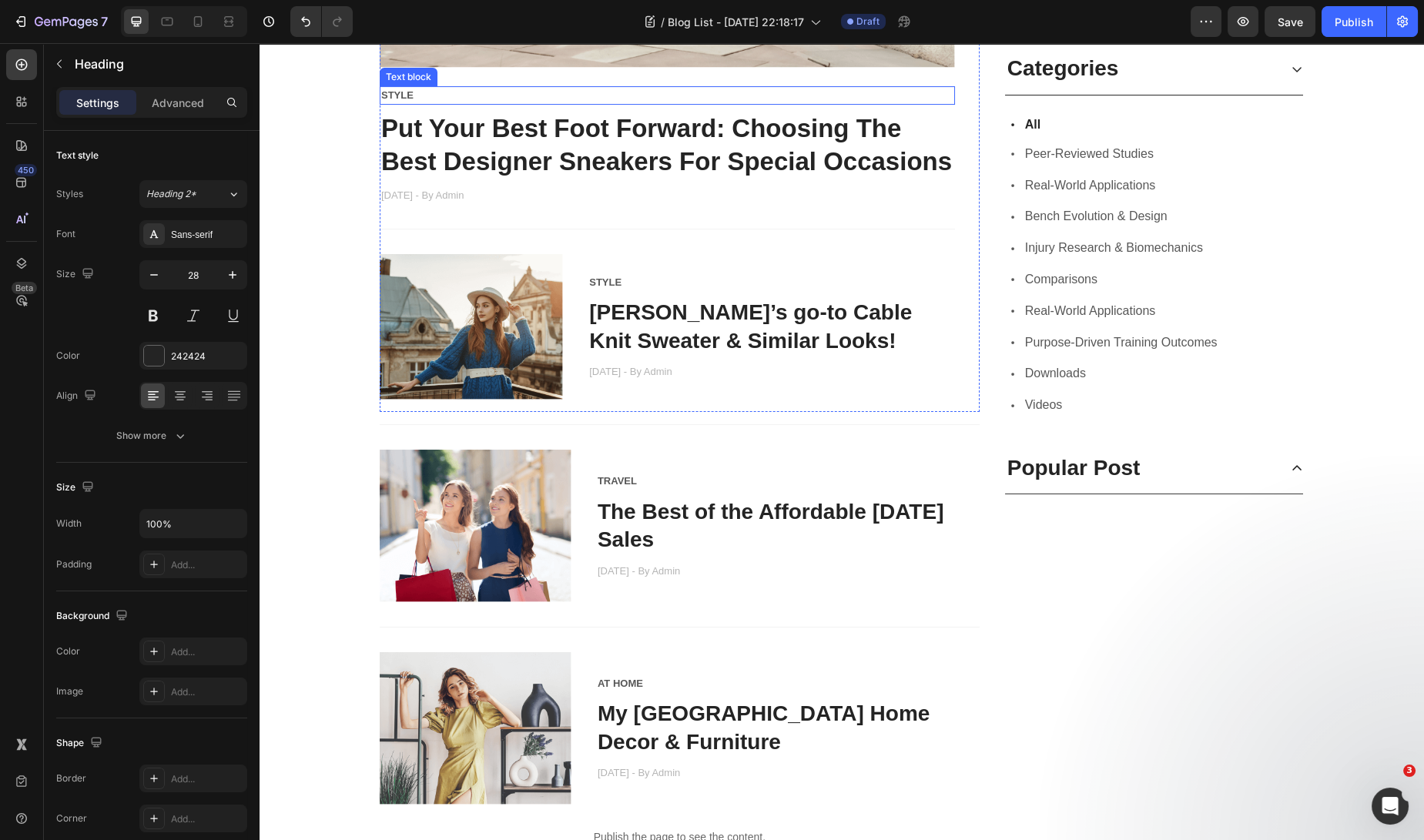
scroll to position [533, 0]
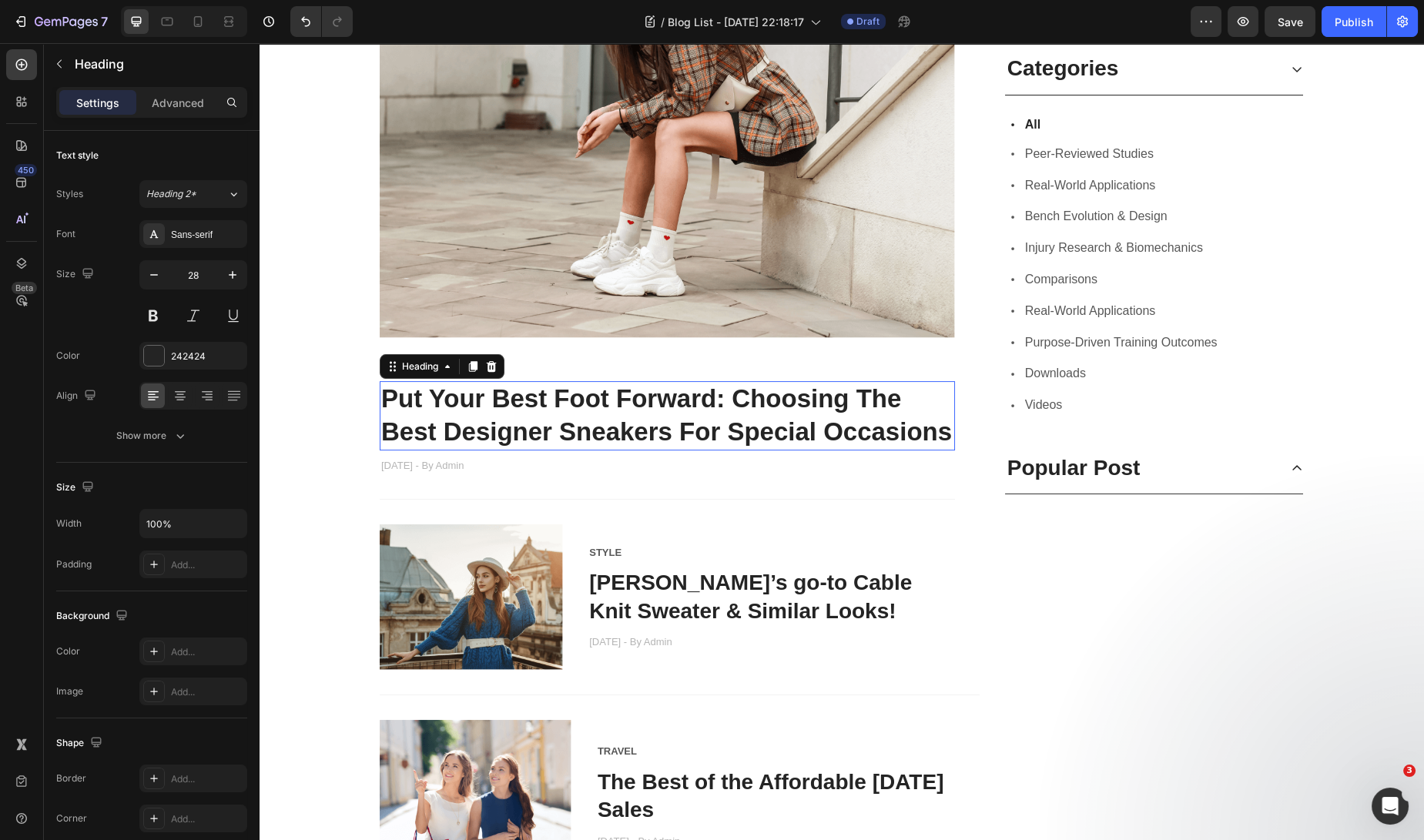
click at [772, 395] on link "Put Your Best Foot Forward: Choosing The Best Designer Sneakers For Special Occ…" at bounding box center [666, 415] width 571 height 62
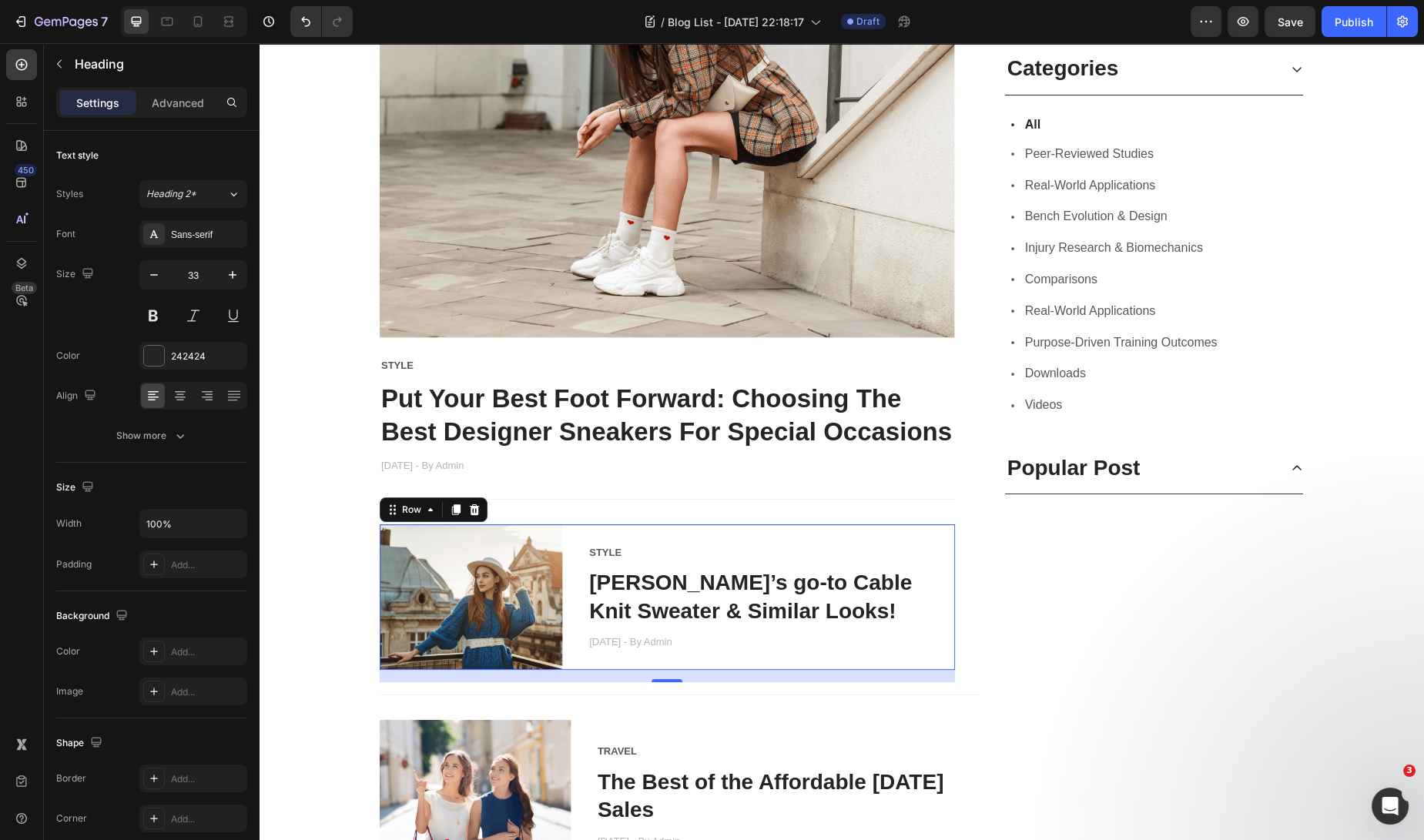
click at [741, 529] on div "STYLE Text block [PERSON_NAME]’s go-to Cable Knit Sweater & Similar Looks! Head…" at bounding box center [771, 597] width 367 height 145
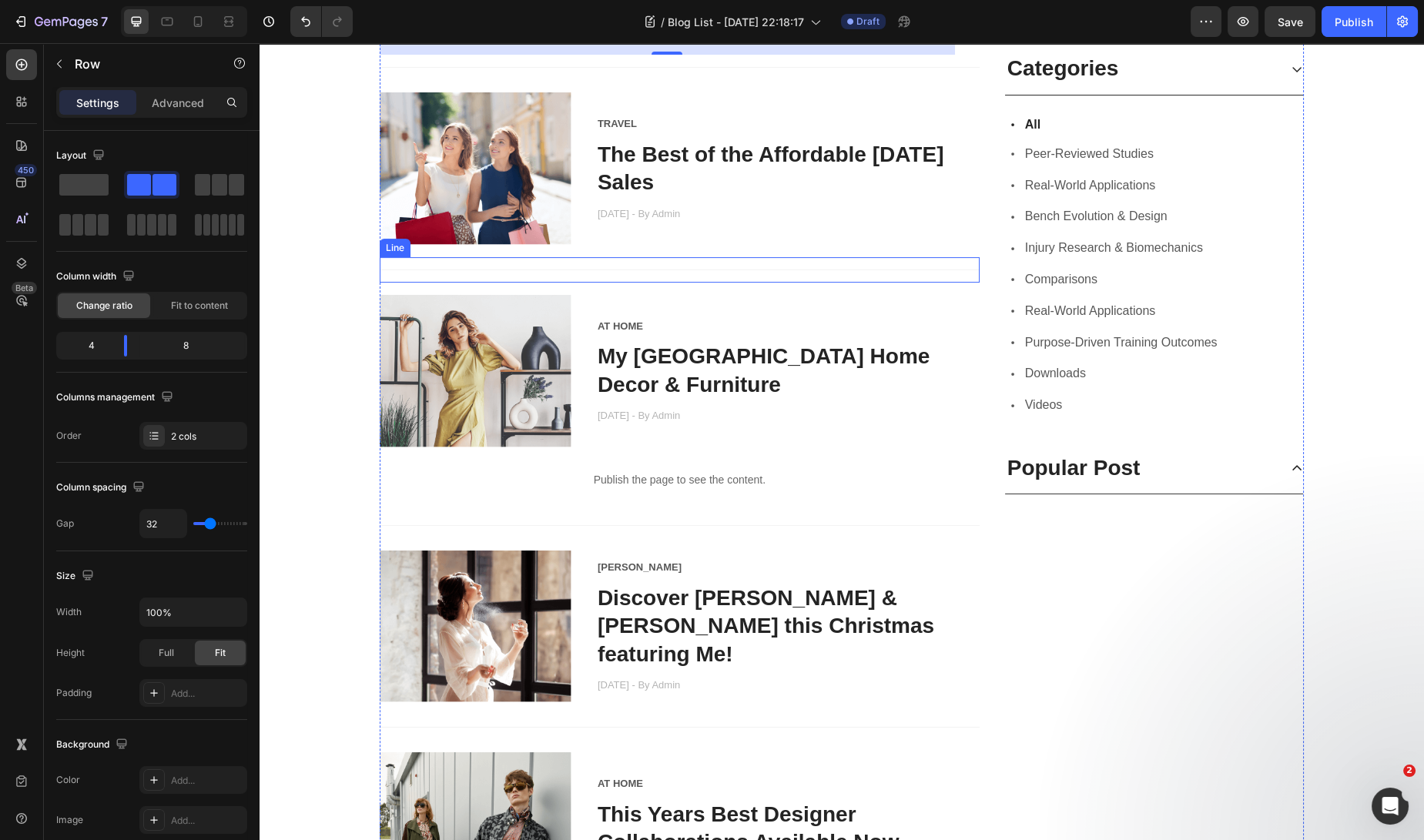
scroll to position [1548, 0]
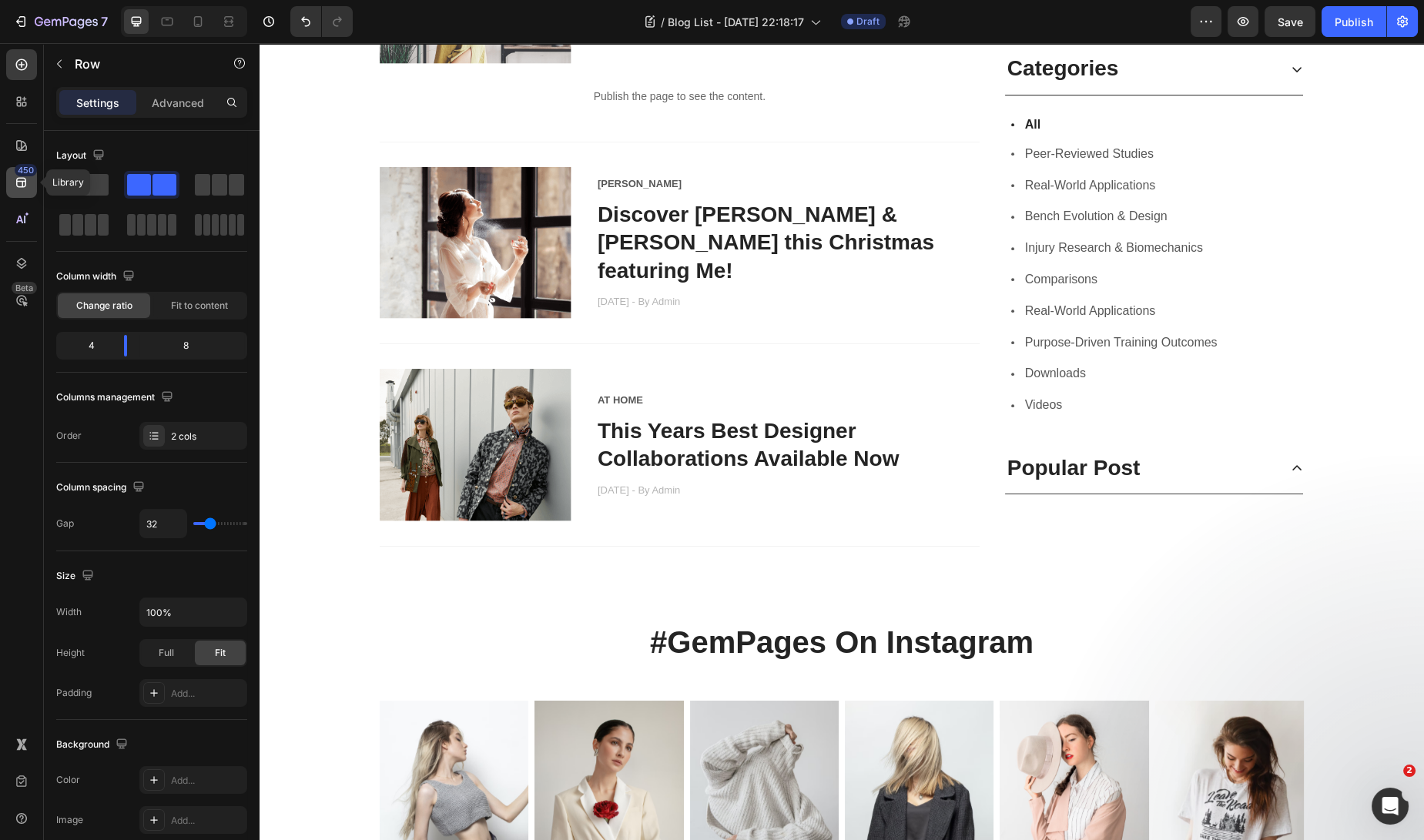
click at [26, 187] on icon at bounding box center [21, 182] width 15 height 15
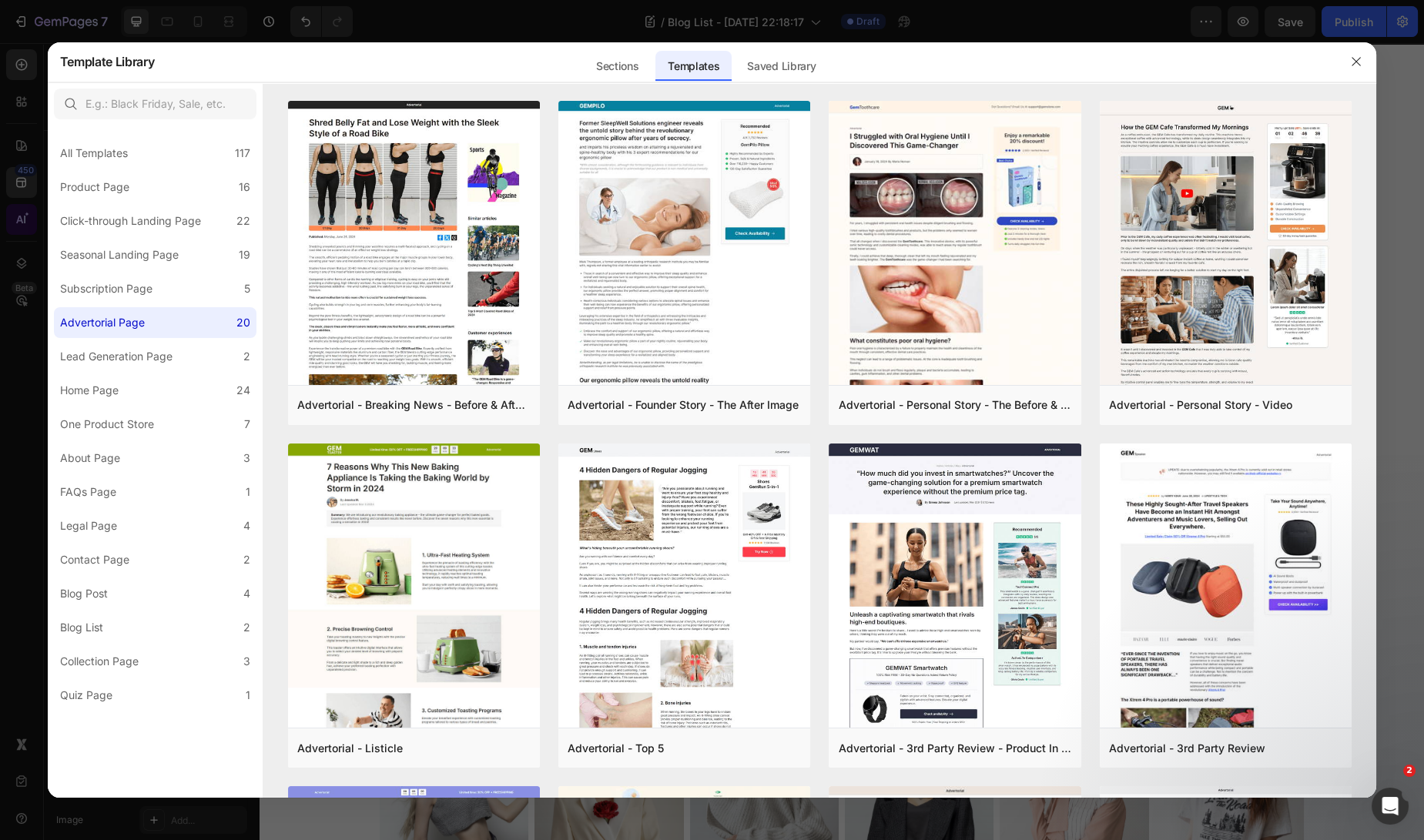
click at [22, 207] on div at bounding box center [712, 420] width 1424 height 840
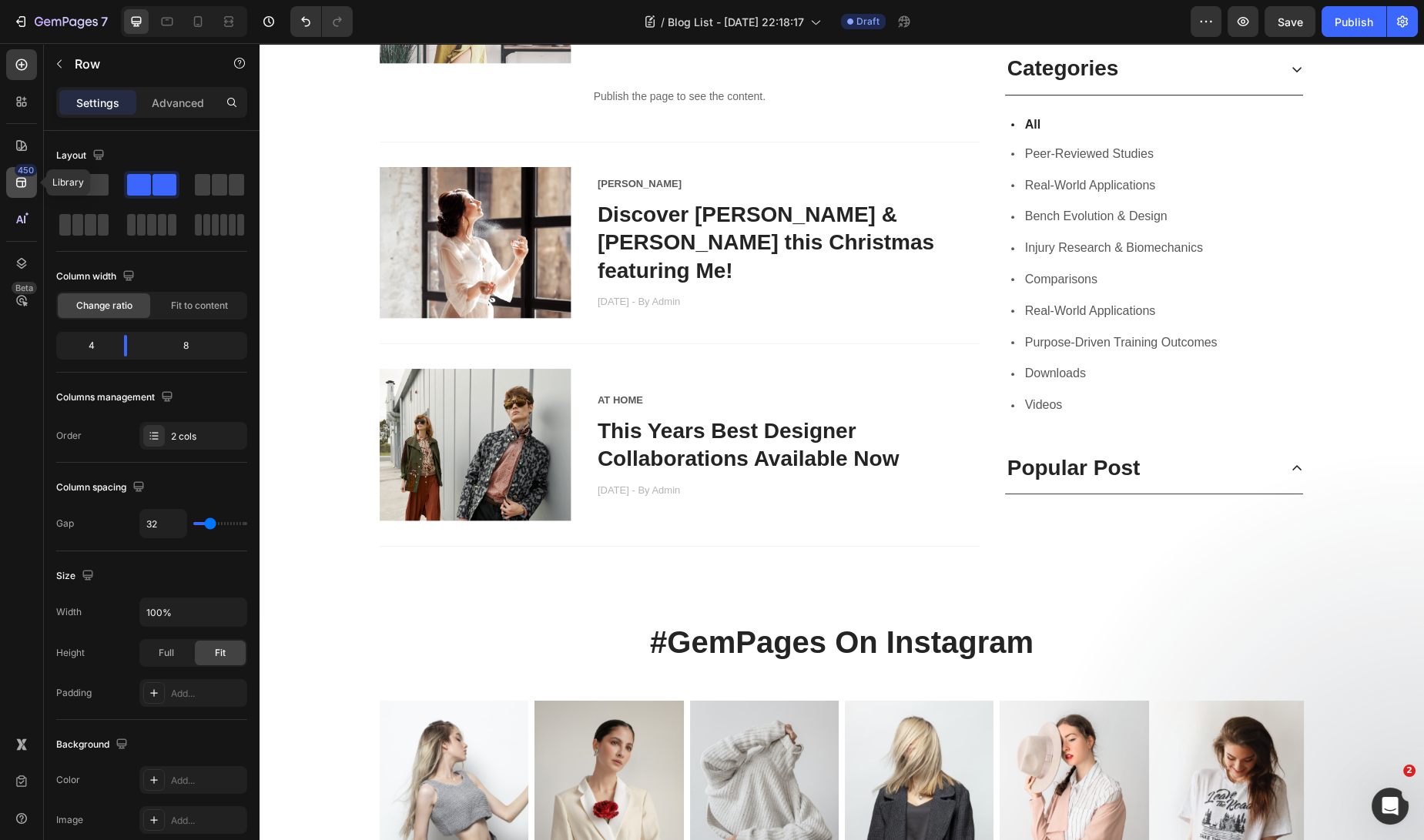
click at [21, 170] on div "450" at bounding box center [25, 171] width 23 height 13
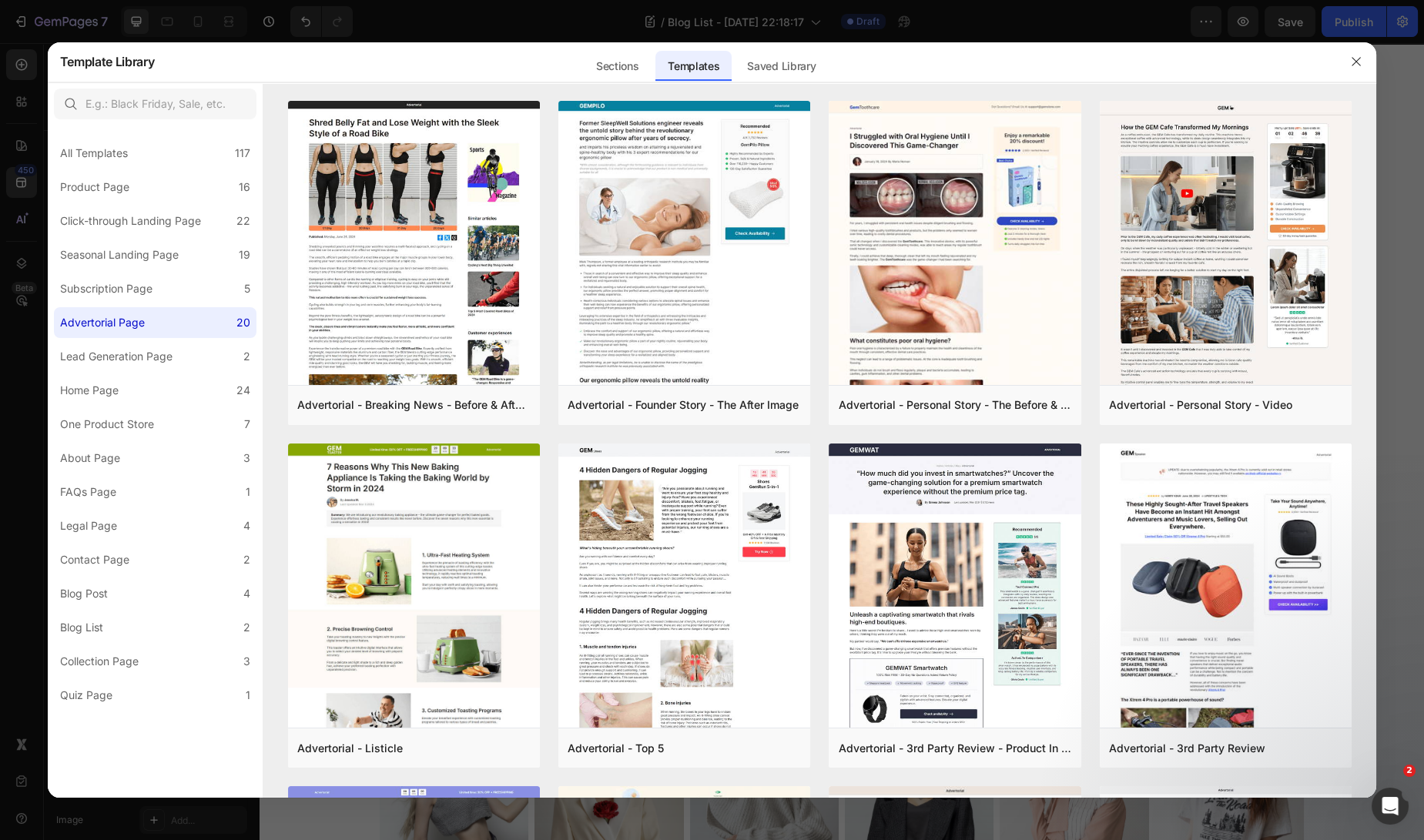
click at [28, 238] on div at bounding box center [712, 420] width 1424 height 840
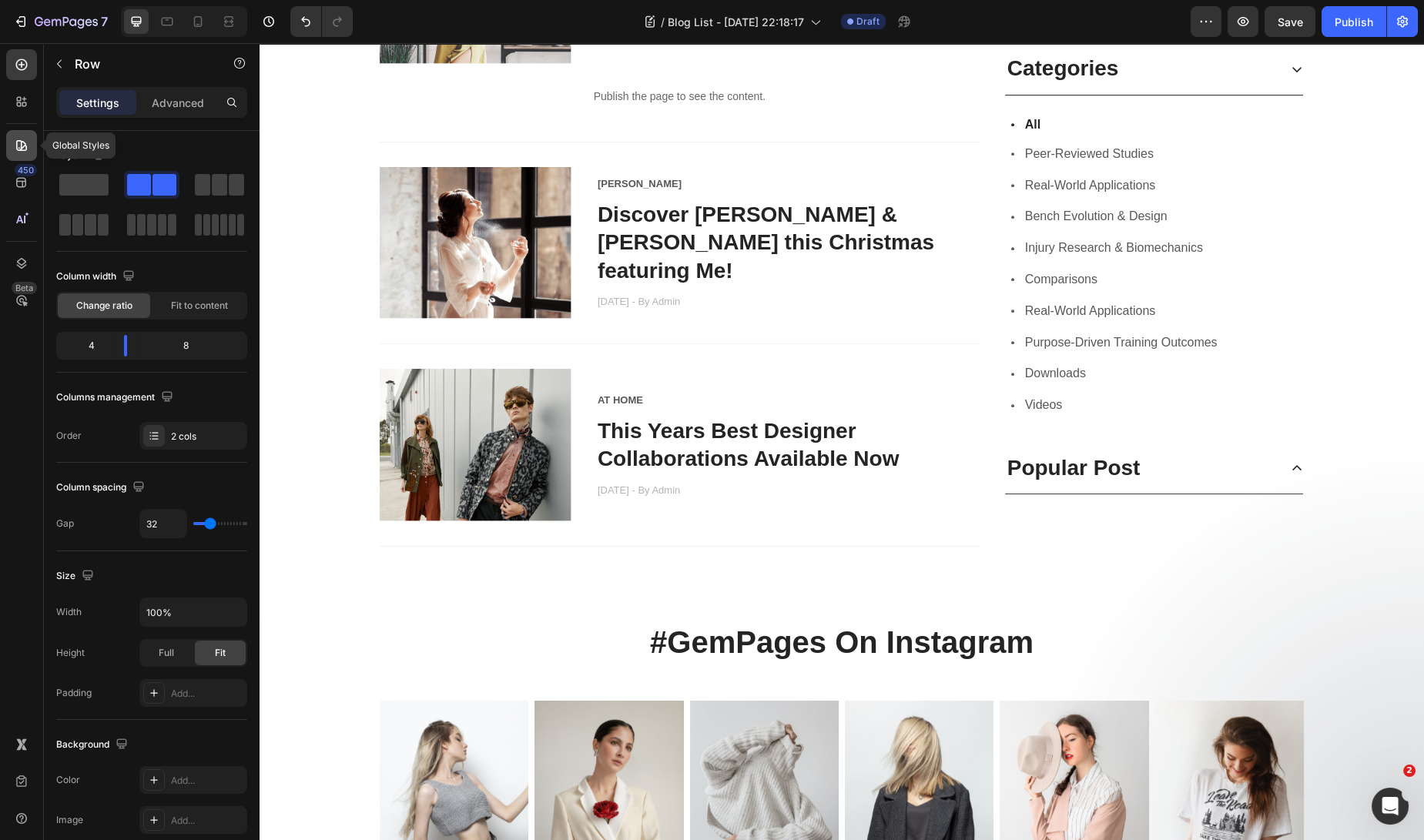
click at [18, 138] on icon at bounding box center [21, 145] width 15 height 15
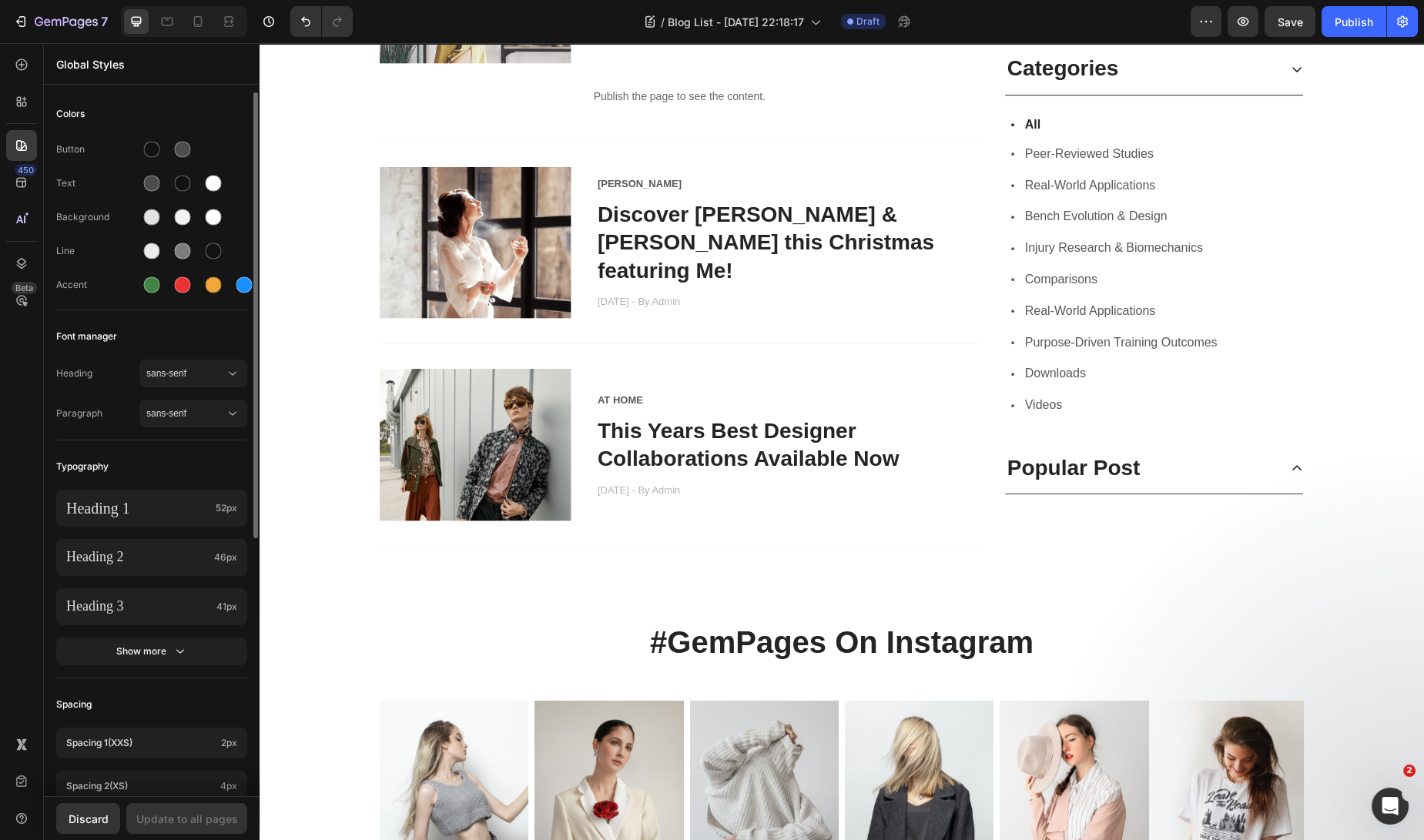
scroll to position [416, 0]
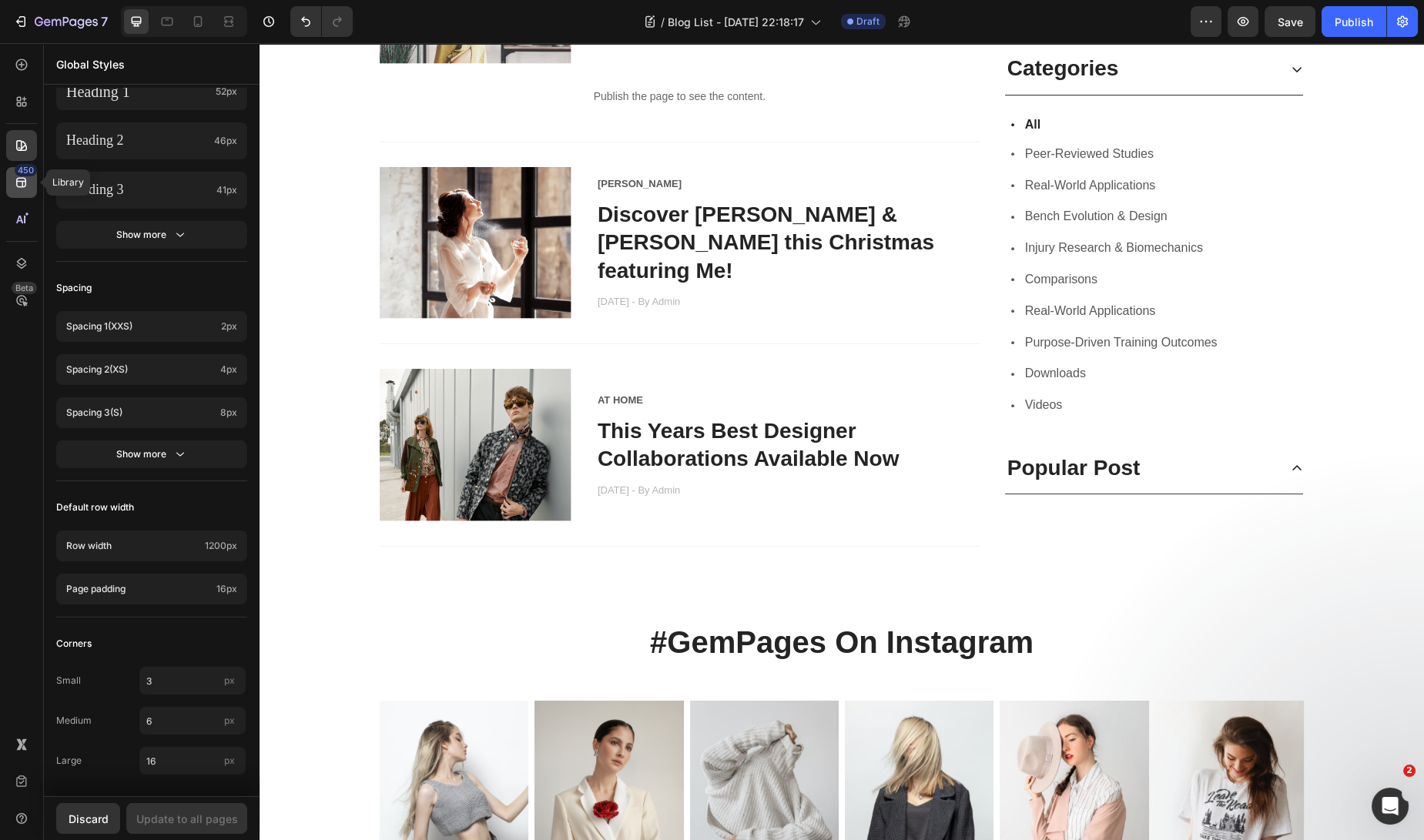
click at [25, 180] on icon at bounding box center [21, 182] width 10 height 10
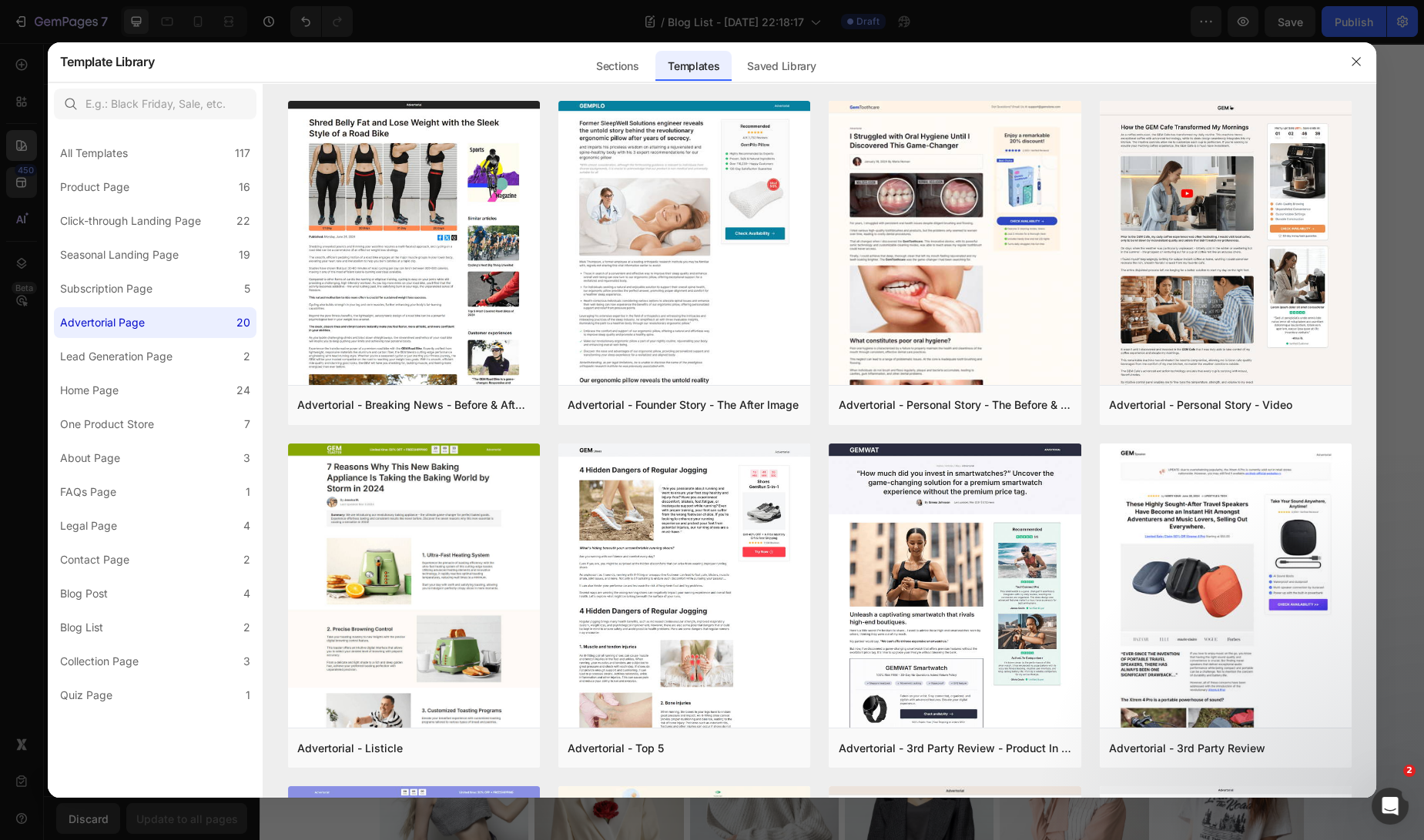
click at [19, 135] on div at bounding box center [712, 420] width 1424 height 840
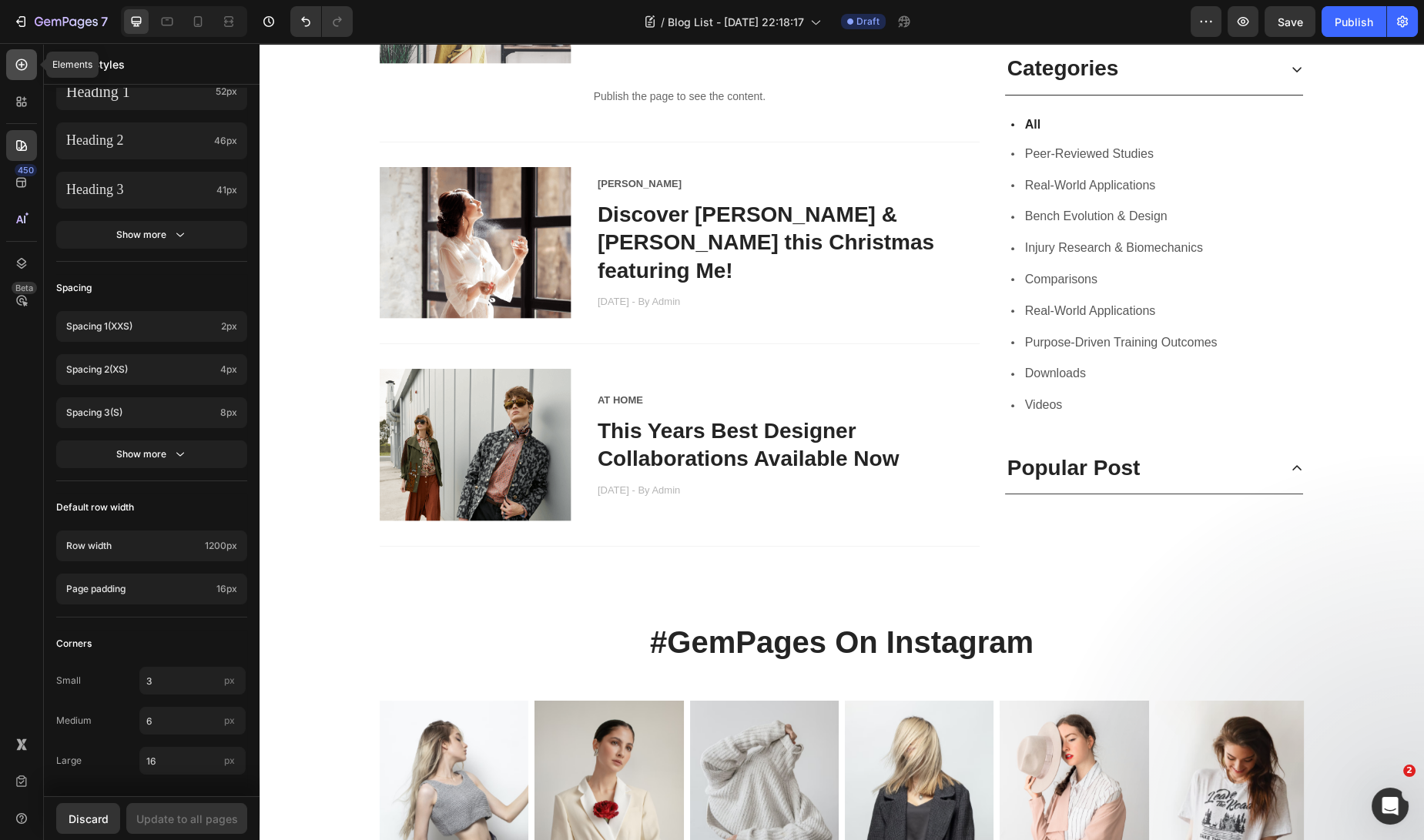
click at [21, 63] on icon at bounding box center [21, 64] width 6 height 6
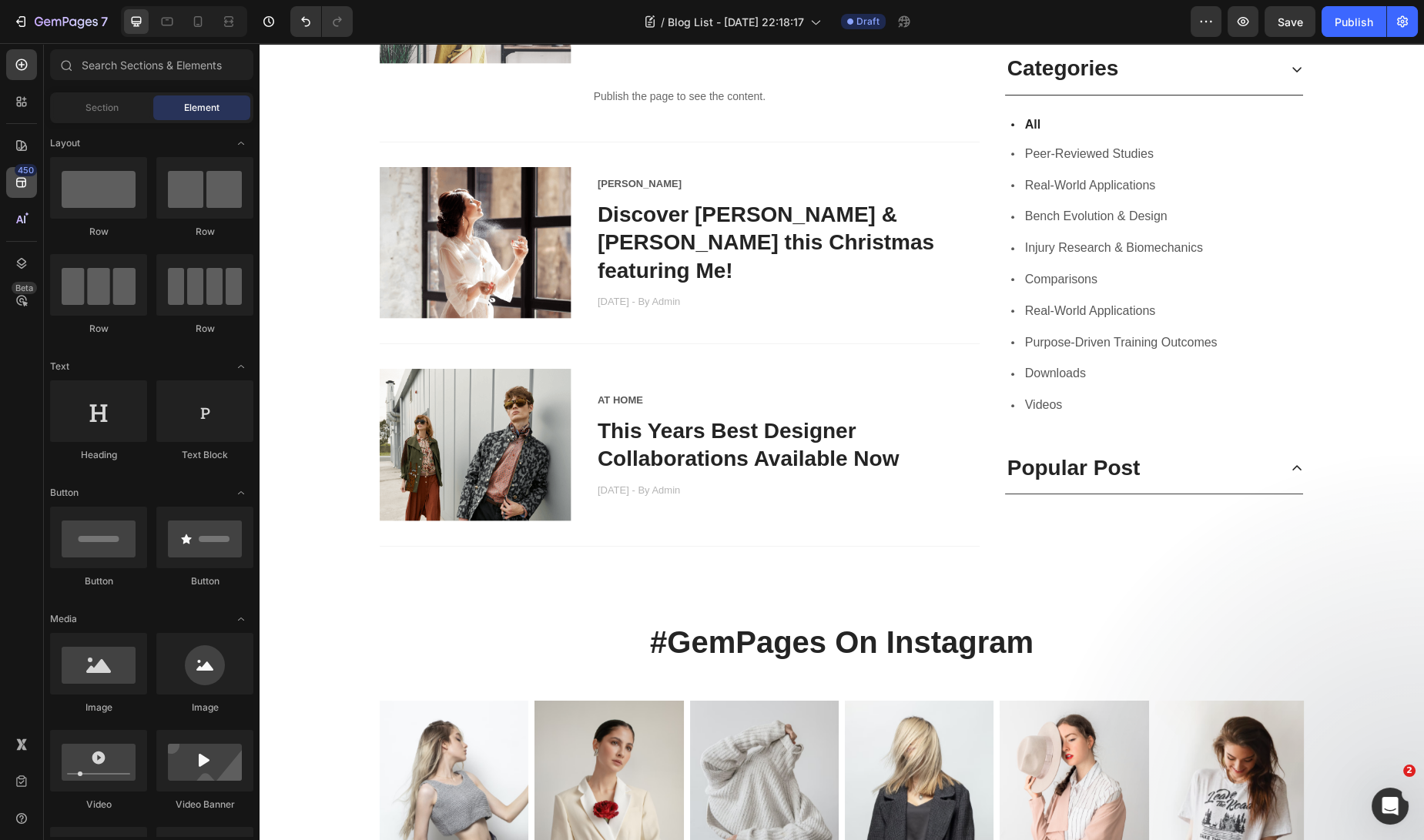
scroll to position [3849, 0]
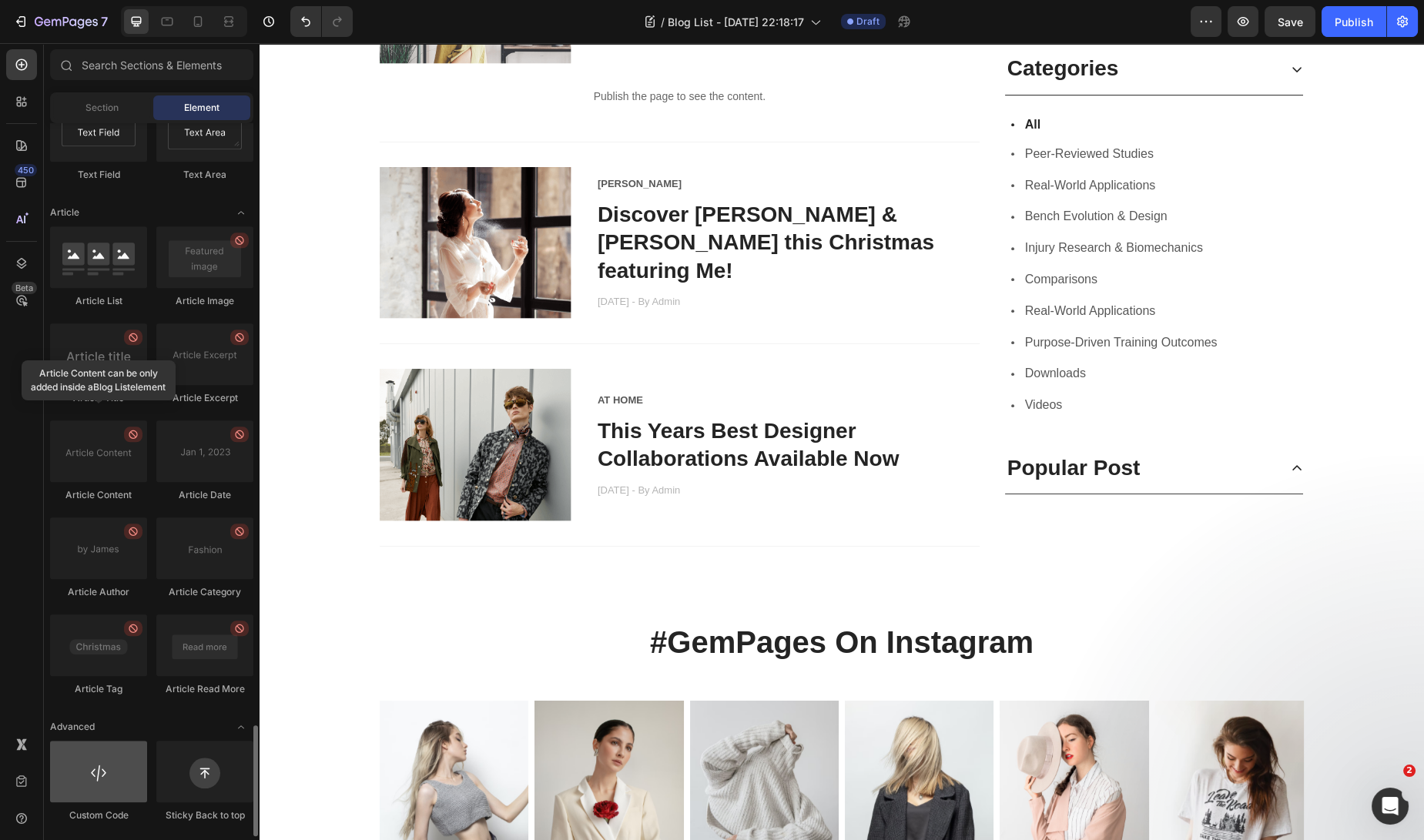
click at [89, 785] on div at bounding box center [98, 771] width 97 height 62
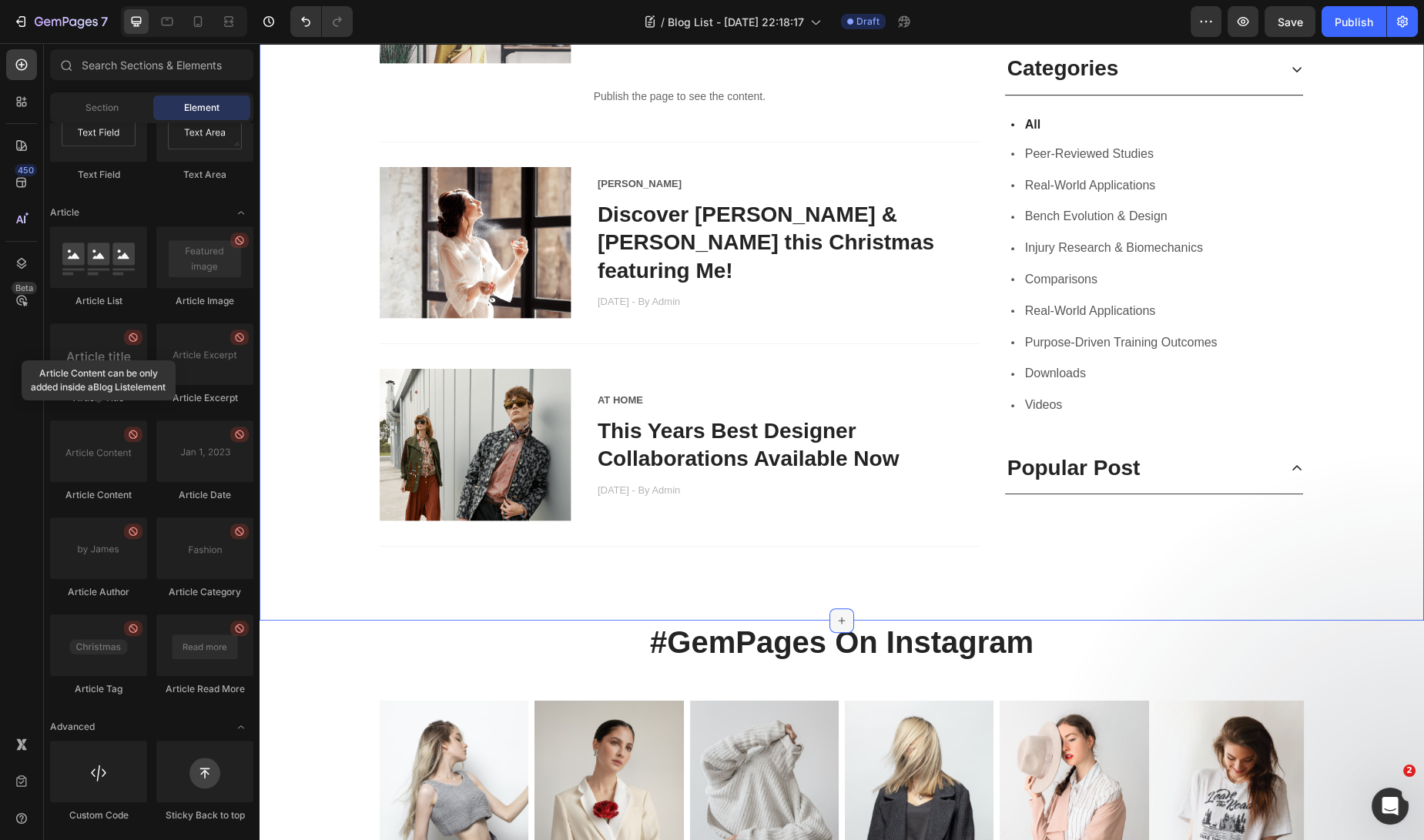
click at [830, 611] on div at bounding box center [841, 620] width 25 height 24
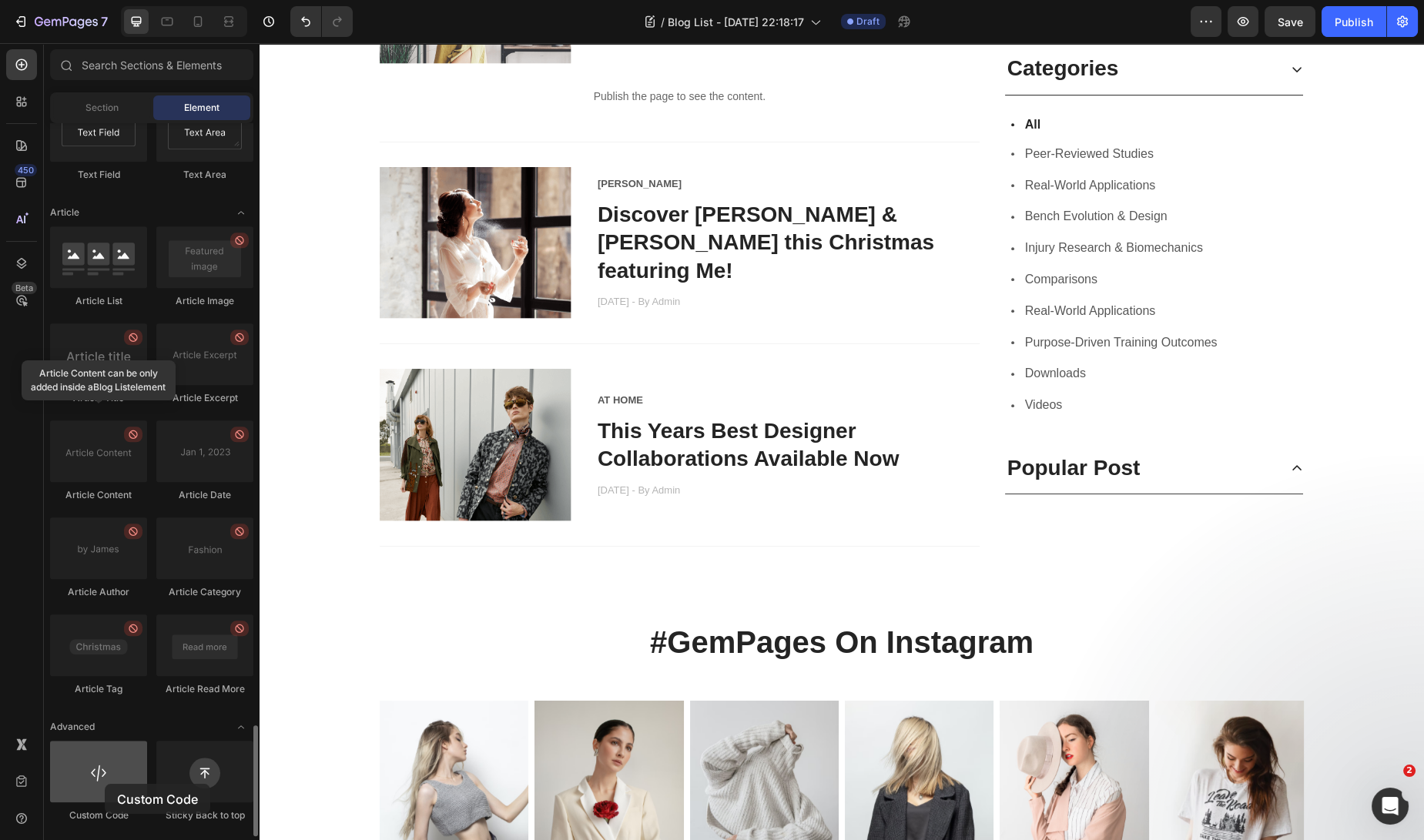
click at [104, 784] on div at bounding box center [98, 771] width 97 height 62
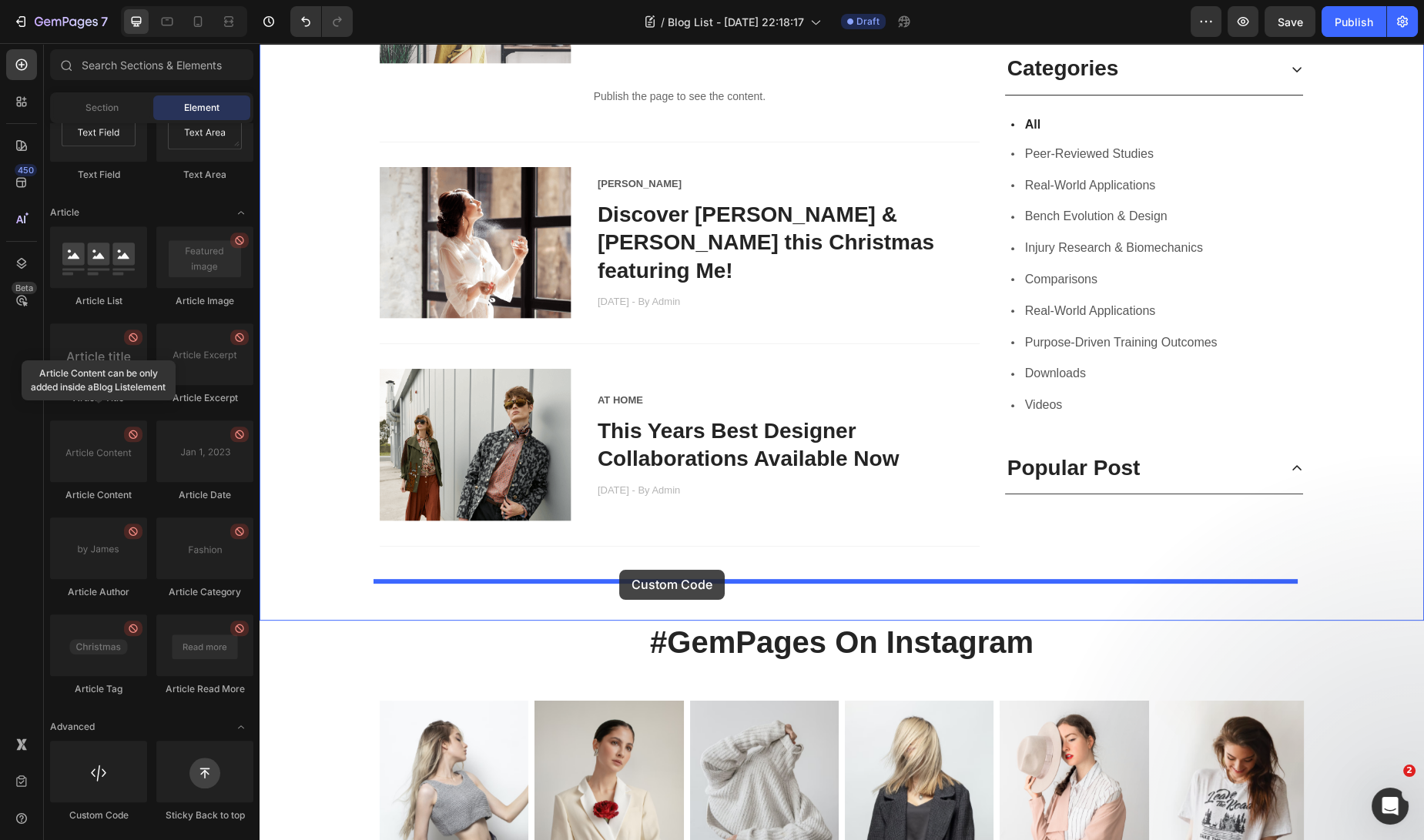
drag, startPoint x: 364, startPoint y: 825, endPoint x: 619, endPoint y: 570, distance: 360.6
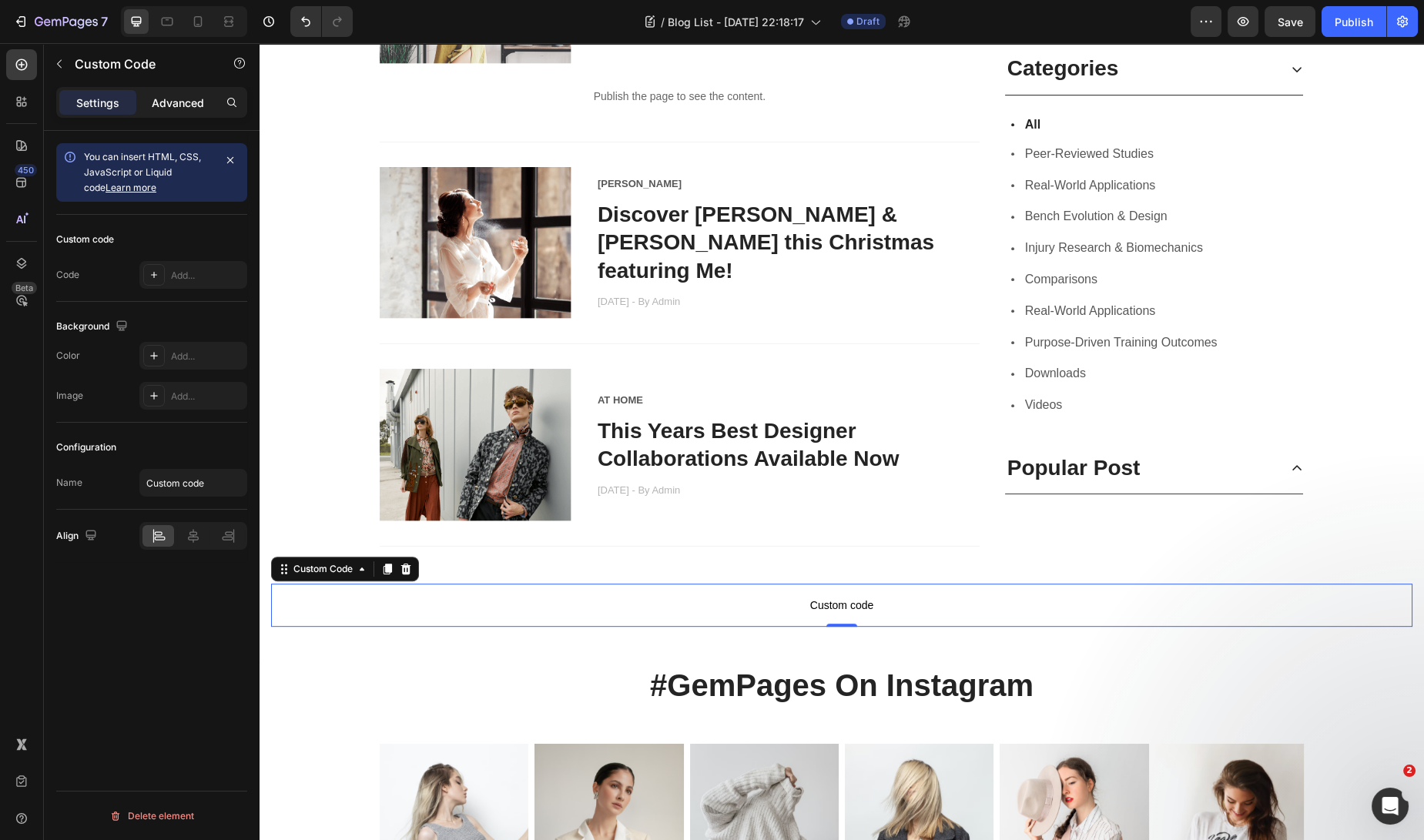
click at [182, 113] on div "Advanced" at bounding box center [178, 102] width 77 height 24
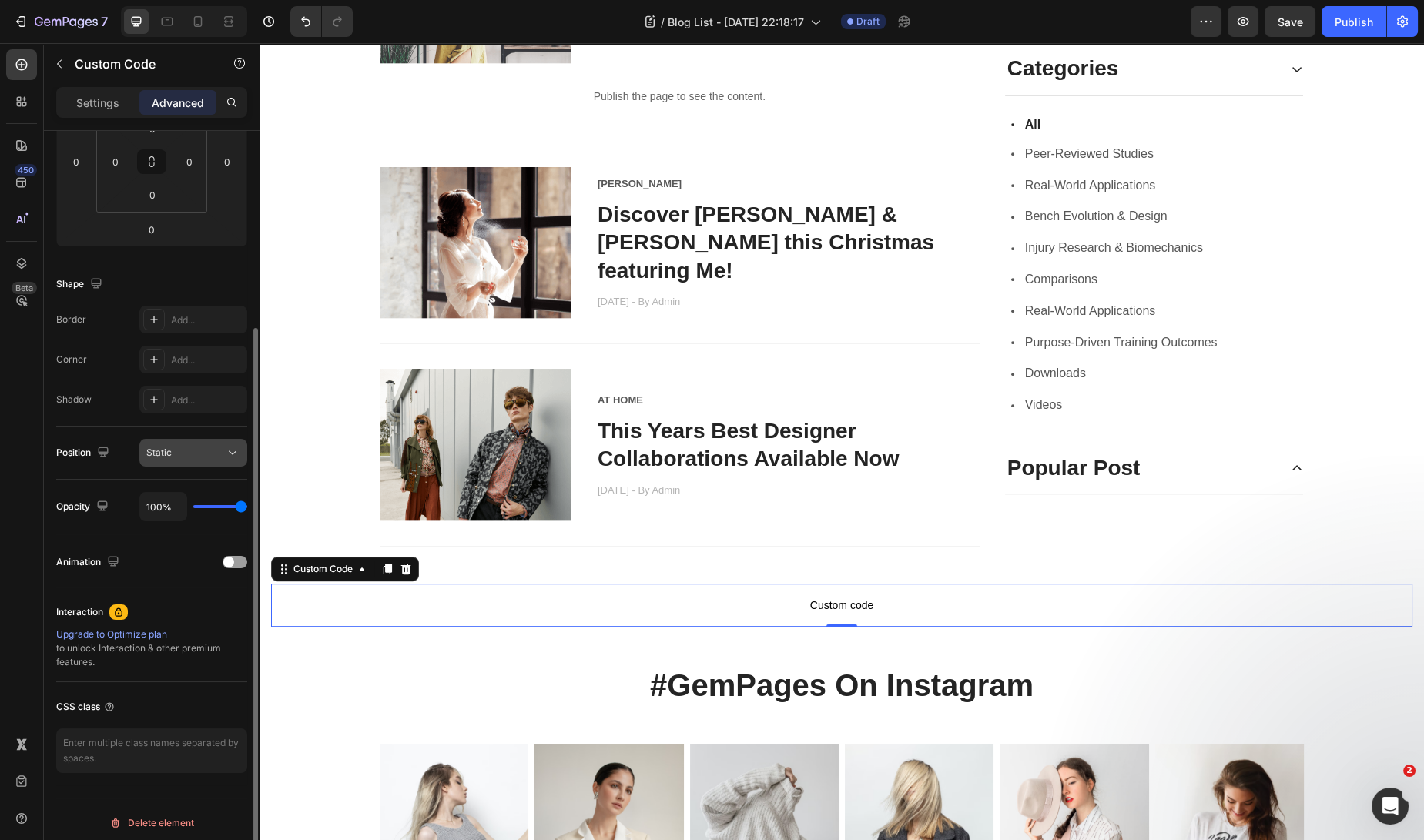
scroll to position [0, 0]
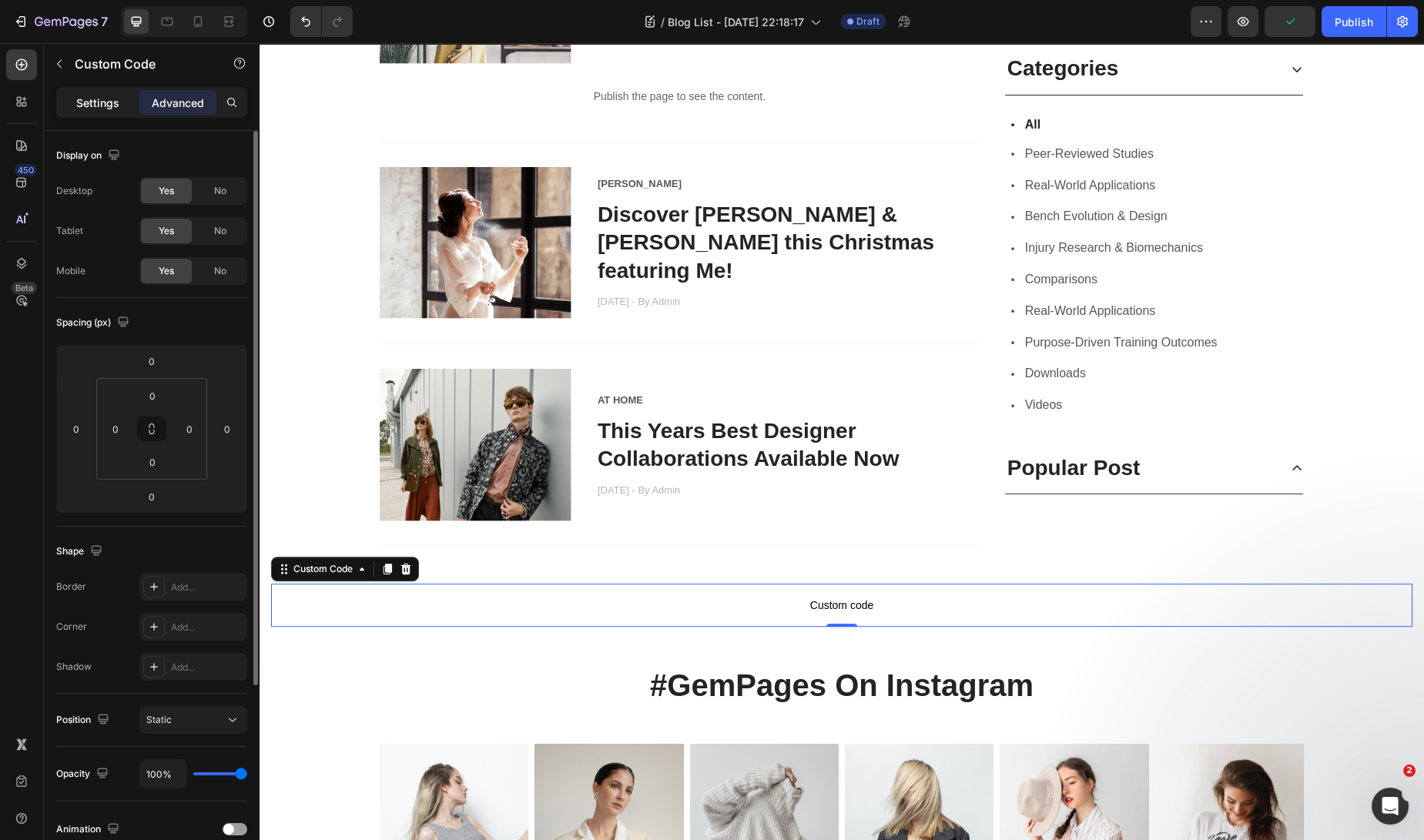
click at [91, 90] on div "Settings Advanced" at bounding box center [152, 102] width 185 height 24
click at [90, 106] on p "Settings" at bounding box center [98, 103] width 44 height 16
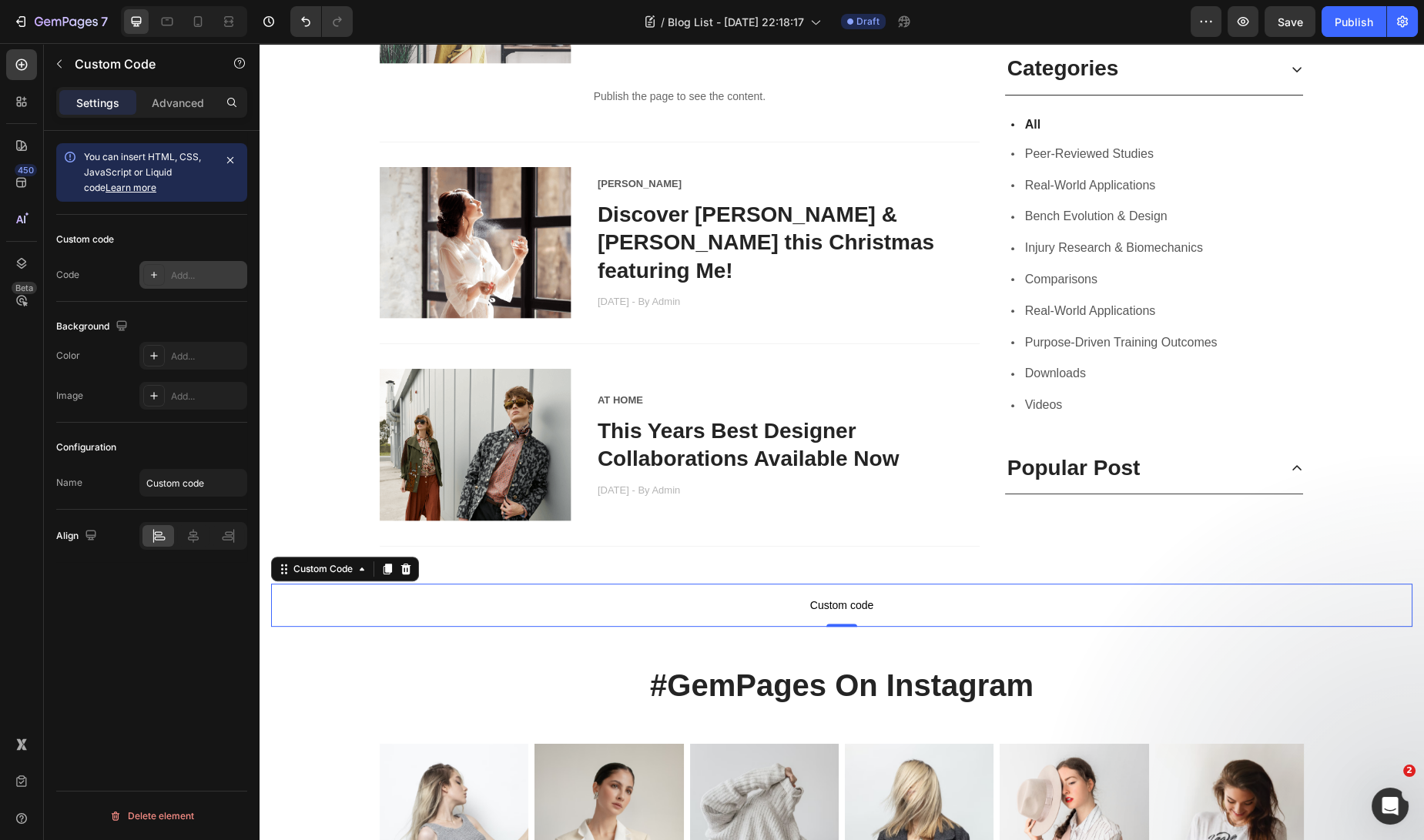
click at [198, 275] on div "Add..." at bounding box center [207, 275] width 73 height 14
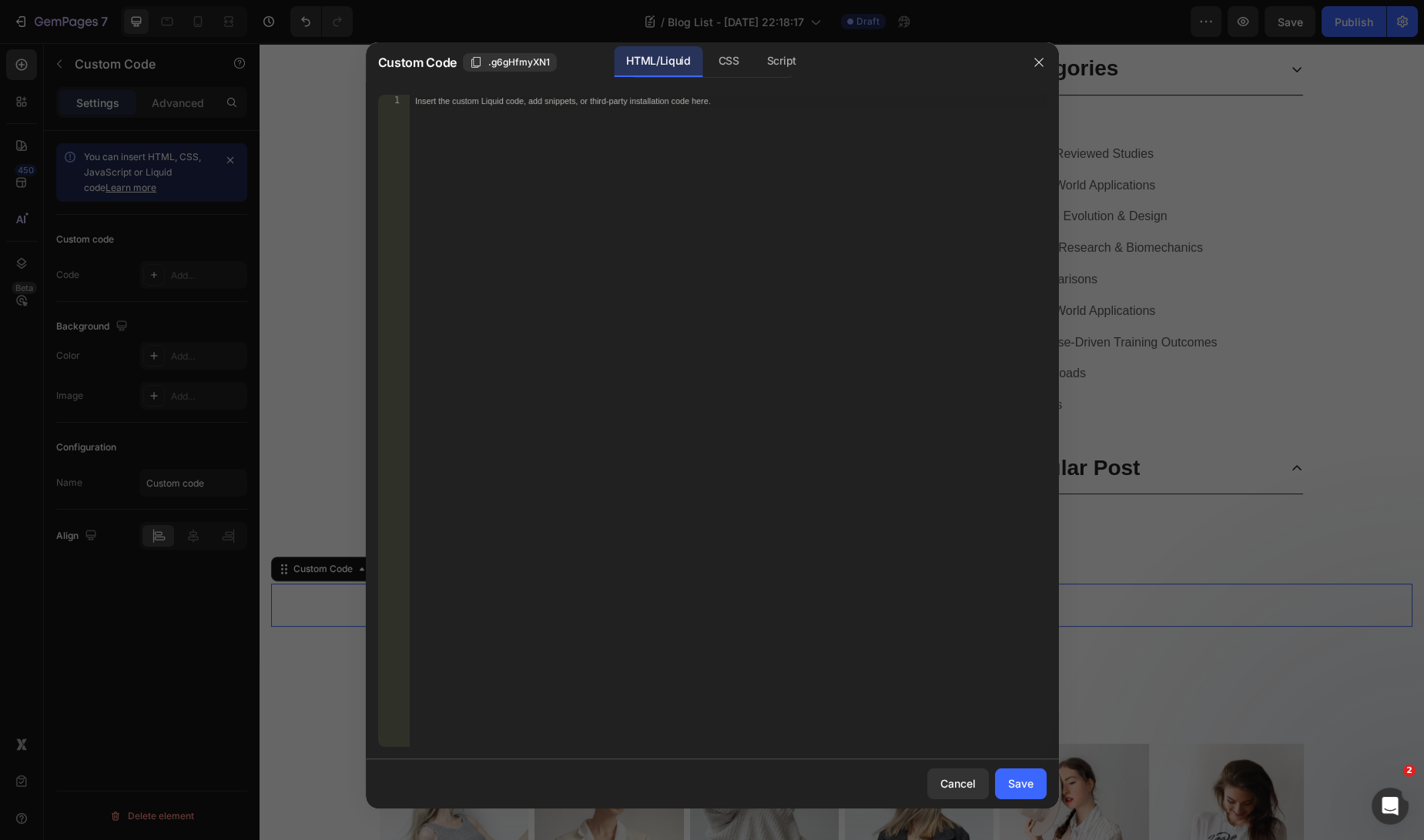
click at [529, 189] on div "Insert the custom Liquid code, add snippets, or third-party installation code h…" at bounding box center [728, 433] width 638 height 677
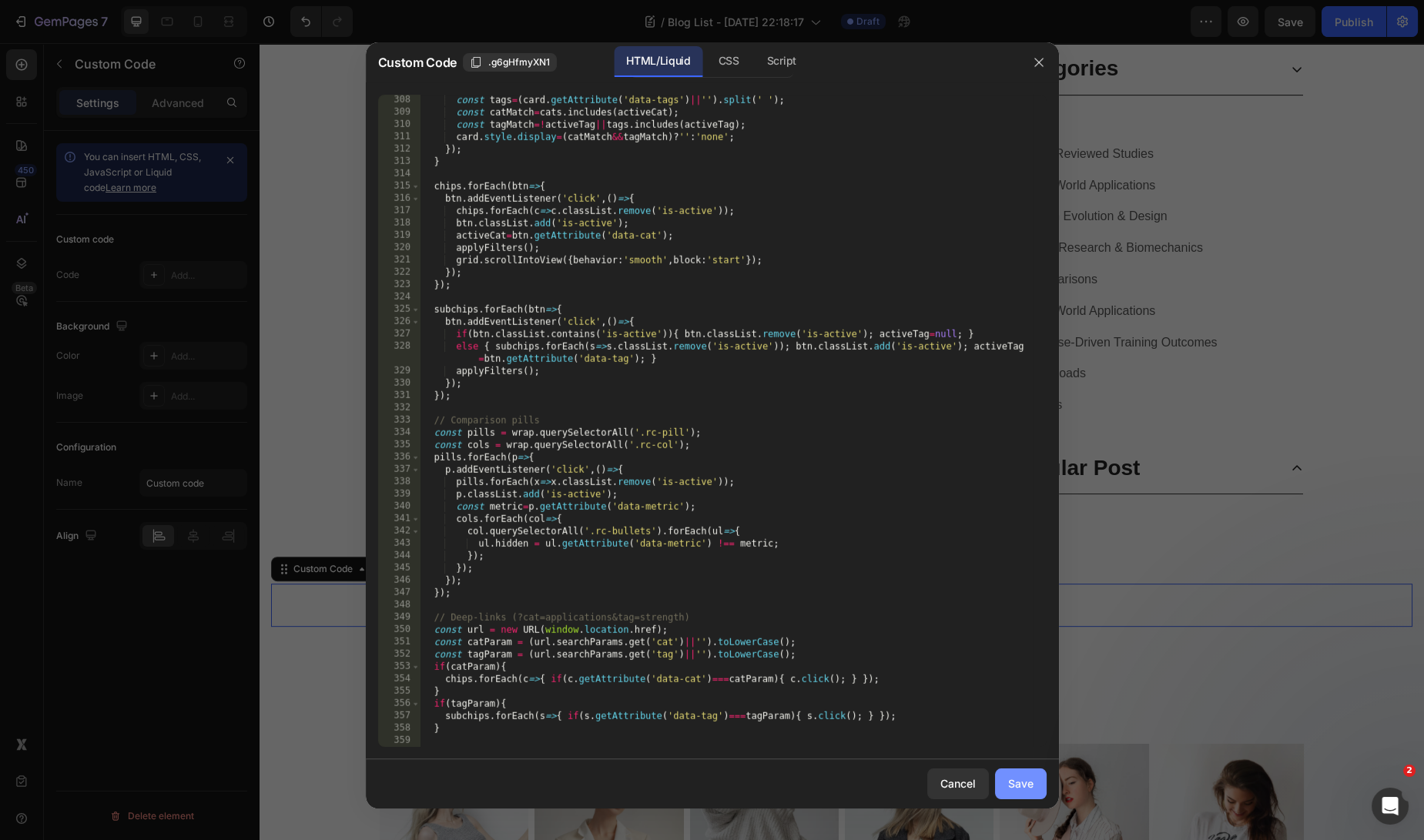
click at [1019, 785] on div "Save" at bounding box center [1021, 783] width 25 height 16
type textarea "</script>"
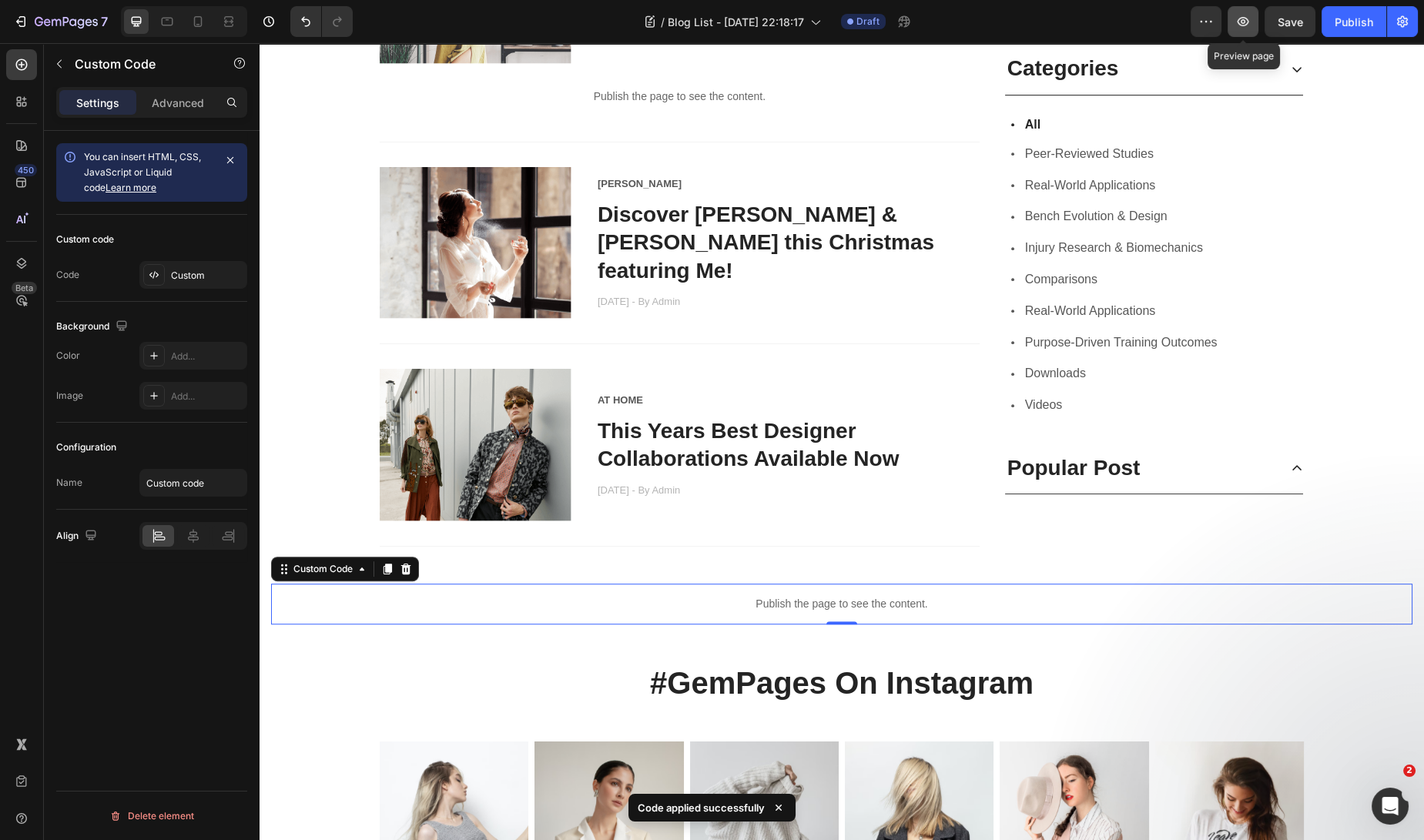
click at [1245, 36] on button "button" at bounding box center [1243, 22] width 31 height 31
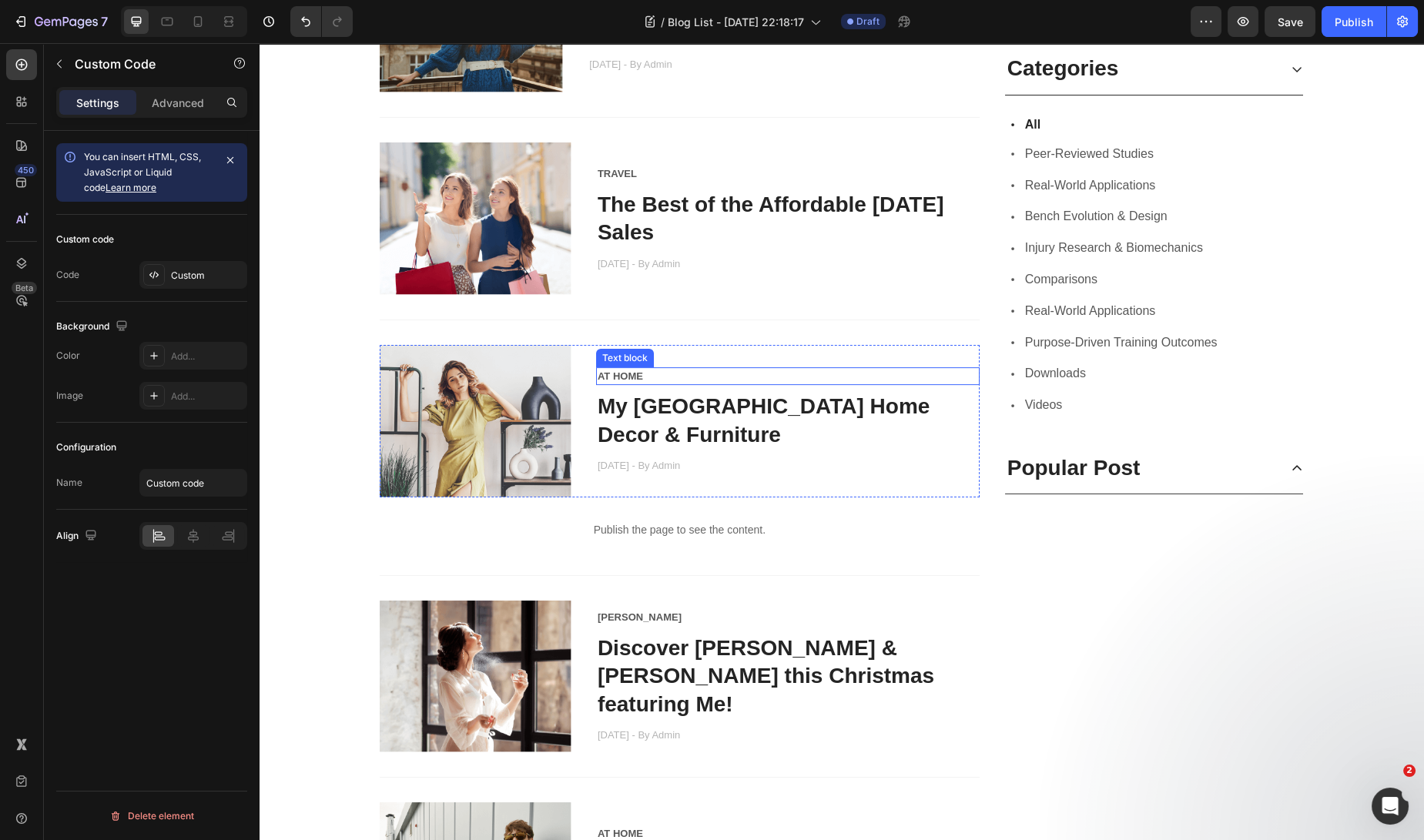
scroll to position [1118, 0]
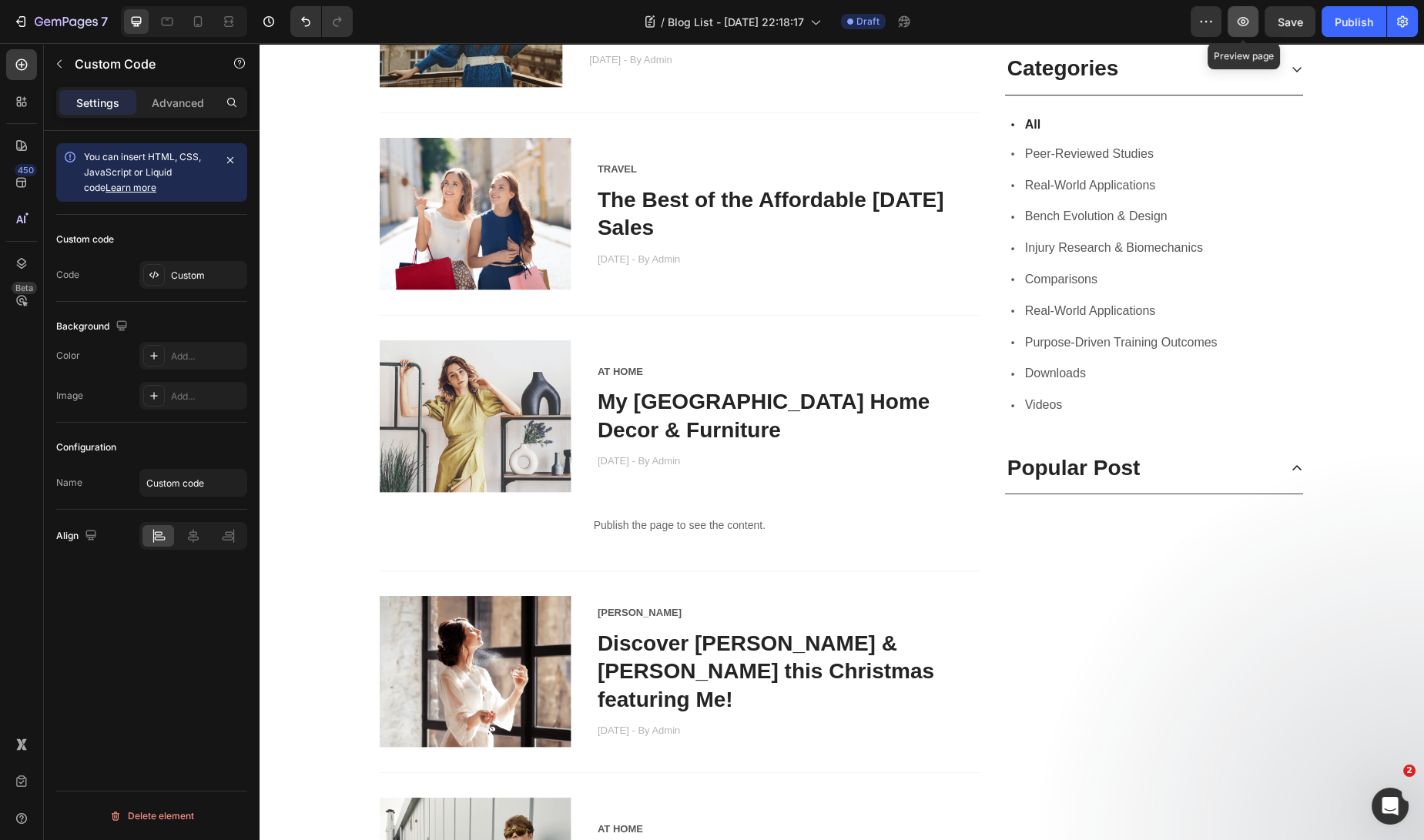
click at [1241, 22] on icon "button" at bounding box center [1242, 21] width 15 height 15
